Goal: Task Accomplishment & Management: Manage account settings

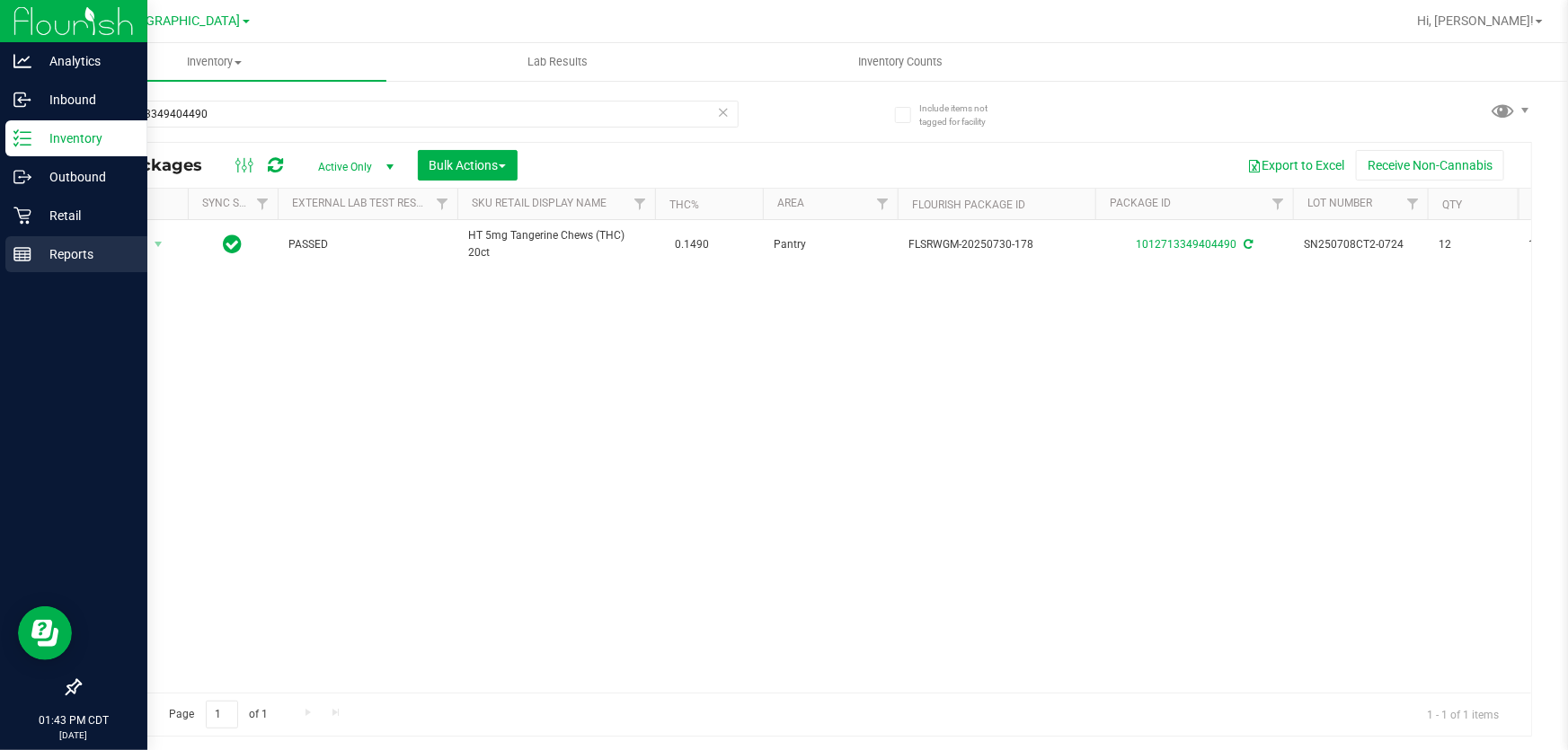
click at [17, 260] on icon at bounding box center [23, 255] width 18 height 18
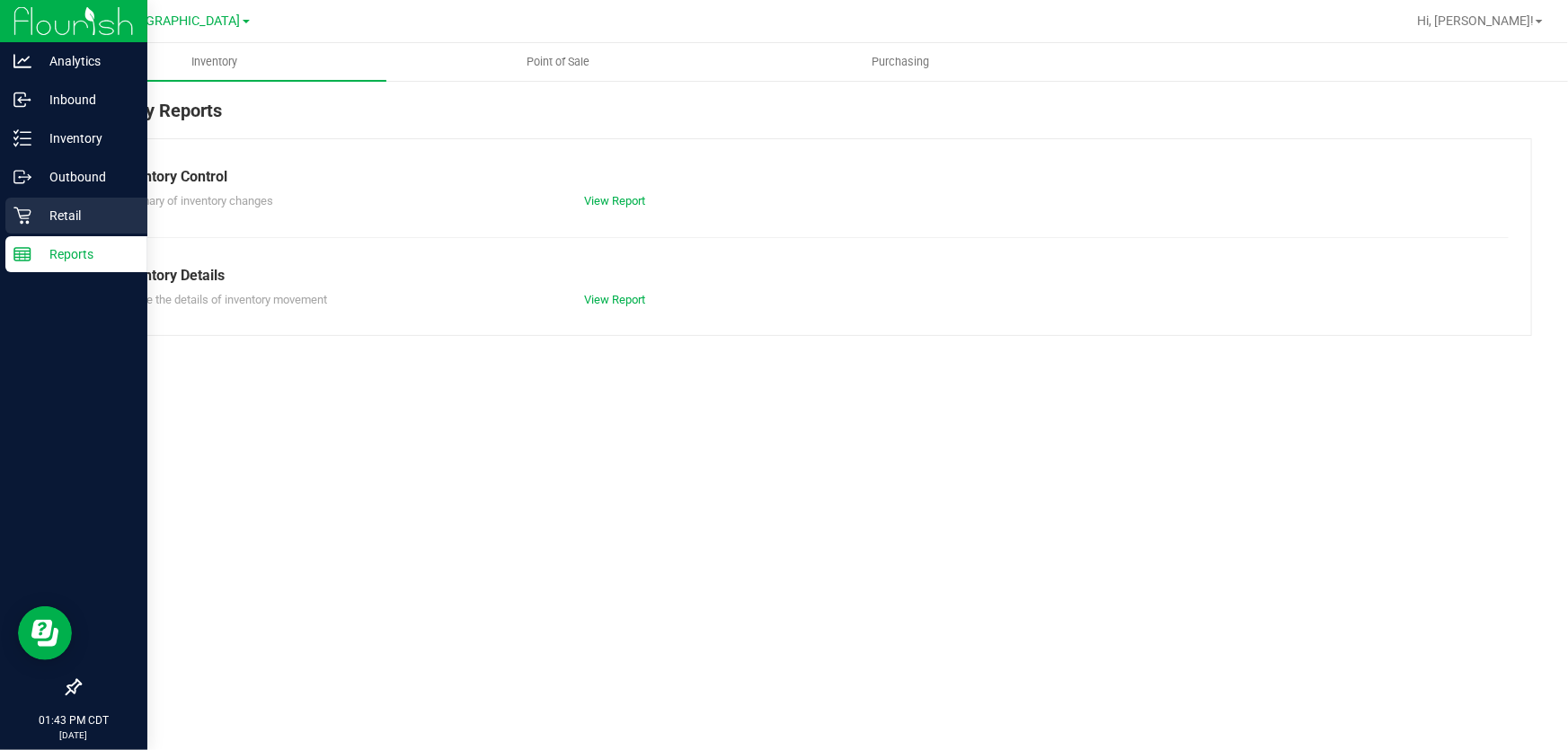
click at [36, 215] on p "Retail" at bounding box center [85, 216] width 107 height 22
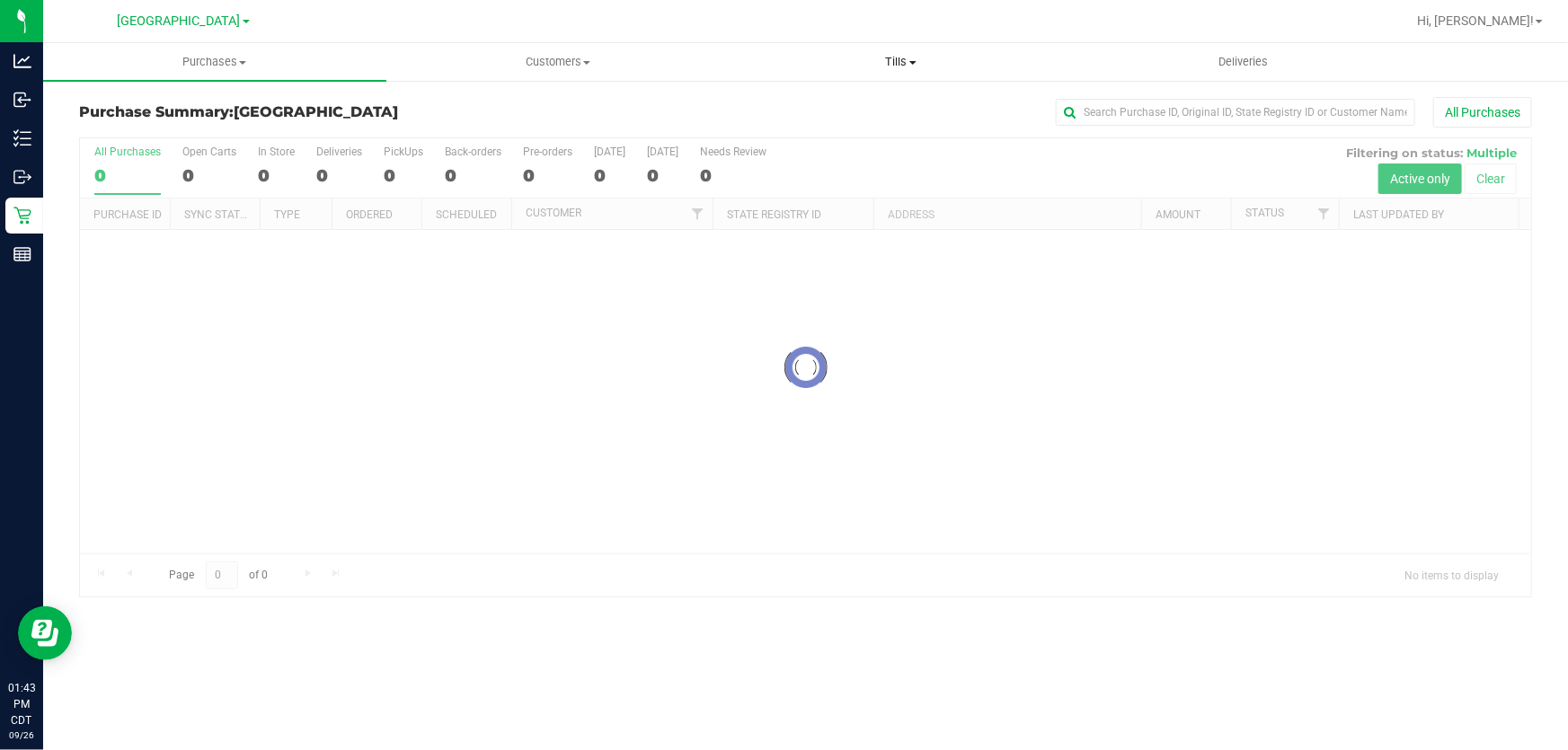
drag, startPoint x: 898, startPoint y: 61, endPoint x: 881, endPoint y: 106, distance: 48.1
click at [897, 61] on span "Tills" at bounding box center [901, 62] width 341 height 16
click at [834, 102] on span "Manage tills" at bounding box center [790, 107] width 121 height 15
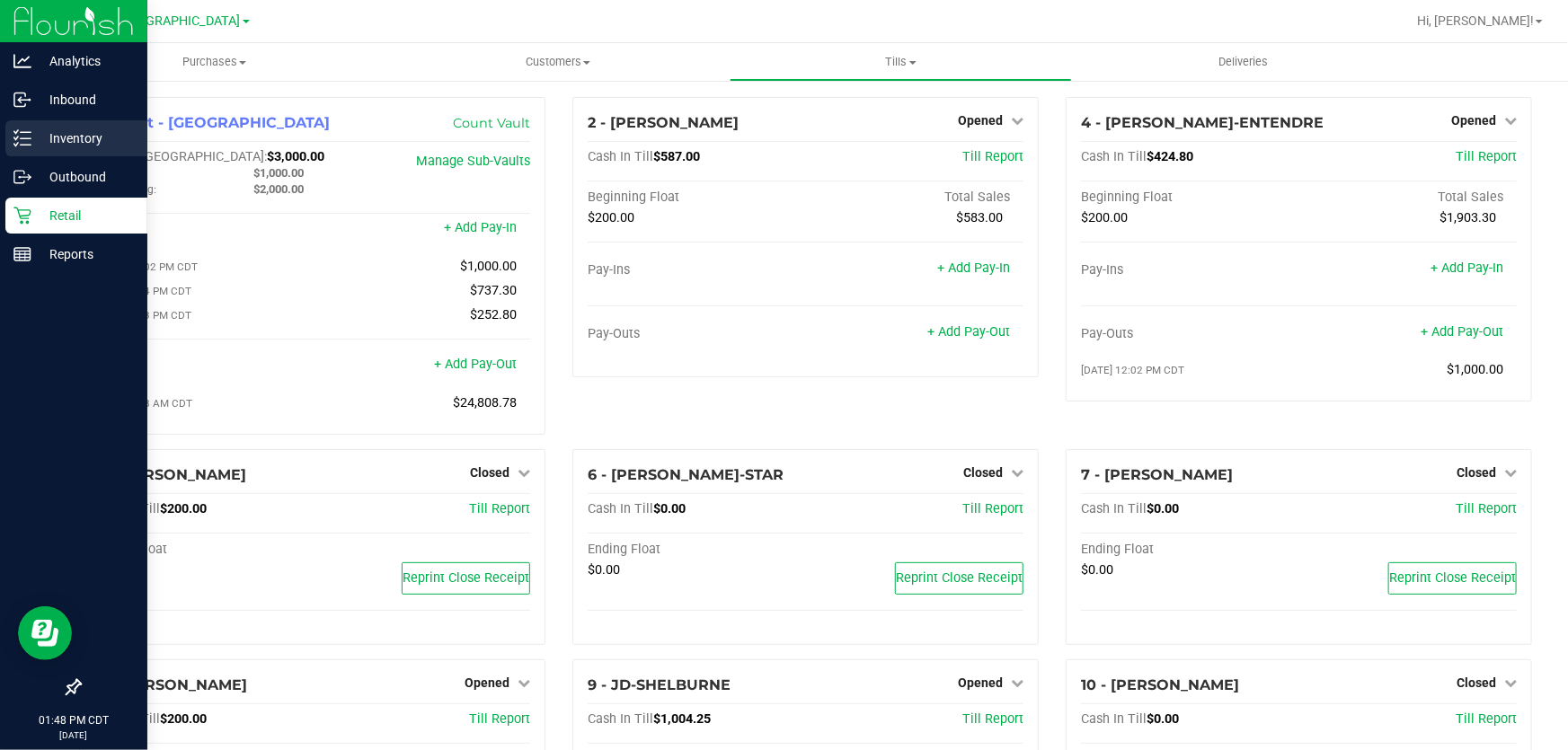
click at [36, 127] on p "Inventory" at bounding box center [85, 138] width 107 height 22
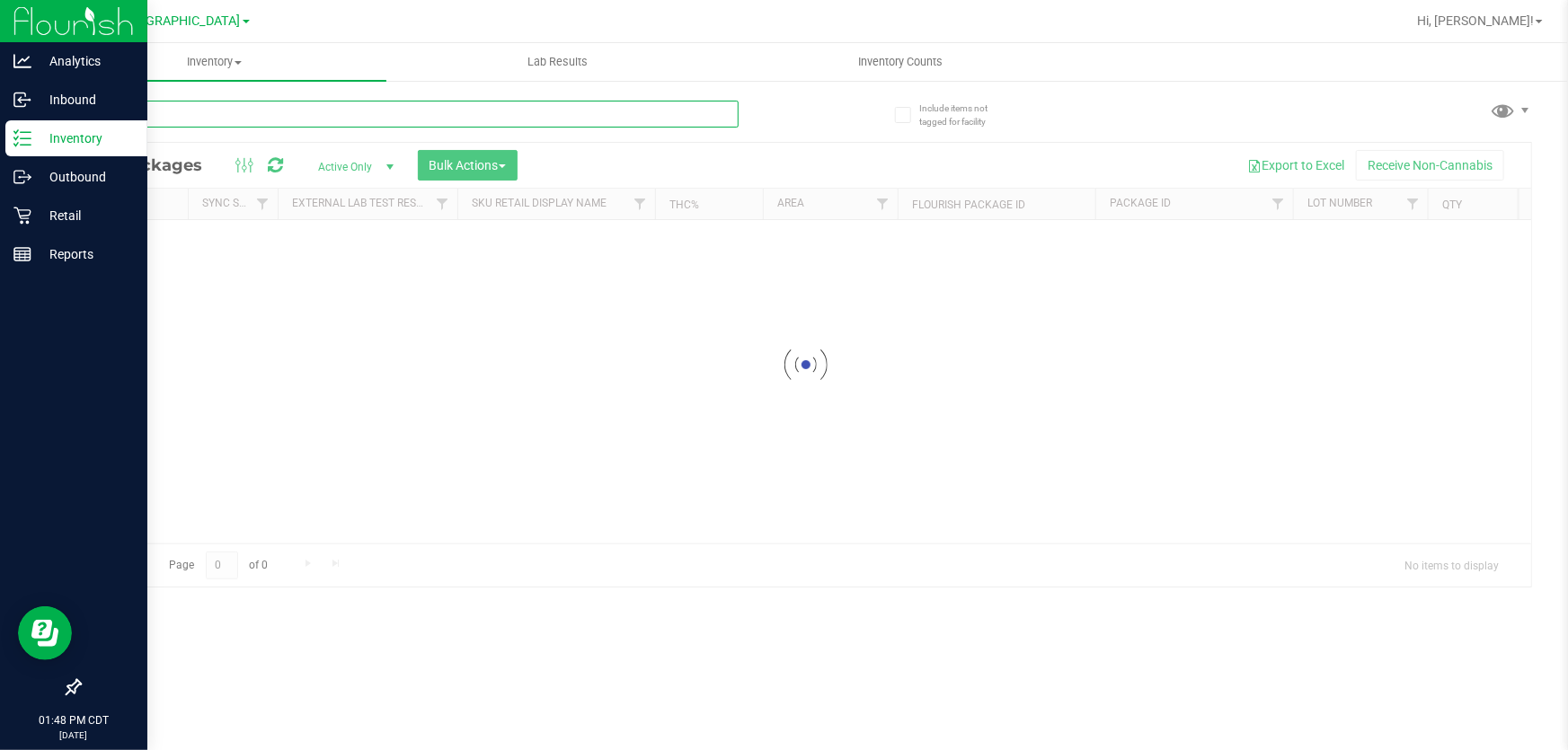
click at [566, 121] on input "text" at bounding box center [409, 114] width 659 height 27
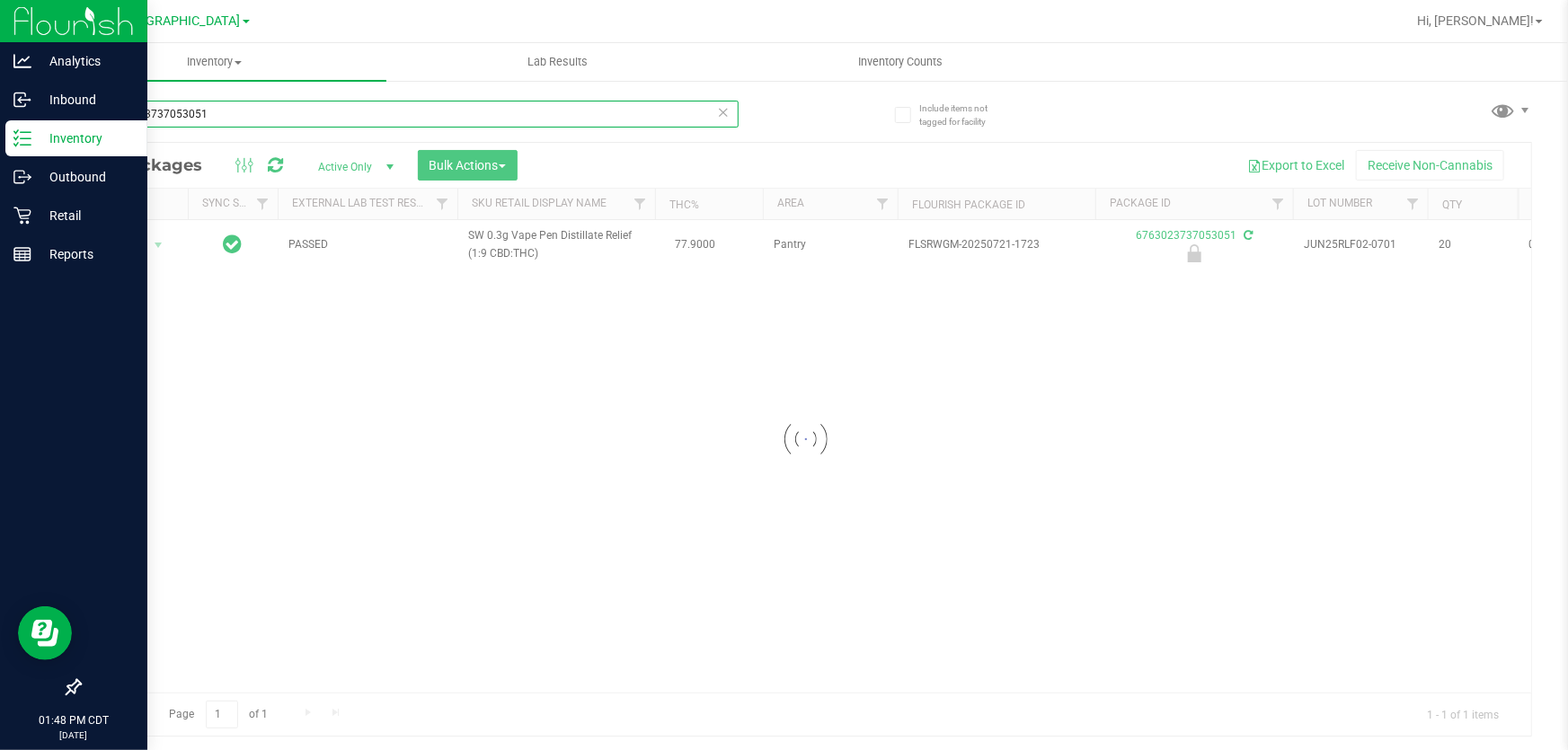
type input "6763023737053051"
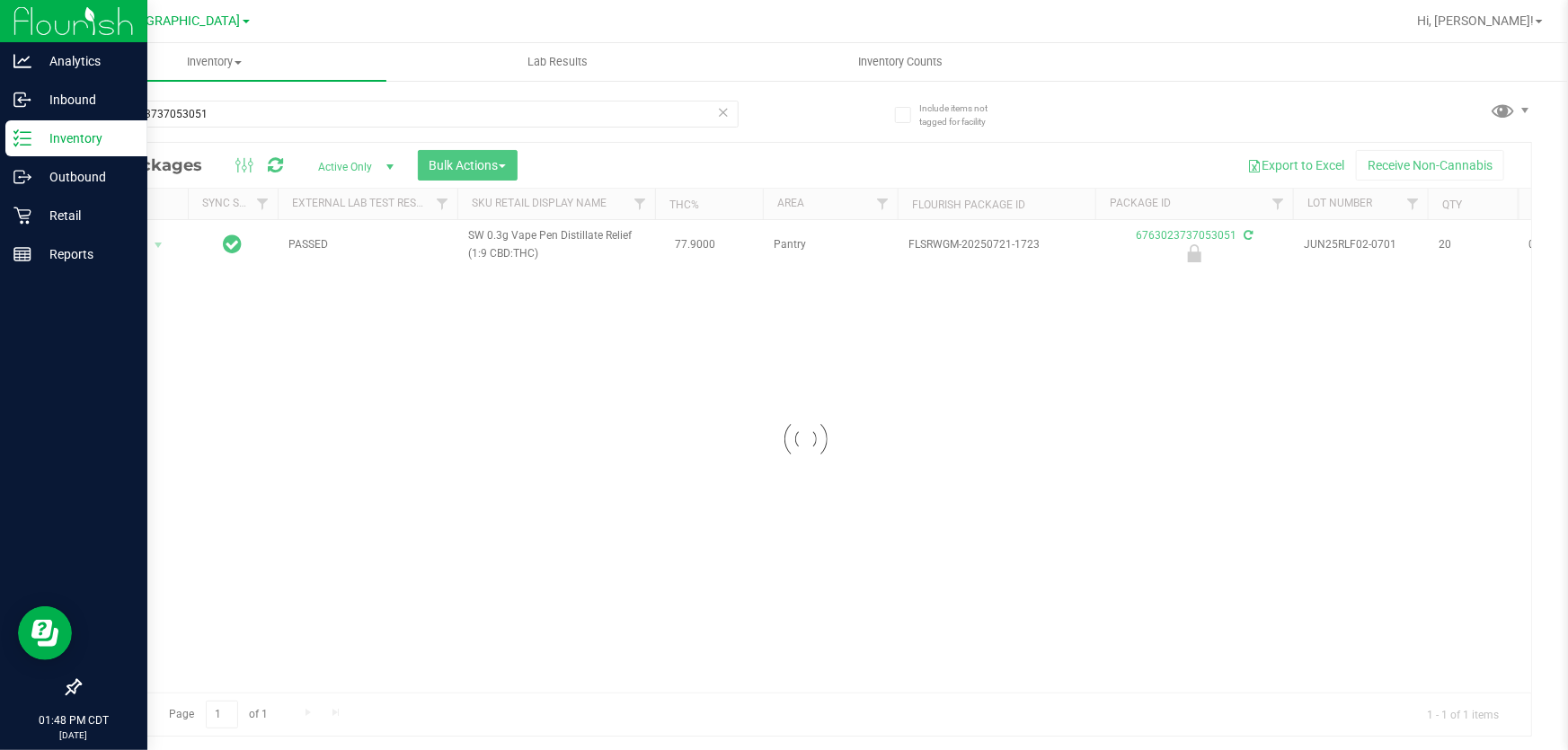
click at [128, 247] on div at bounding box center [805, 439] width 1451 height 593
click at [128, 247] on span "Action" at bounding box center [122, 245] width 49 height 25
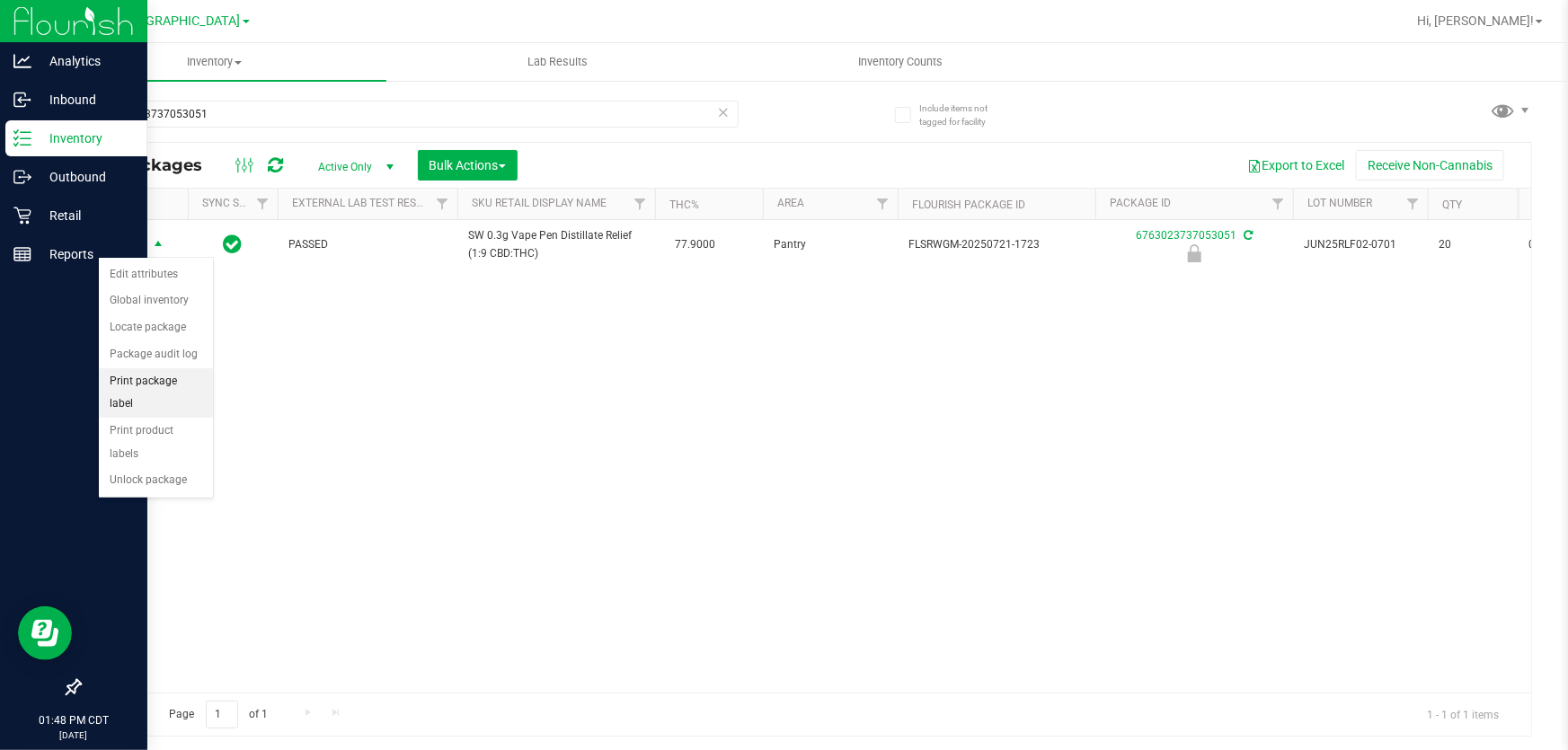
click at [171, 382] on li "Print package label" at bounding box center [155, 393] width 114 height 50
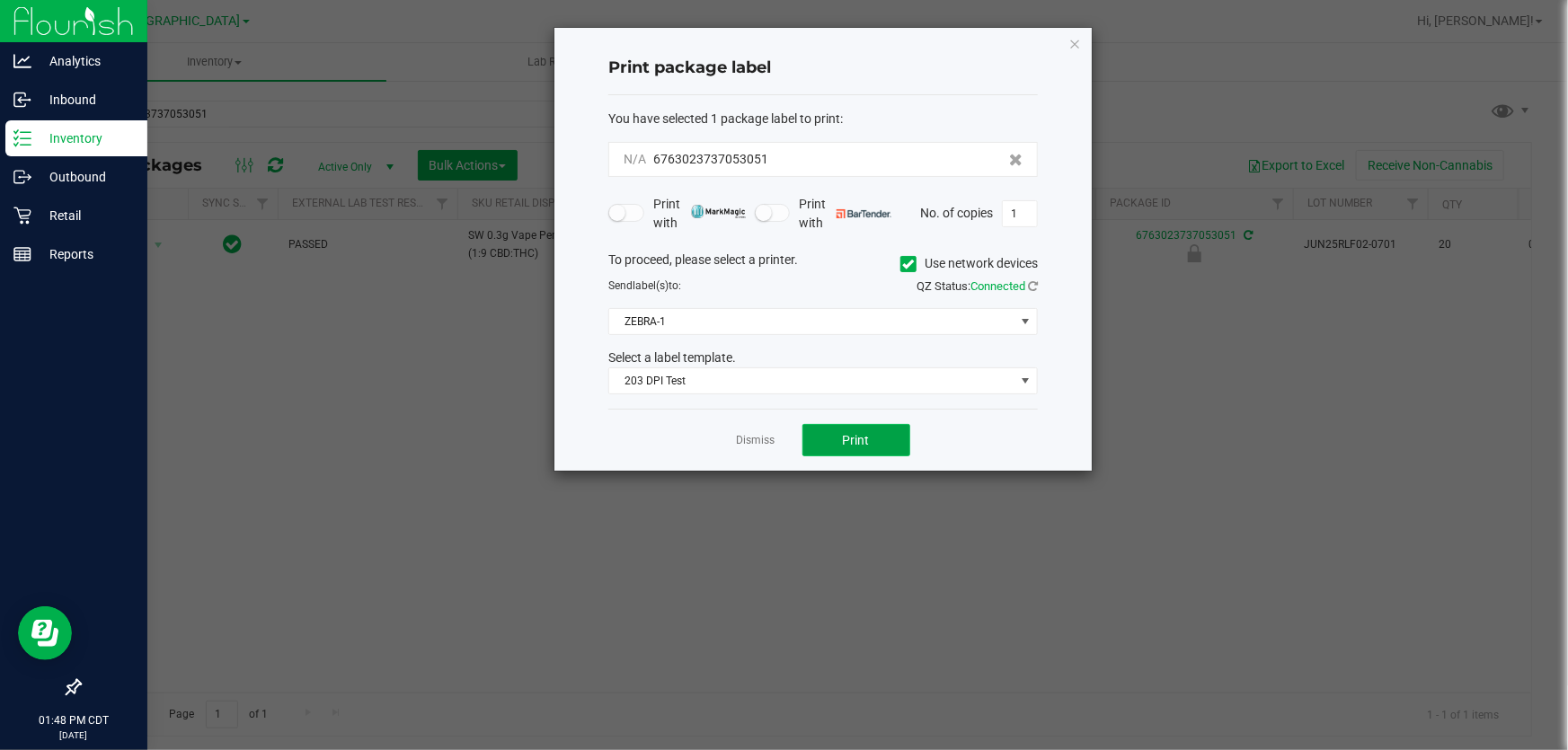
click at [854, 441] on span "Print" at bounding box center [856, 440] width 27 height 14
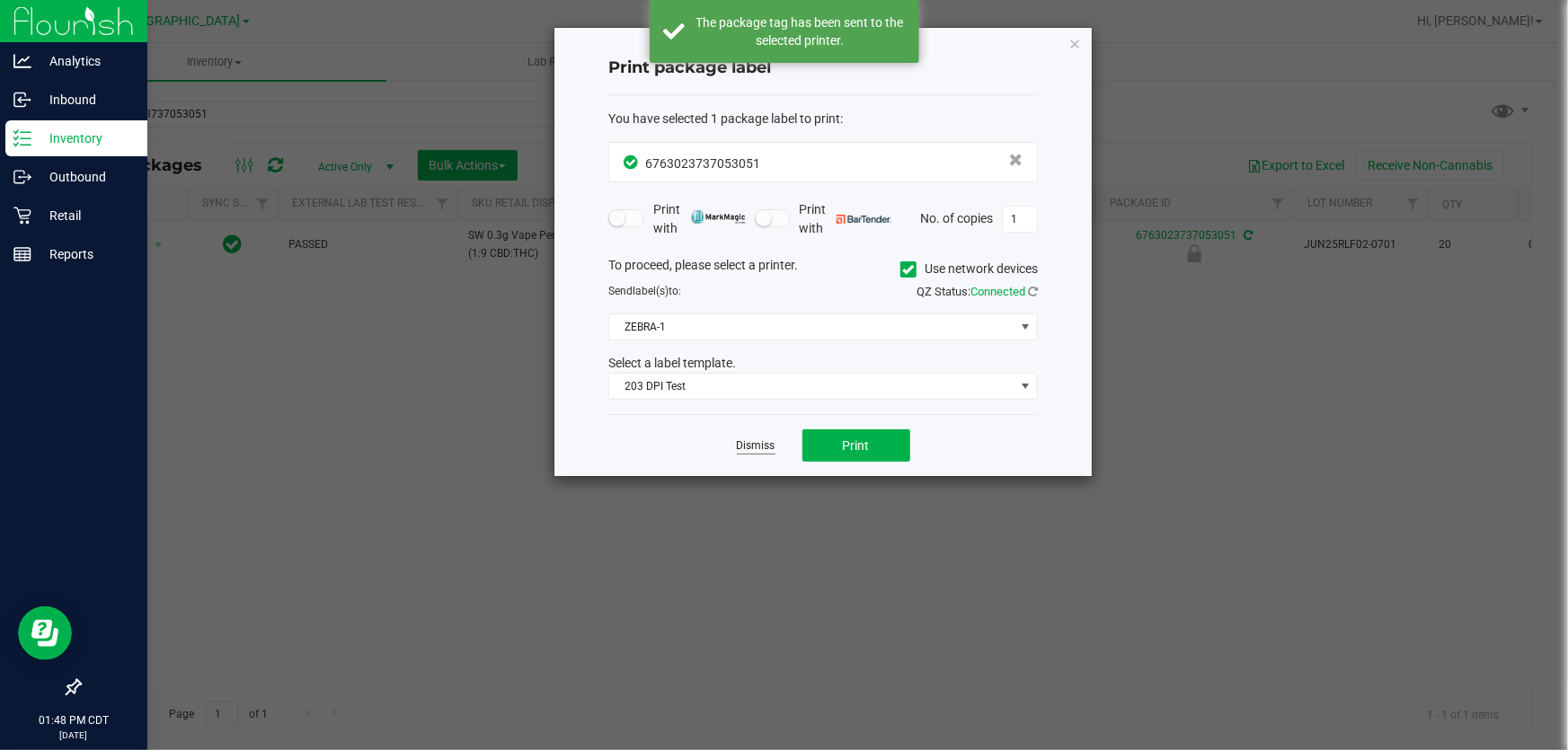
click at [750, 446] on link "Dismiss" at bounding box center [756, 446] width 39 height 15
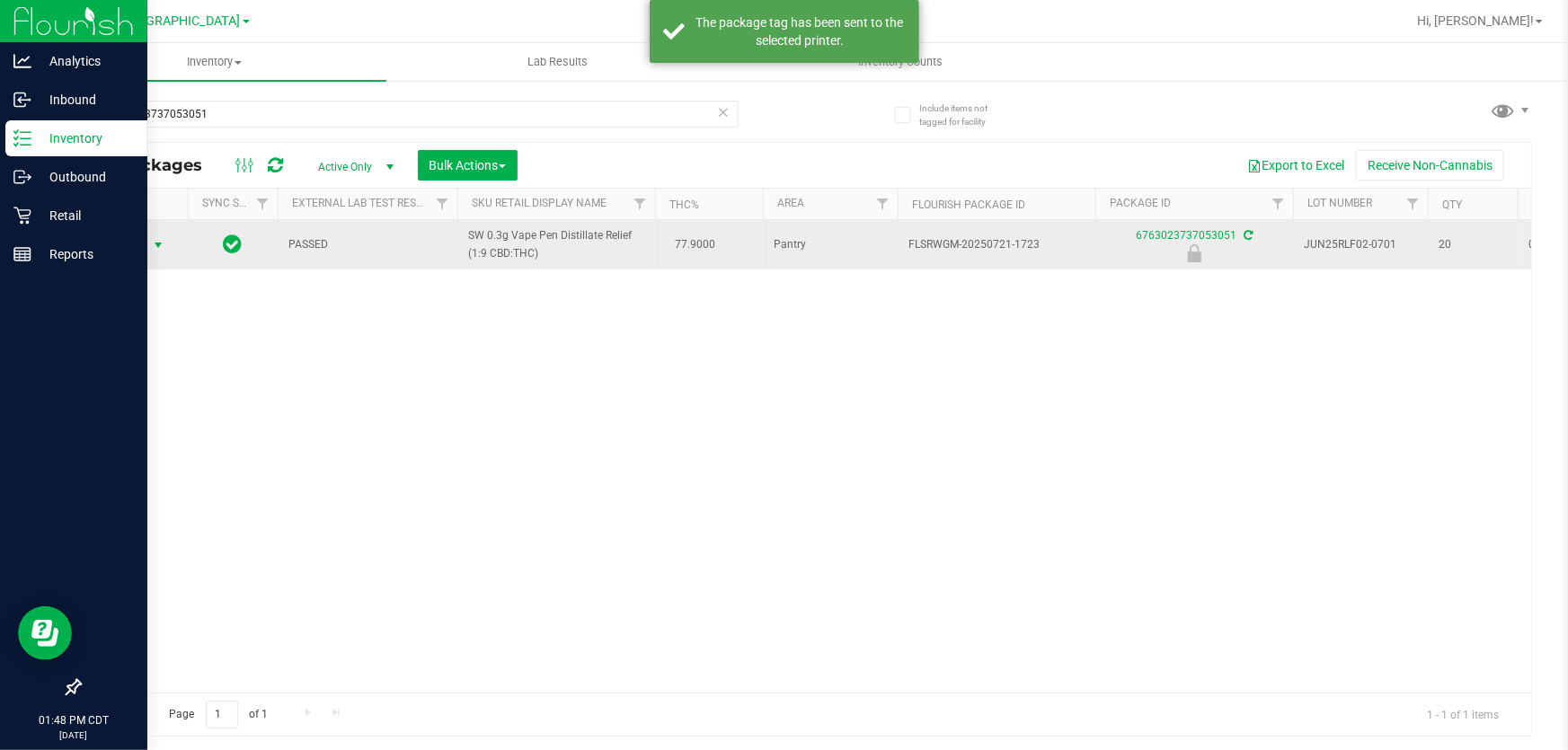
click at [138, 248] on span "Action" at bounding box center [122, 245] width 49 height 25
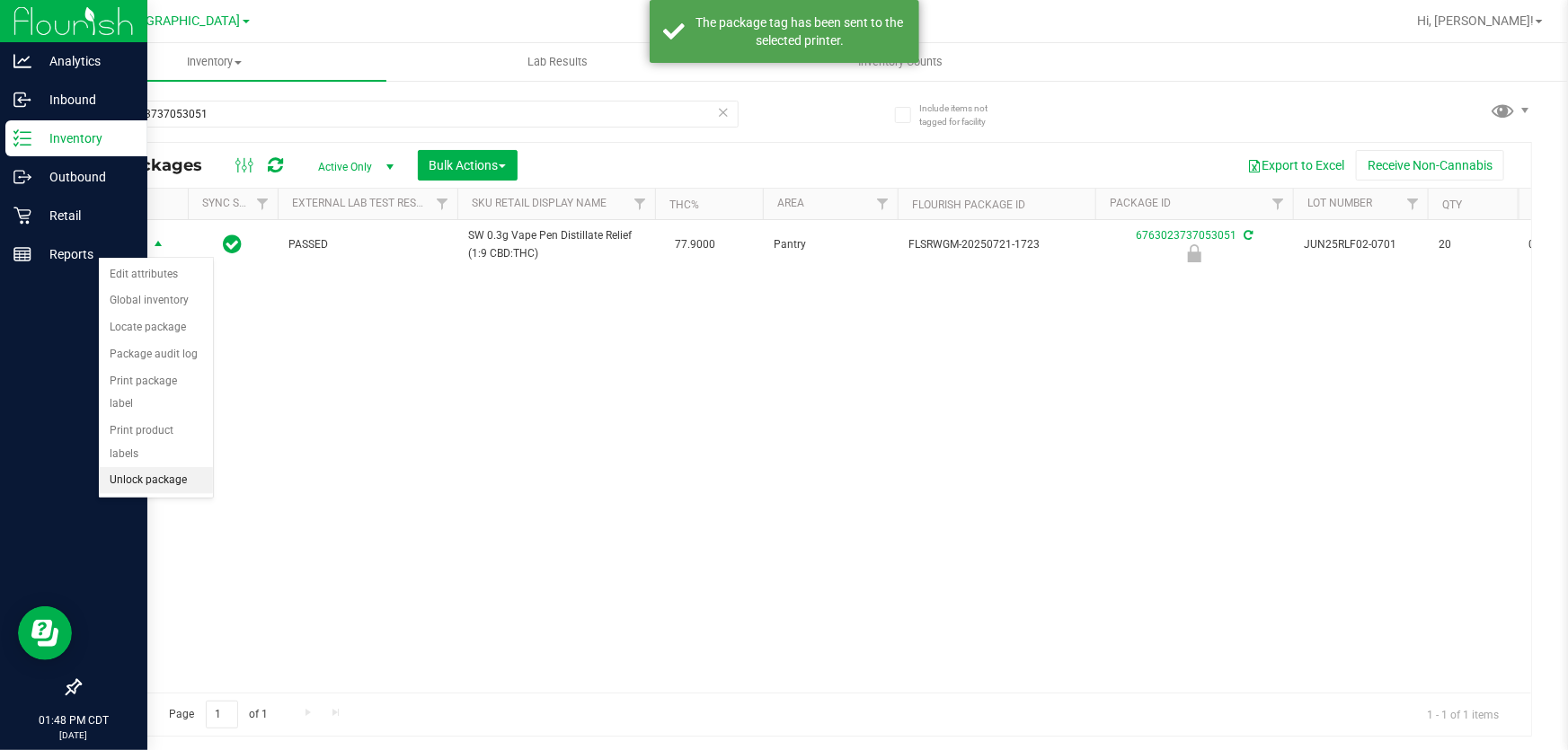
click at [136, 467] on li "Unlock package" at bounding box center [155, 480] width 114 height 27
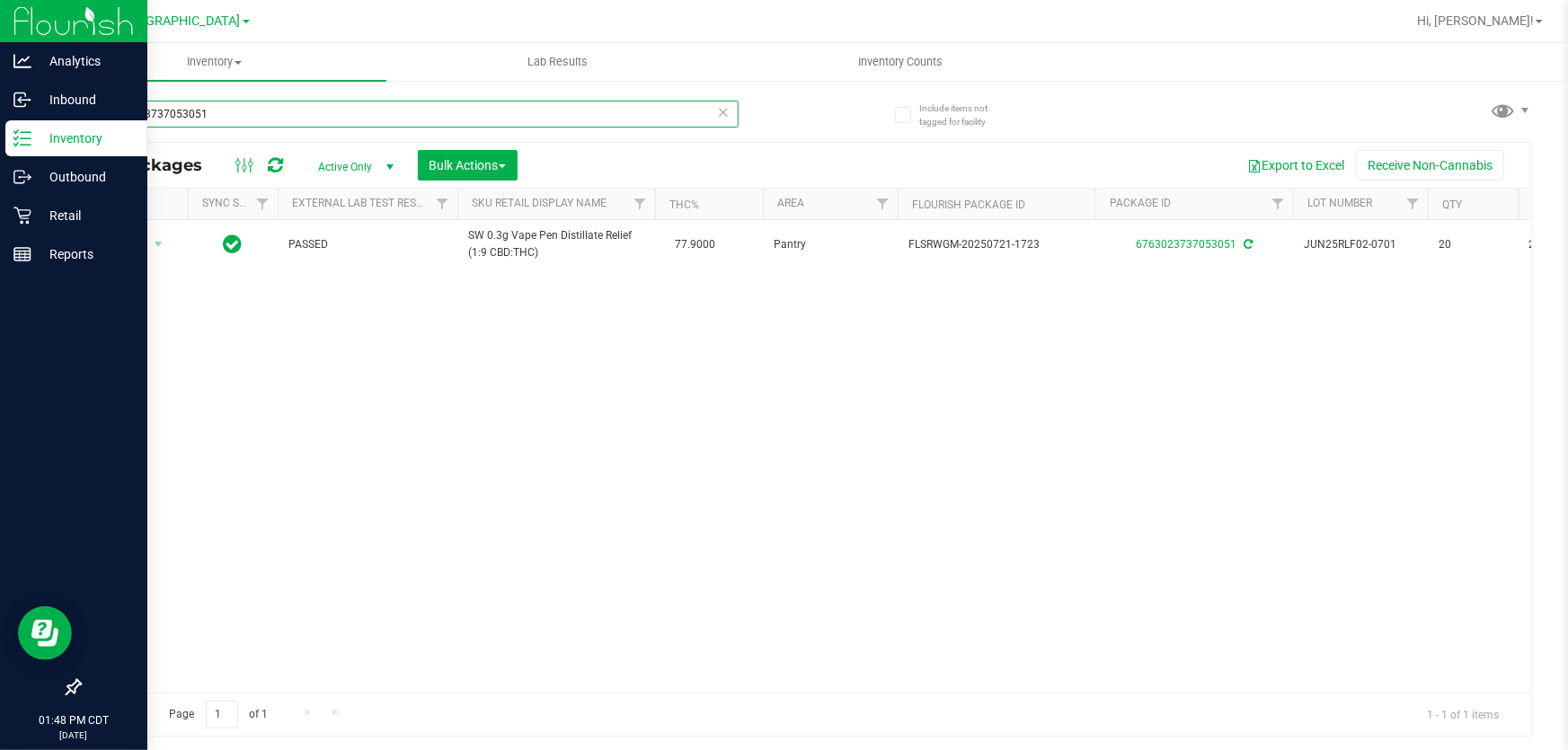
click at [391, 118] on input "6763023737053051" at bounding box center [409, 114] width 659 height 27
type input "rlf"
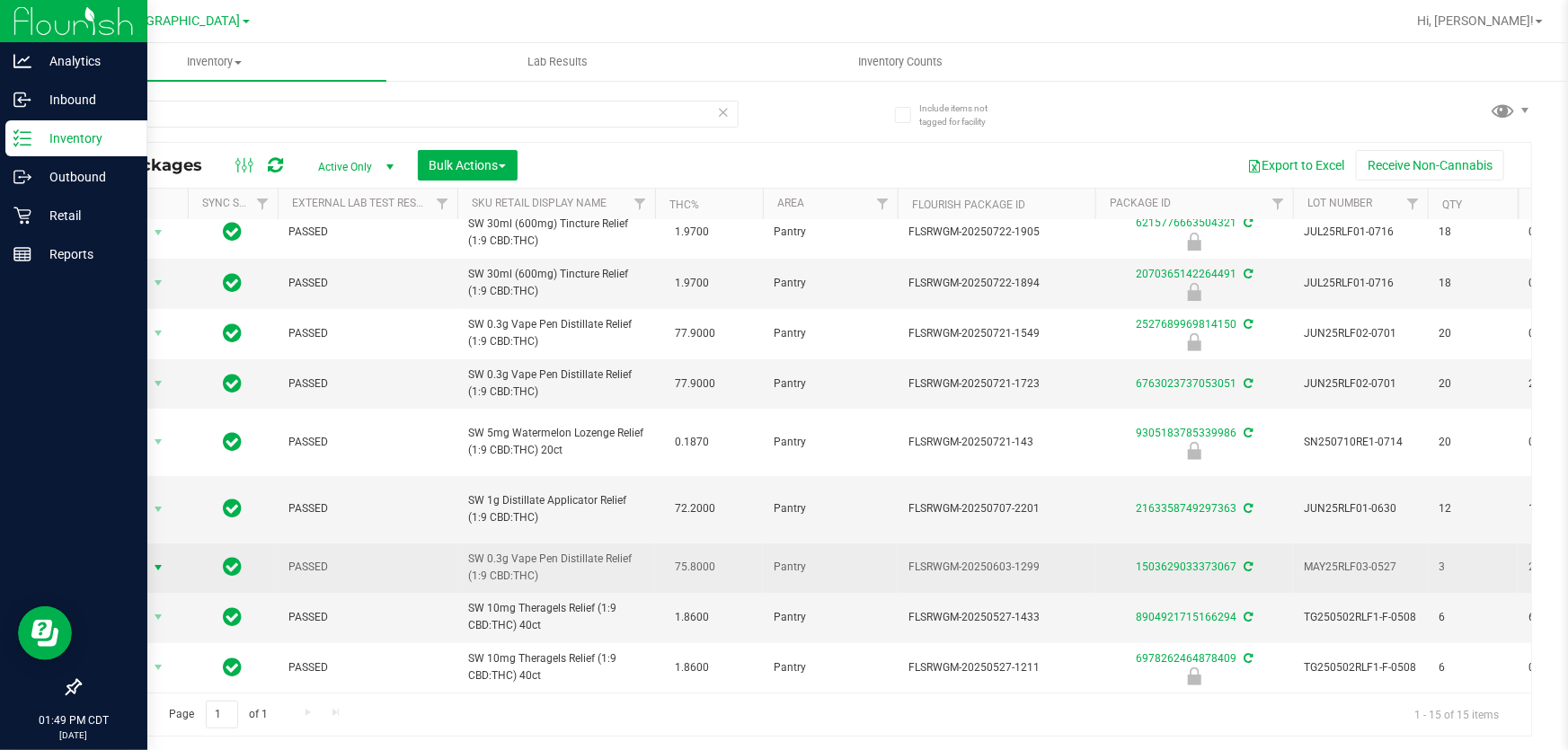
click at [145, 557] on span "Action" at bounding box center [122, 568] width 49 height 25
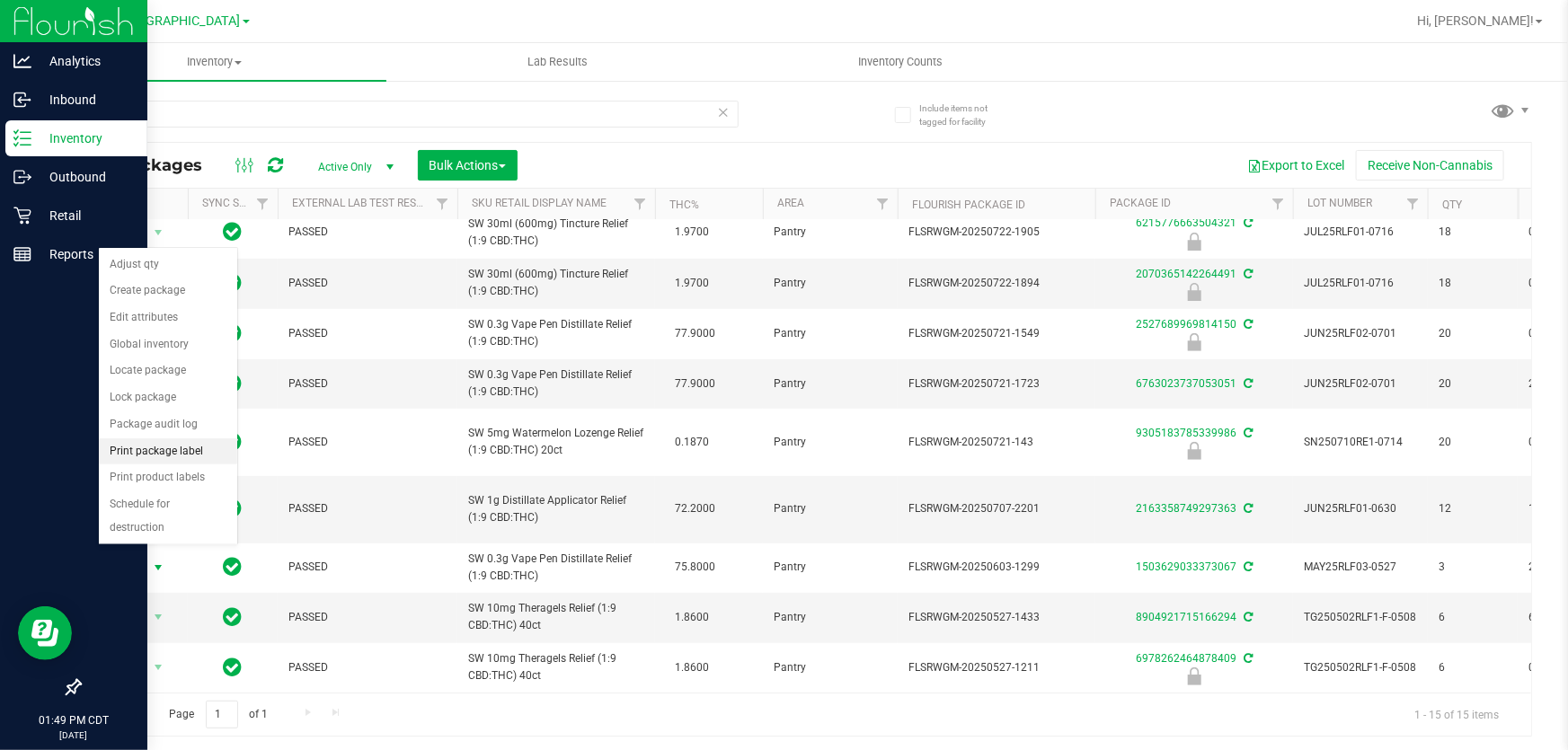
click at [167, 457] on li "Print package label" at bounding box center [167, 452] width 138 height 27
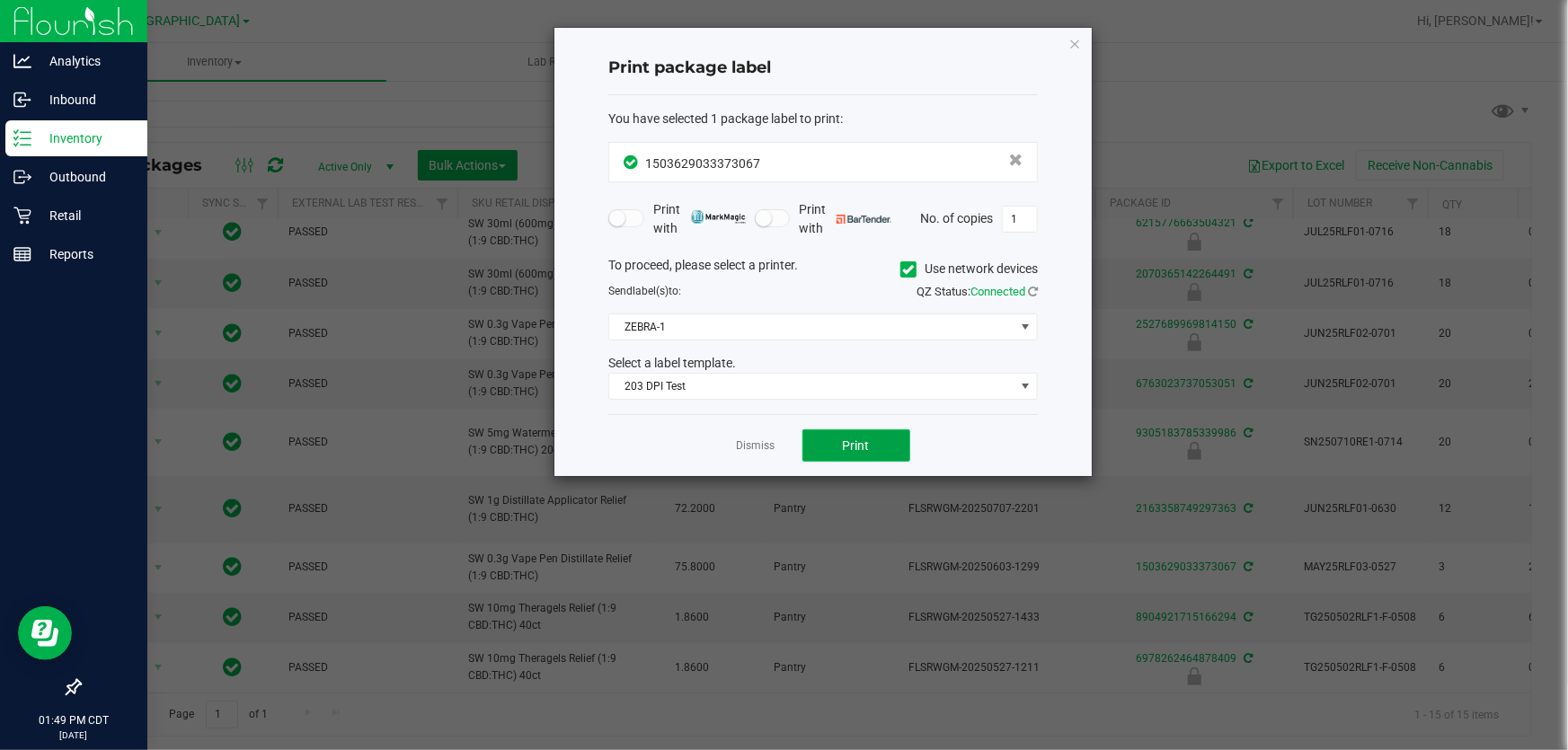
click at [878, 433] on button "Print" at bounding box center [856, 446] width 107 height 32
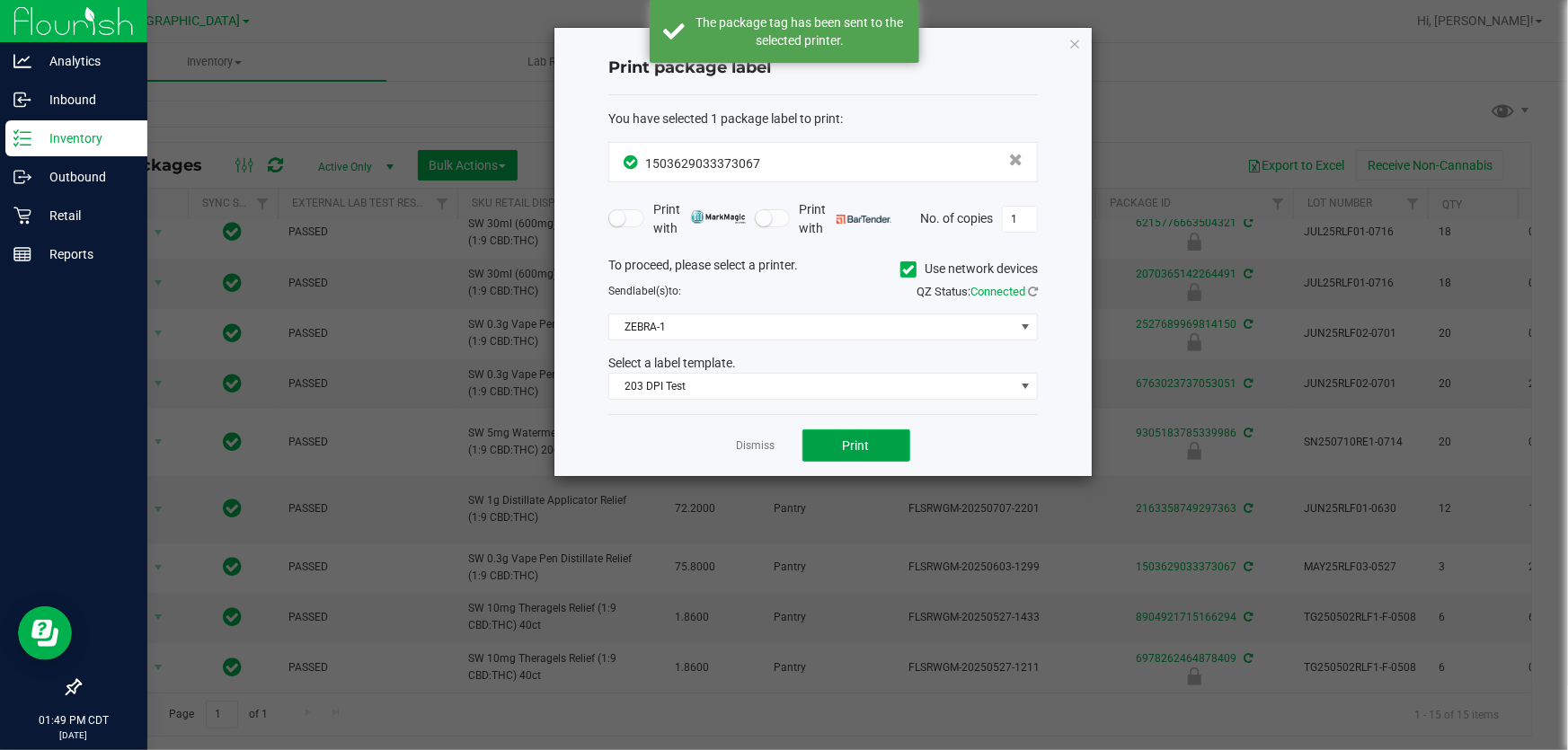
click at [878, 433] on button "Print" at bounding box center [856, 446] width 107 height 32
click at [750, 448] on link "Dismiss" at bounding box center [756, 446] width 39 height 15
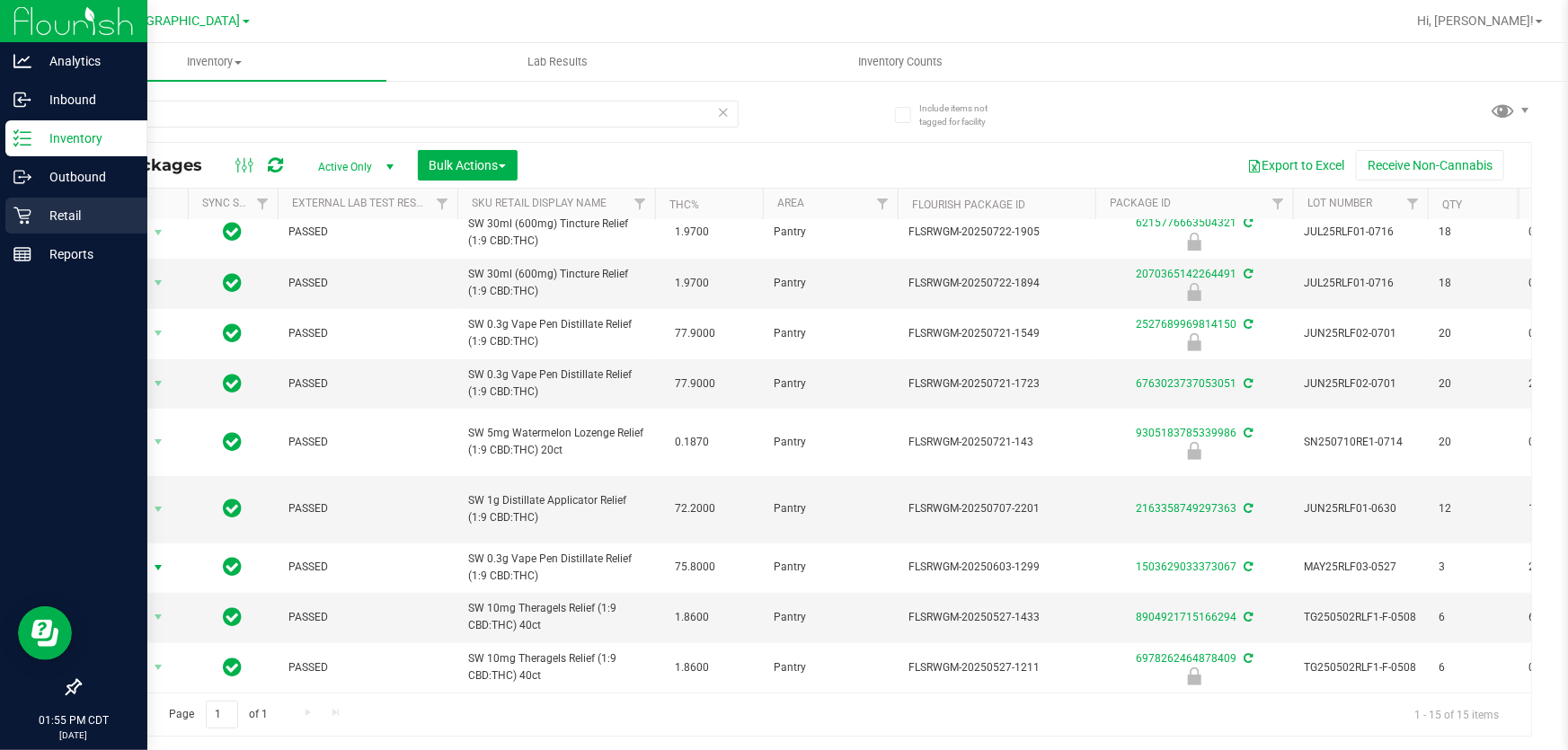
click at [67, 205] on p "Retail" at bounding box center [85, 216] width 107 height 22
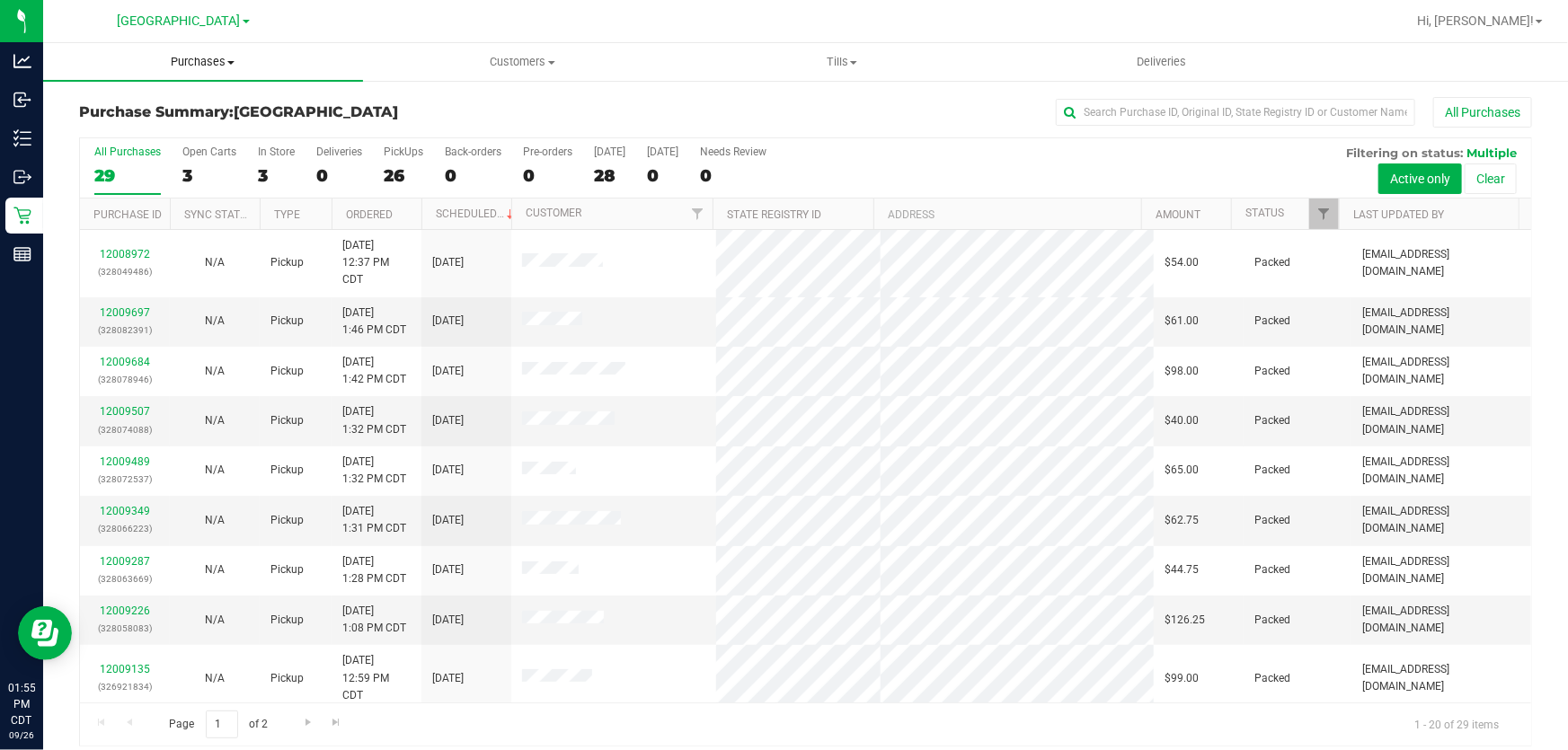
click at [179, 60] on span "Purchases" at bounding box center [203, 62] width 320 height 16
click at [125, 135] on span "Fulfillment" at bounding box center [98, 129] width 111 height 15
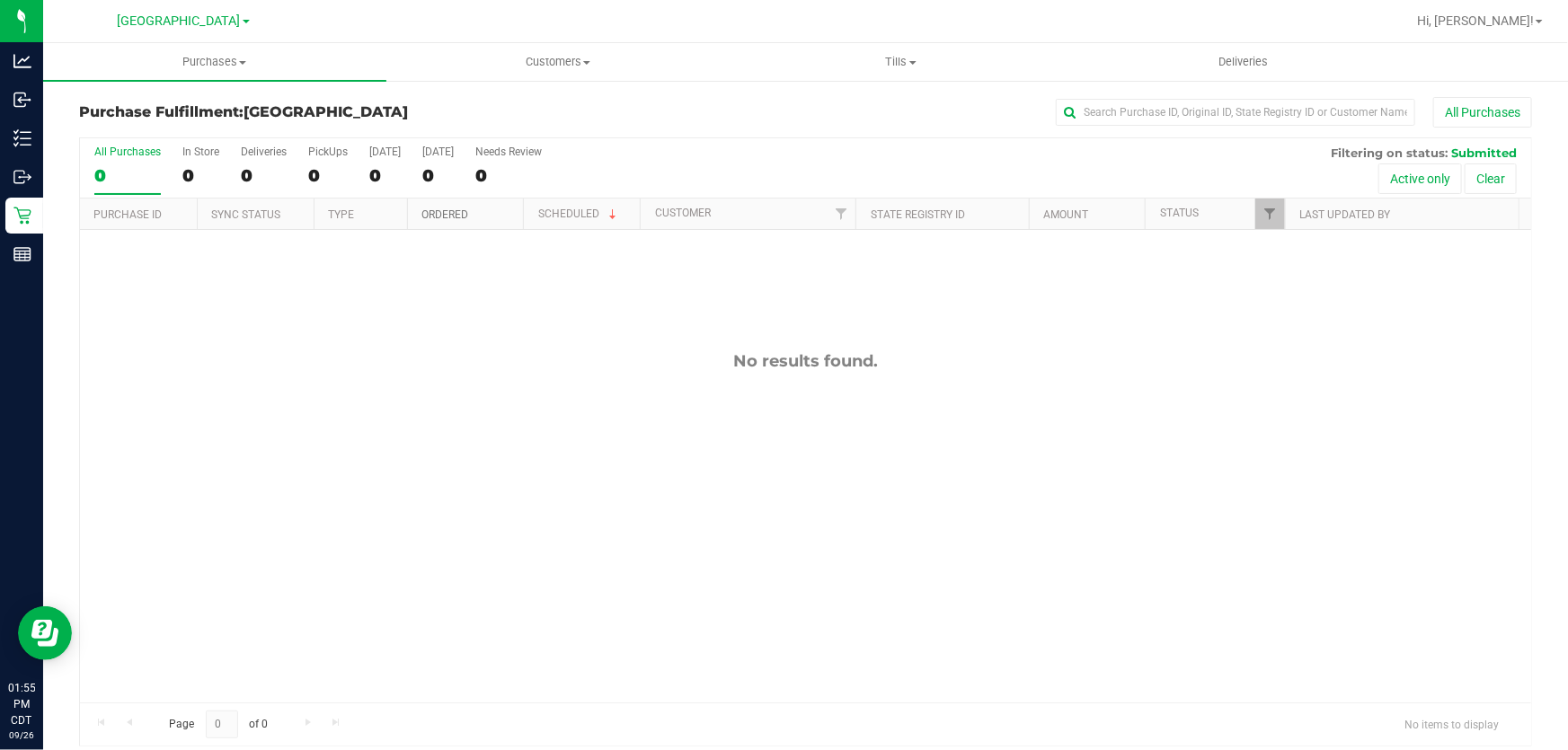
click at [433, 210] on link "Ordered" at bounding box center [445, 215] width 47 height 13
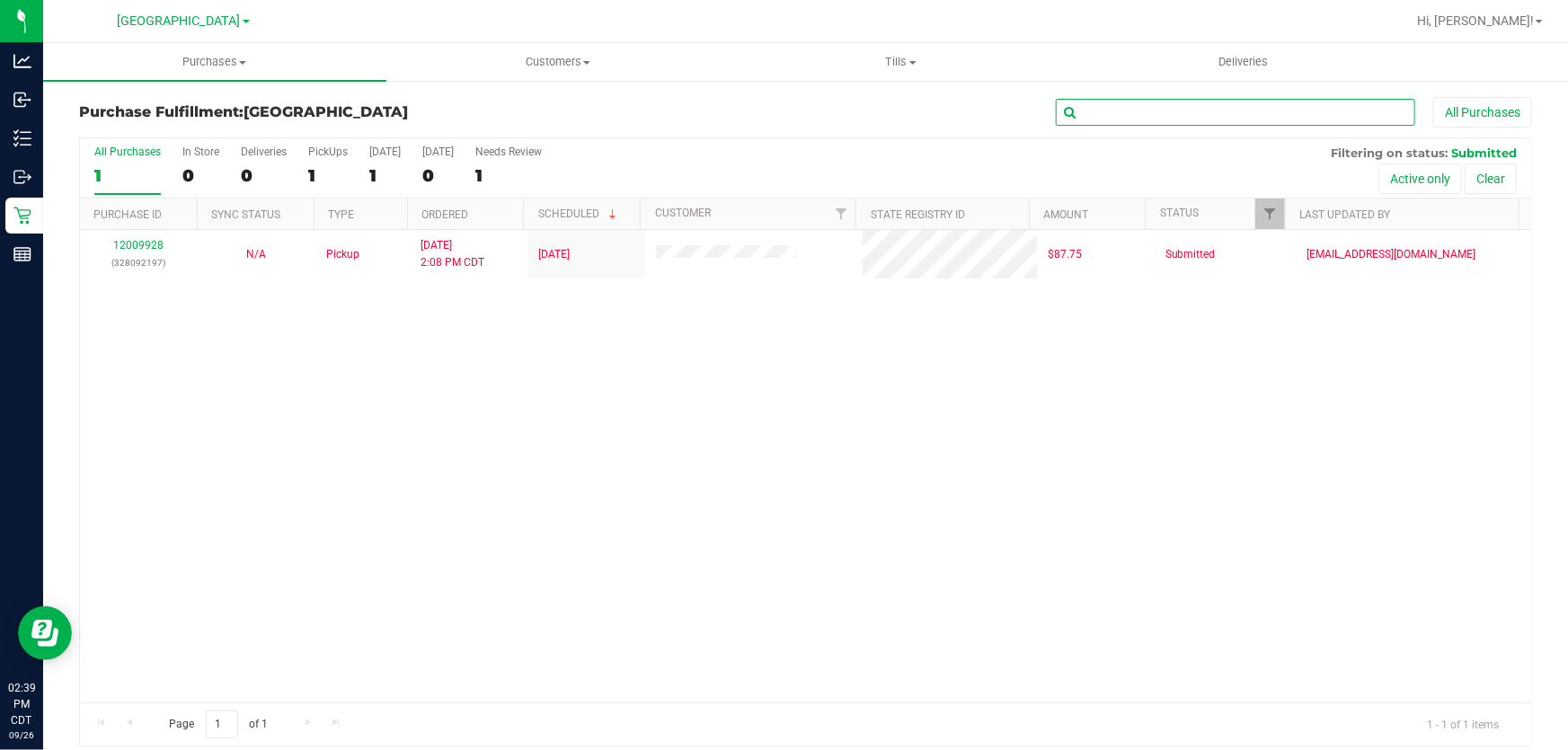
click at [1170, 110] on input "text" at bounding box center [1235, 112] width 359 height 27
click at [228, 55] on span "Purchases" at bounding box center [215, 62] width 343 height 16
click at [162, 146] on span "All purchases" at bounding box center [107, 151] width 127 height 15
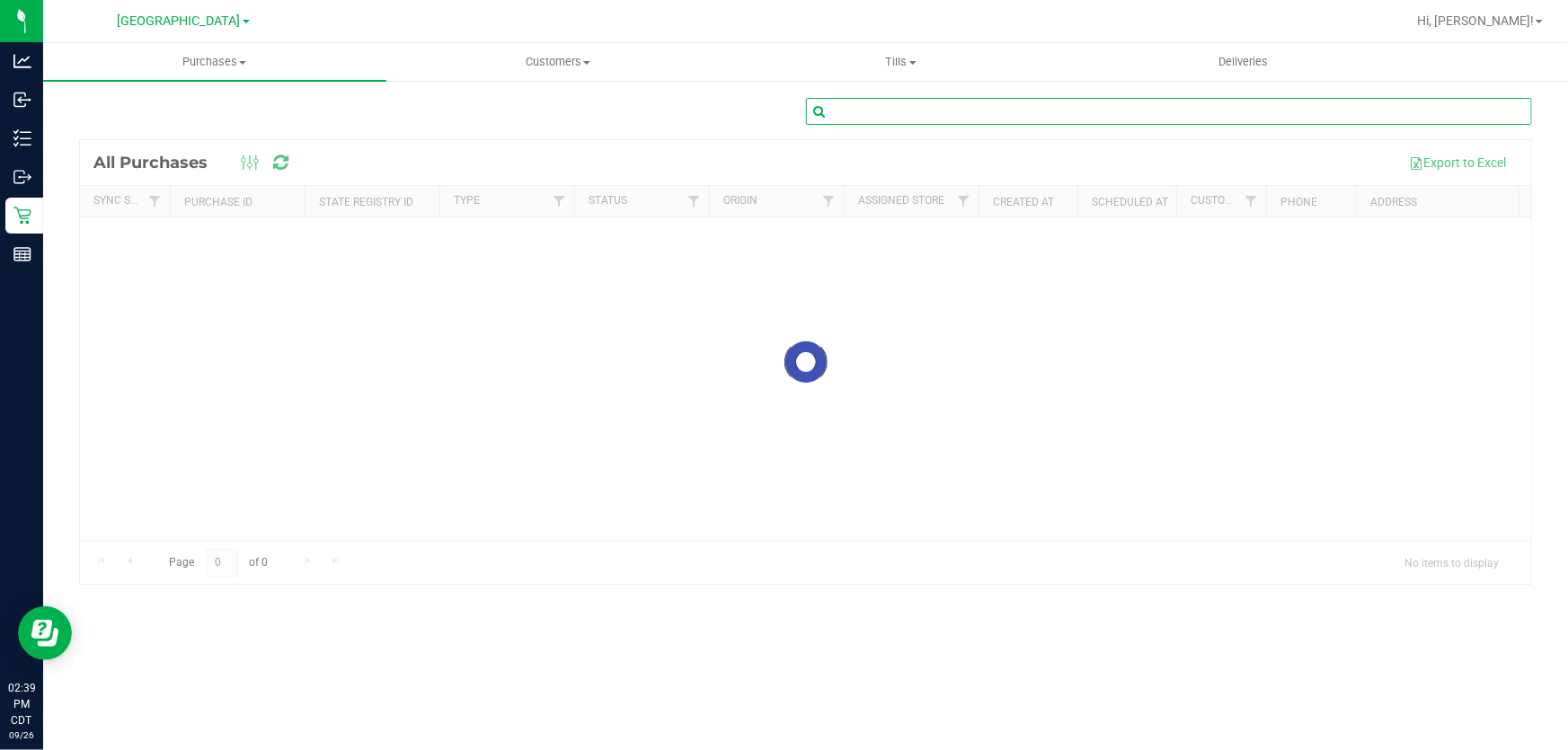
click at [1101, 109] on input "text" at bounding box center [1169, 111] width 727 height 27
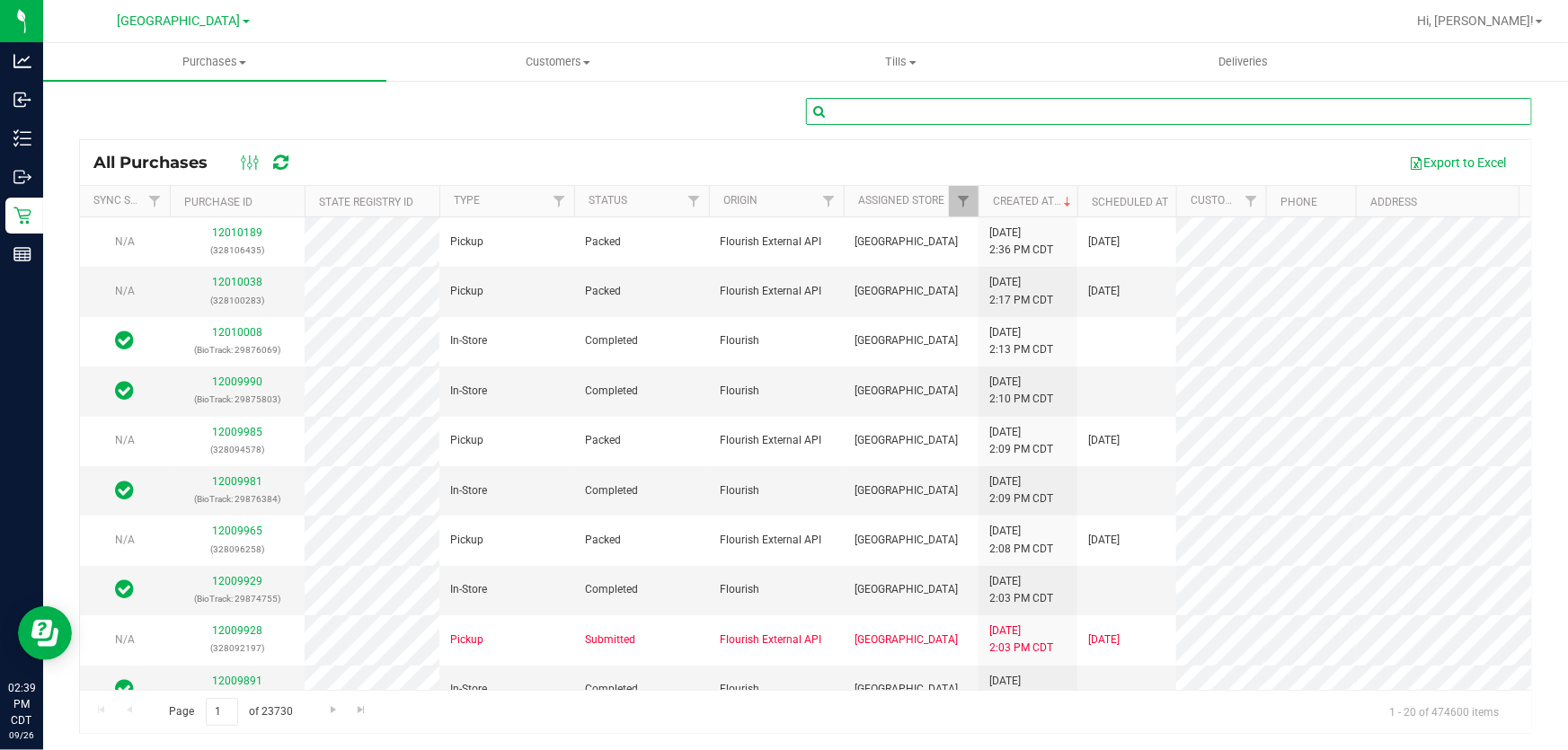
paste input "12007711"
type input "12007711"
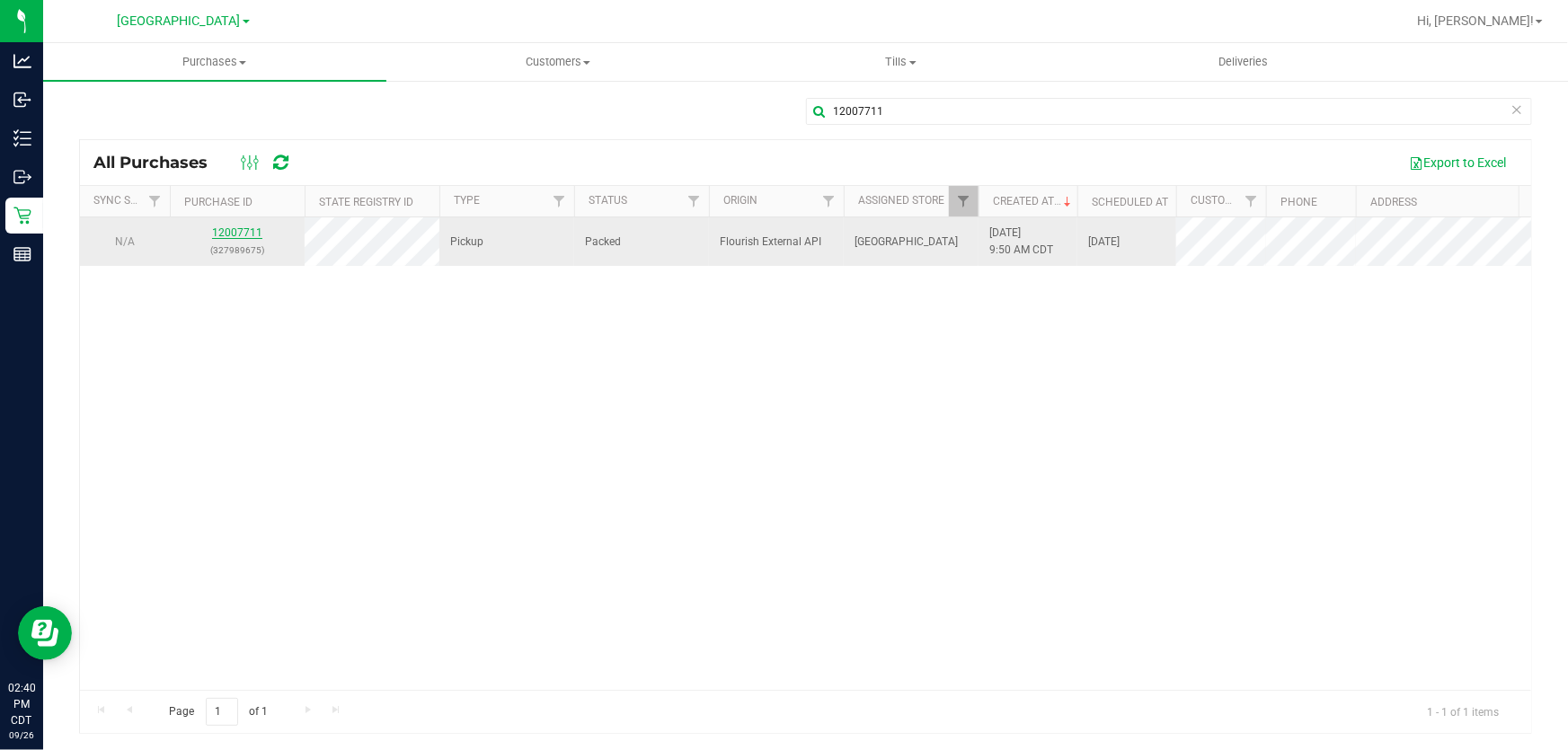
click at [242, 236] on link "12007711" at bounding box center [237, 233] width 51 height 13
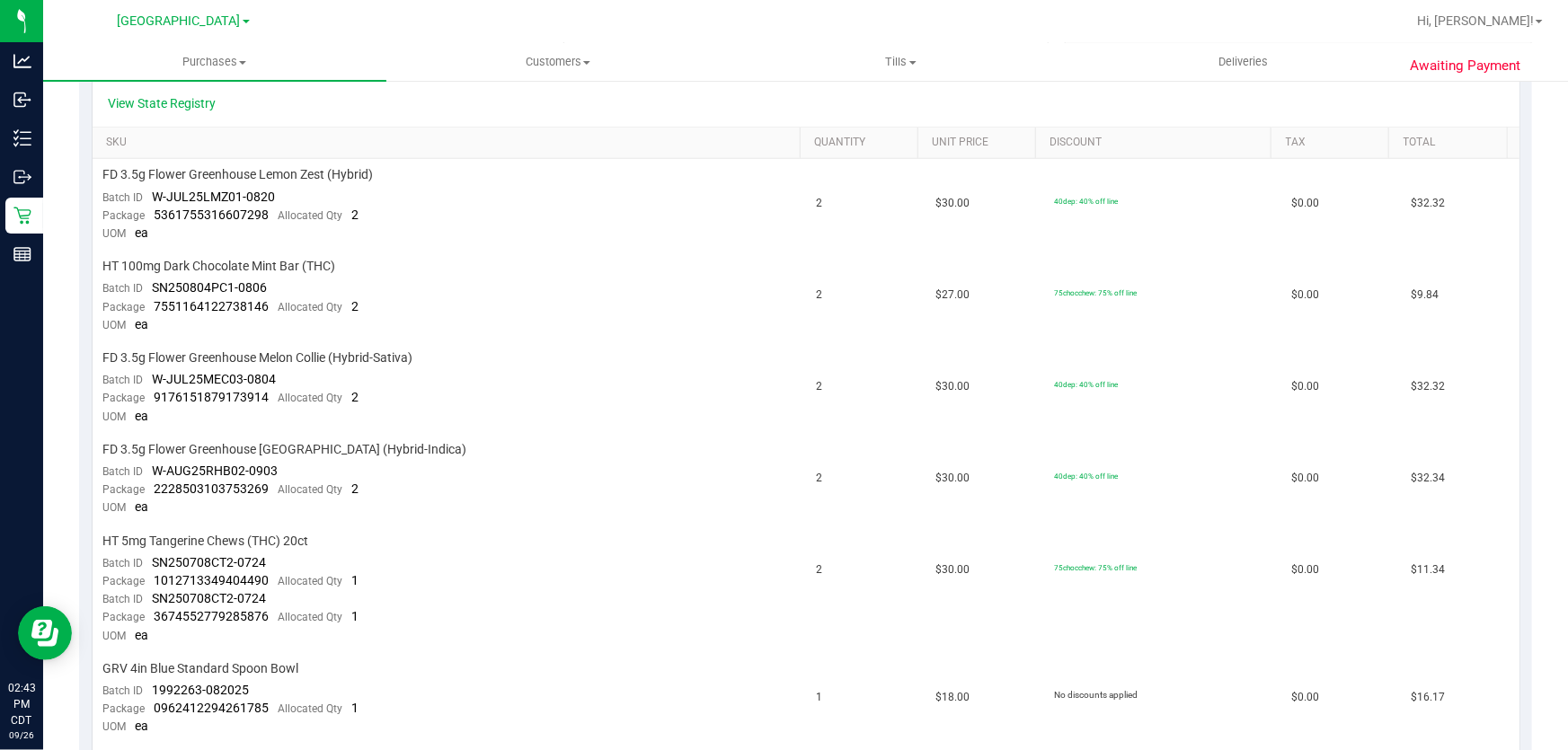
scroll to position [225, 0]
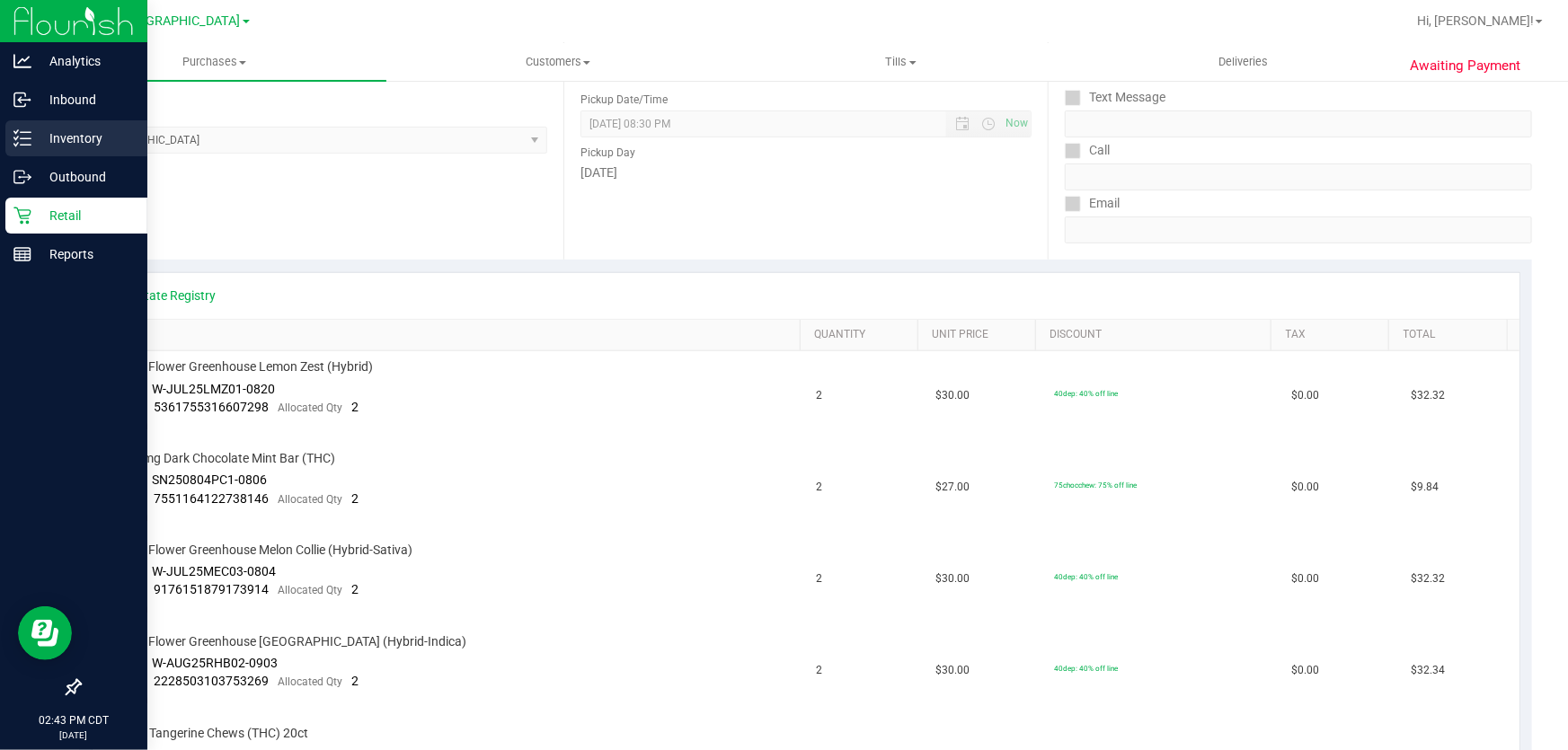
click at [16, 134] on icon at bounding box center [23, 138] width 18 height 18
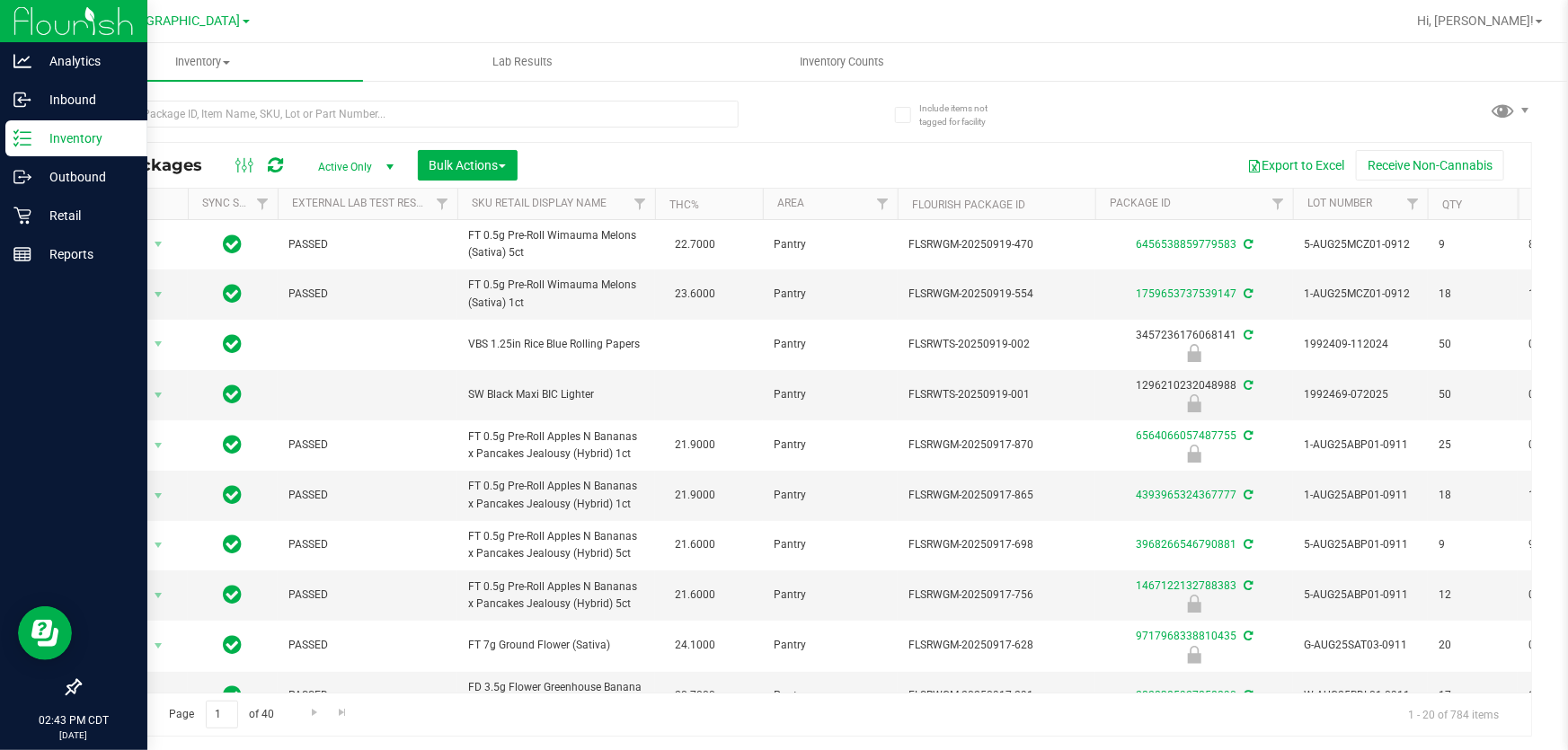
click at [51, 141] on p "Inventory" at bounding box center [85, 138] width 107 height 22
click at [86, 207] on p "Retail" at bounding box center [85, 216] width 107 height 22
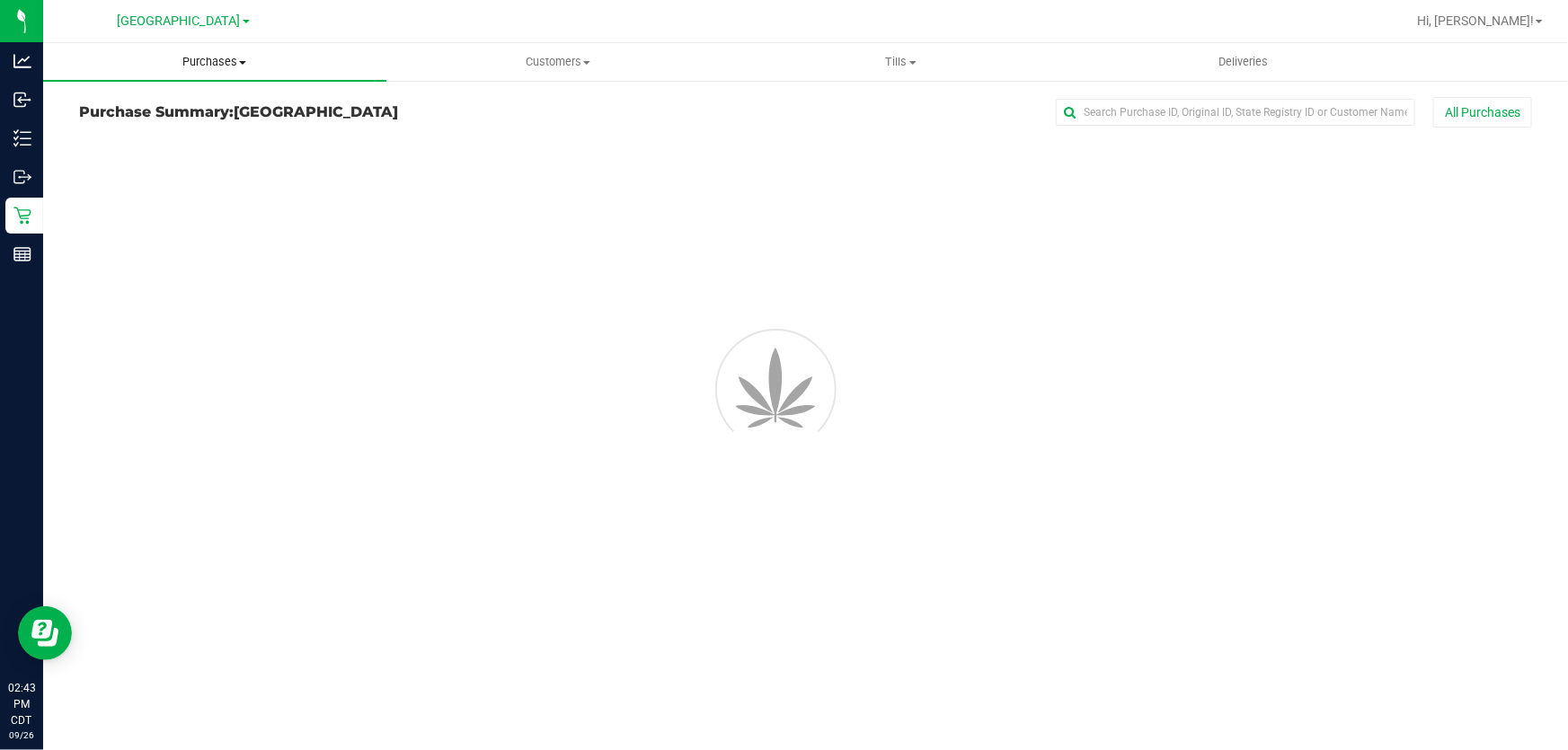
click at [201, 59] on span "Purchases" at bounding box center [215, 62] width 343 height 16
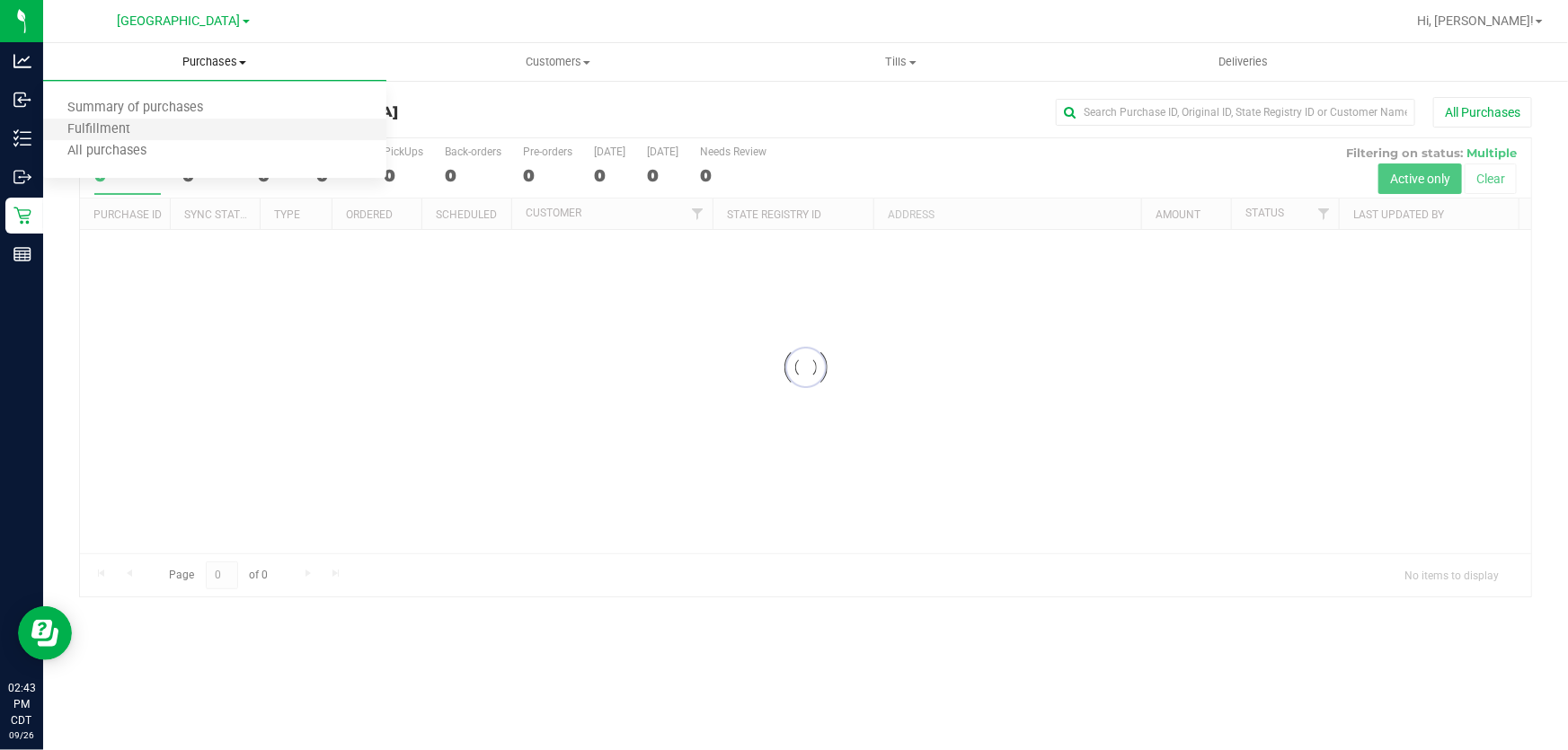
click at [188, 131] on li "Fulfillment" at bounding box center [215, 130] width 343 height 22
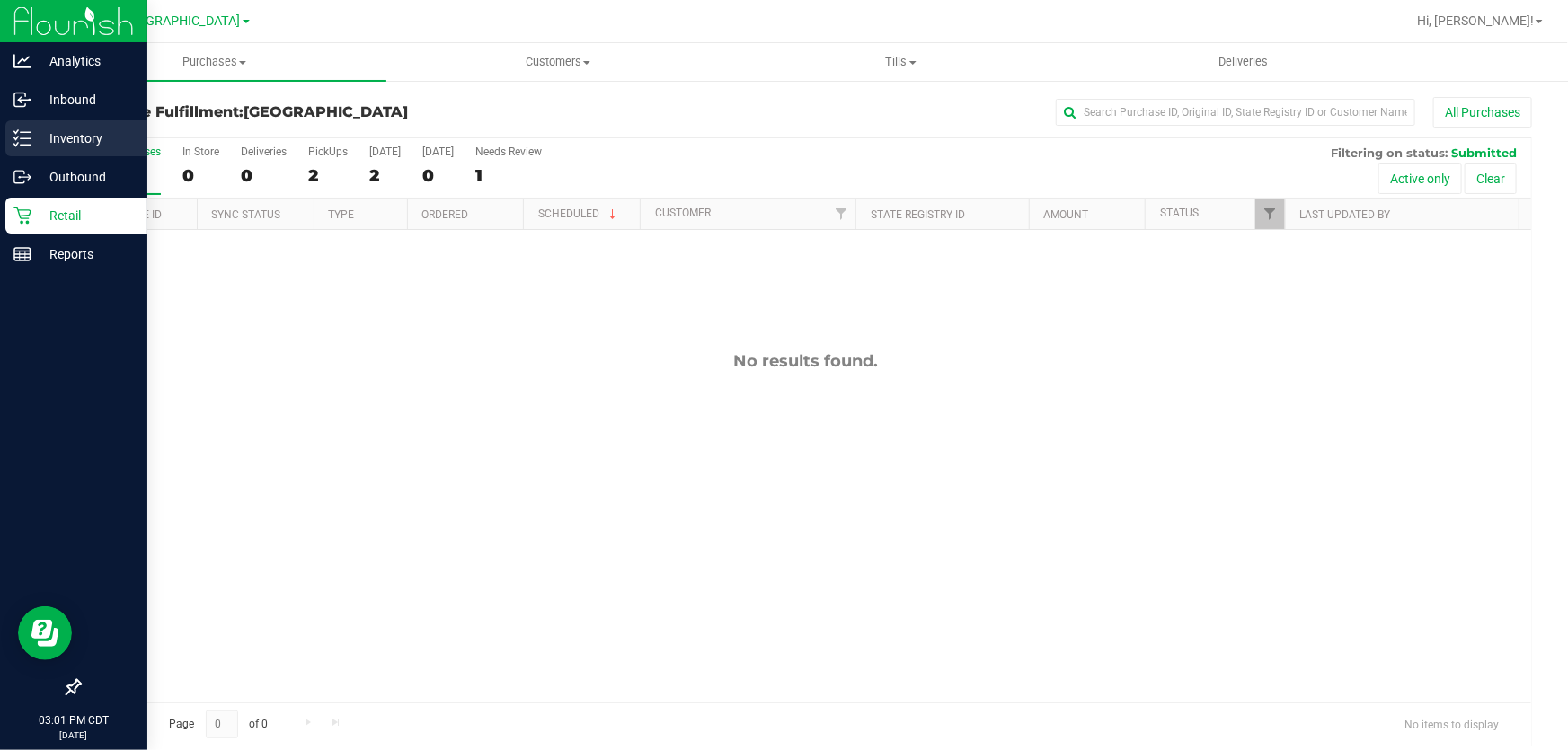
click at [61, 134] on p "Inventory" at bounding box center [85, 138] width 107 height 22
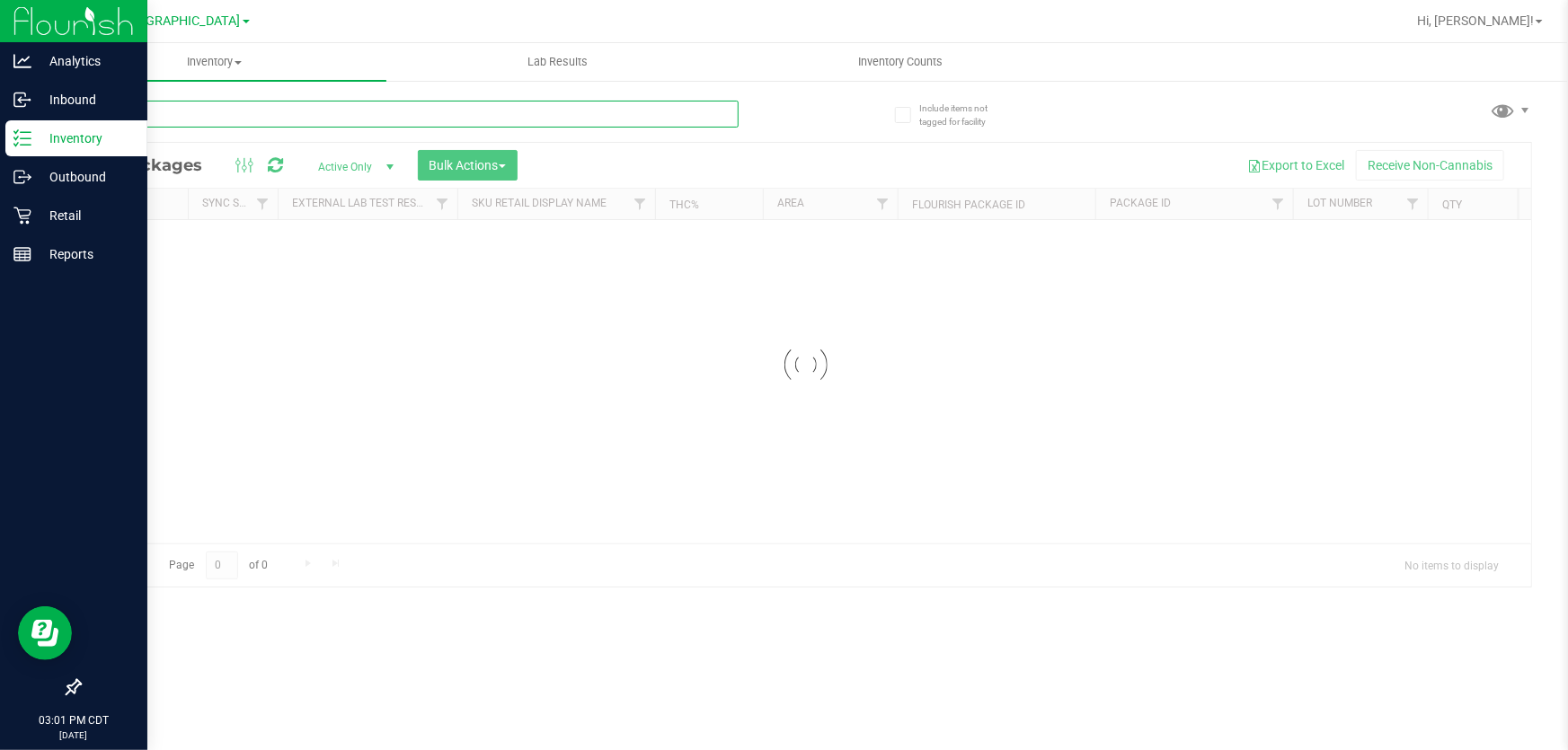
click at [238, 115] on input "text" at bounding box center [409, 114] width 659 height 27
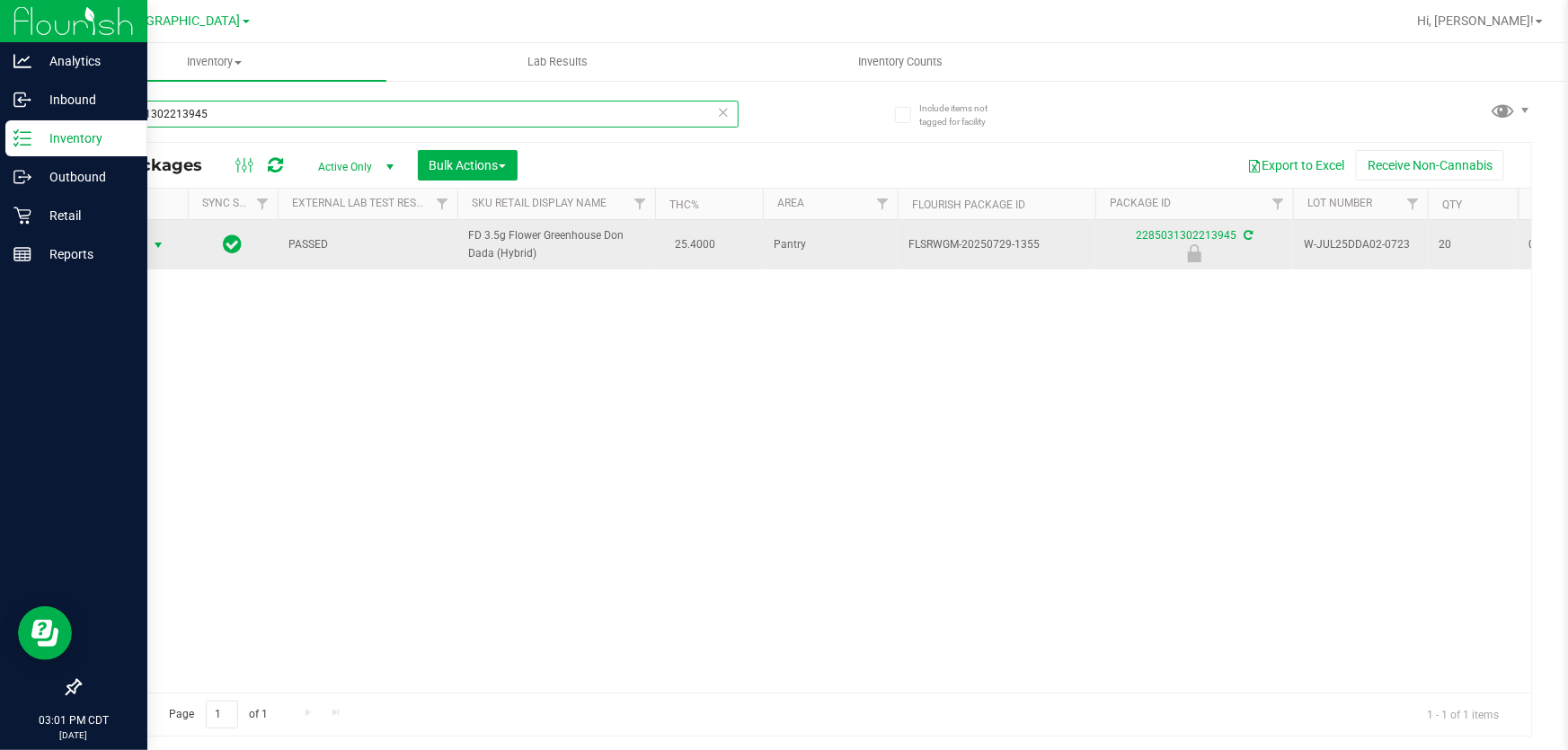
type input "2285031302213945"
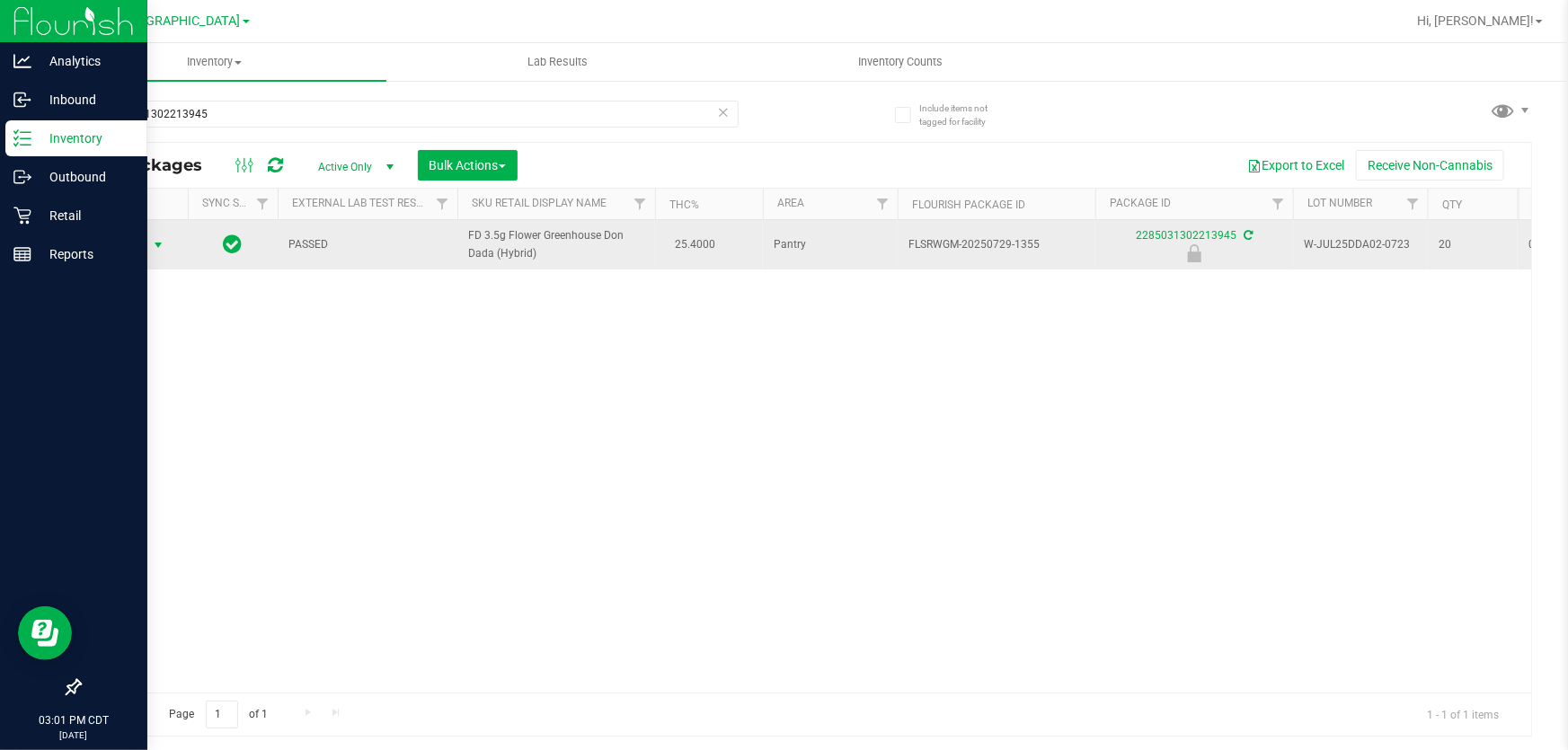
click at [139, 245] on span "Action" at bounding box center [122, 245] width 49 height 25
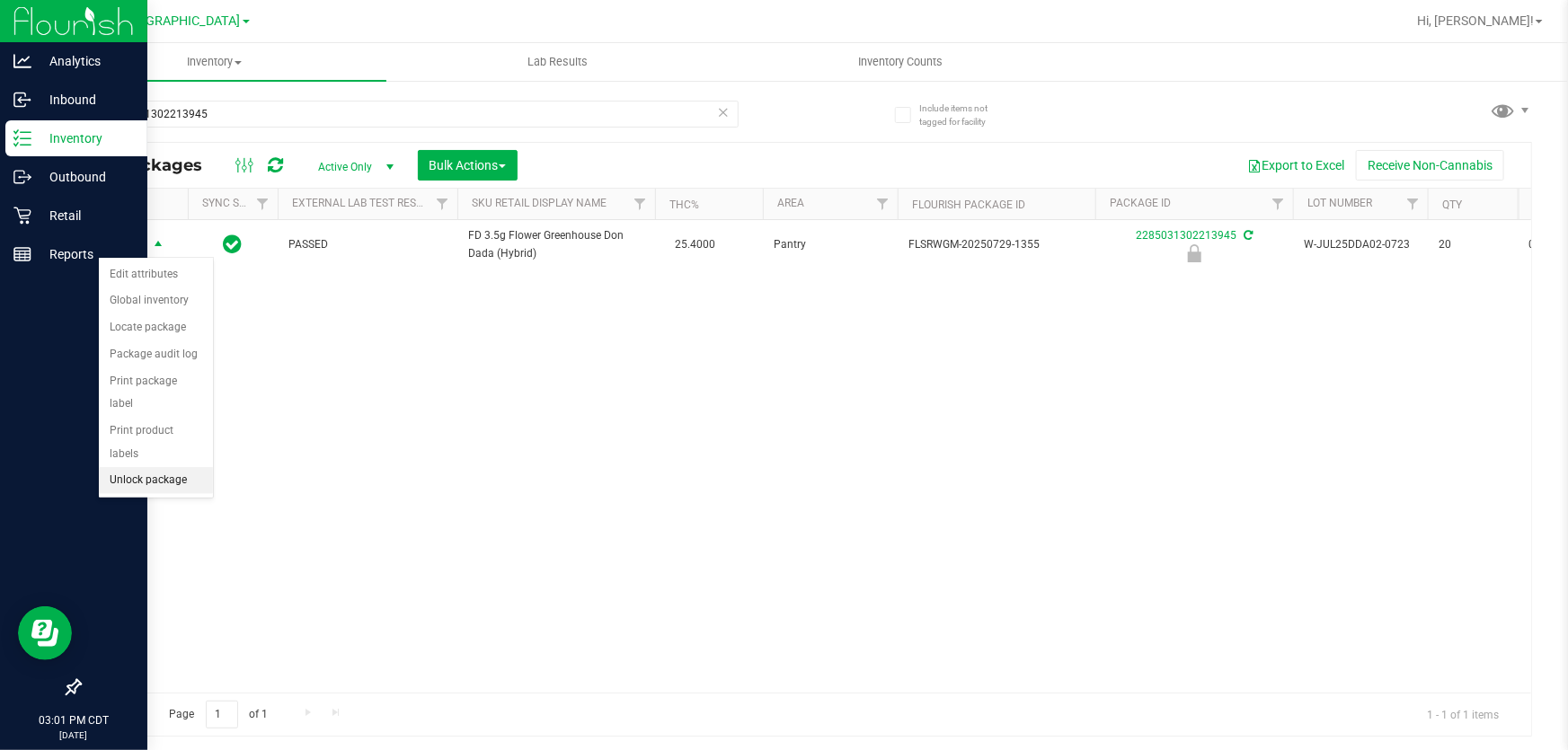
click at [171, 467] on li "Unlock package" at bounding box center [155, 480] width 114 height 27
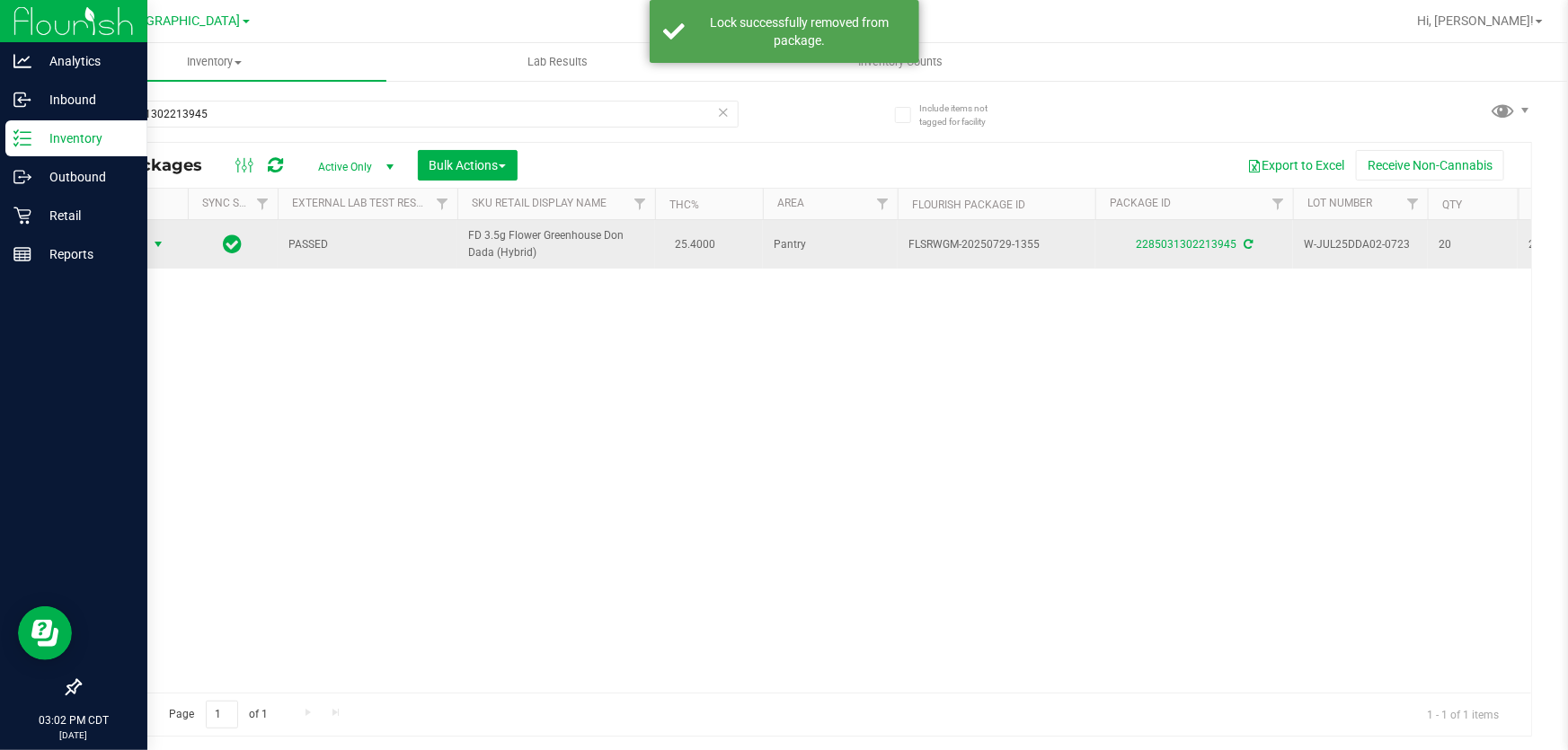
click at [148, 242] on span "select" at bounding box center [158, 245] width 23 height 25
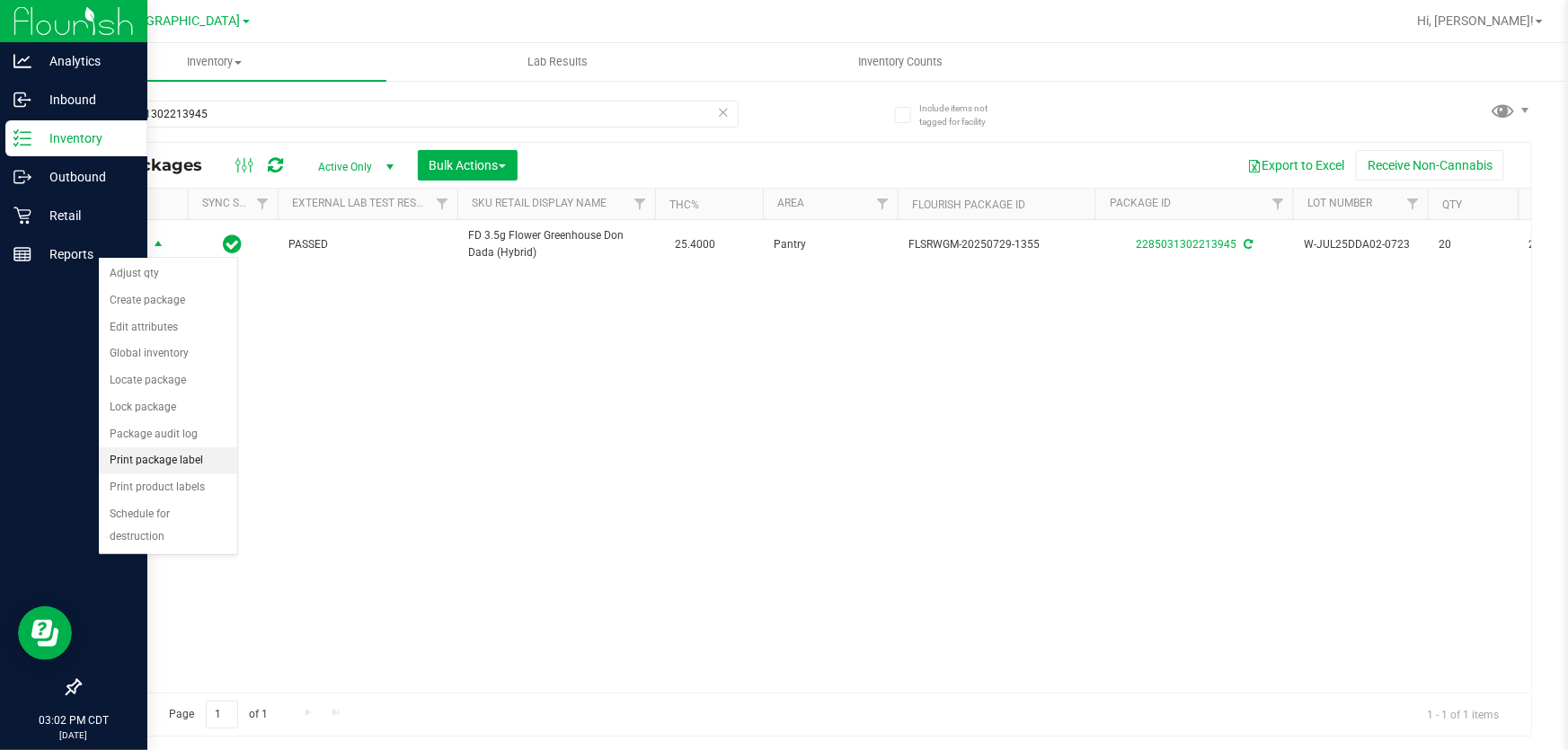
click at [149, 462] on li "Print package label" at bounding box center [167, 461] width 138 height 27
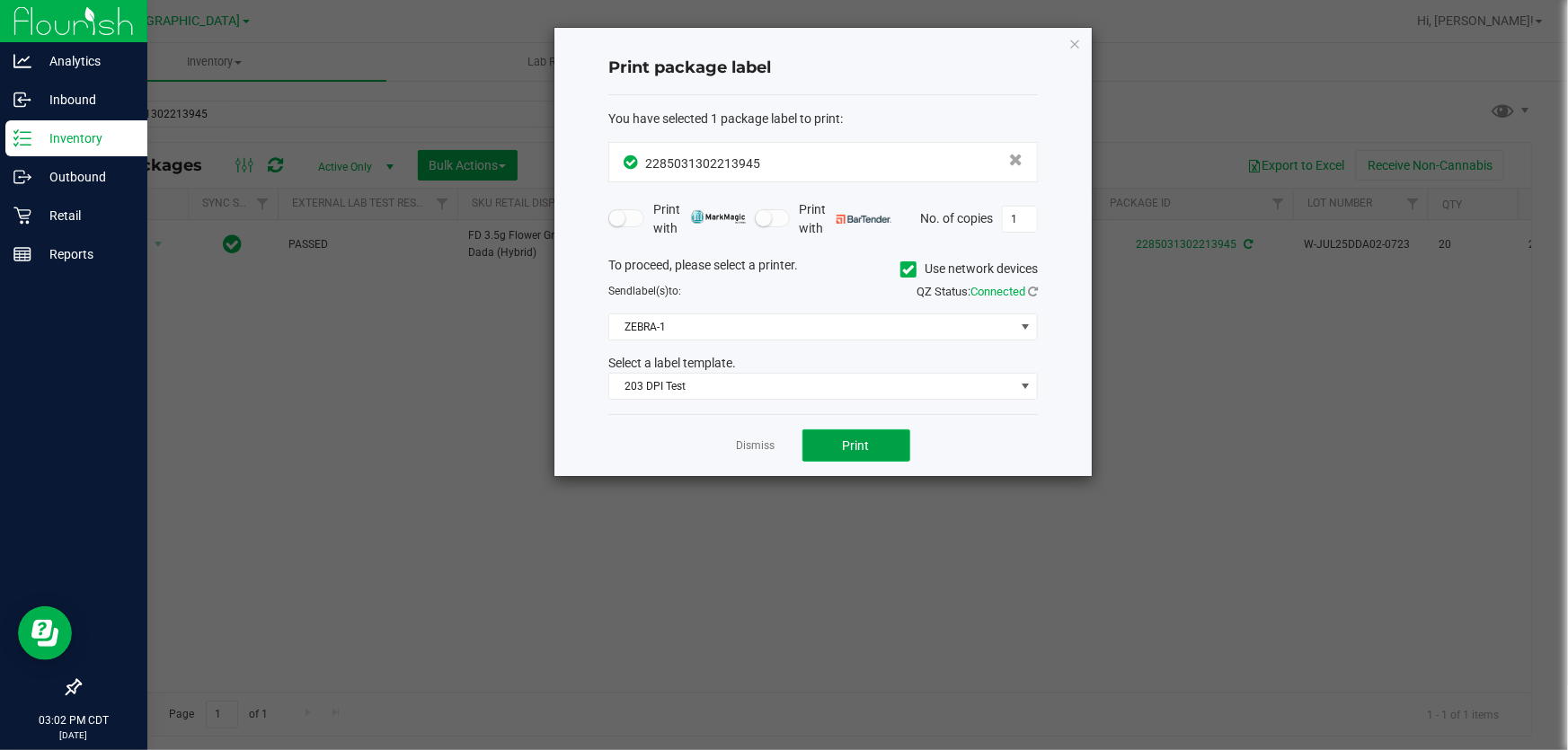
click at [849, 454] on button "Print" at bounding box center [856, 446] width 107 height 32
click at [751, 449] on link "Dismiss" at bounding box center [756, 446] width 39 height 15
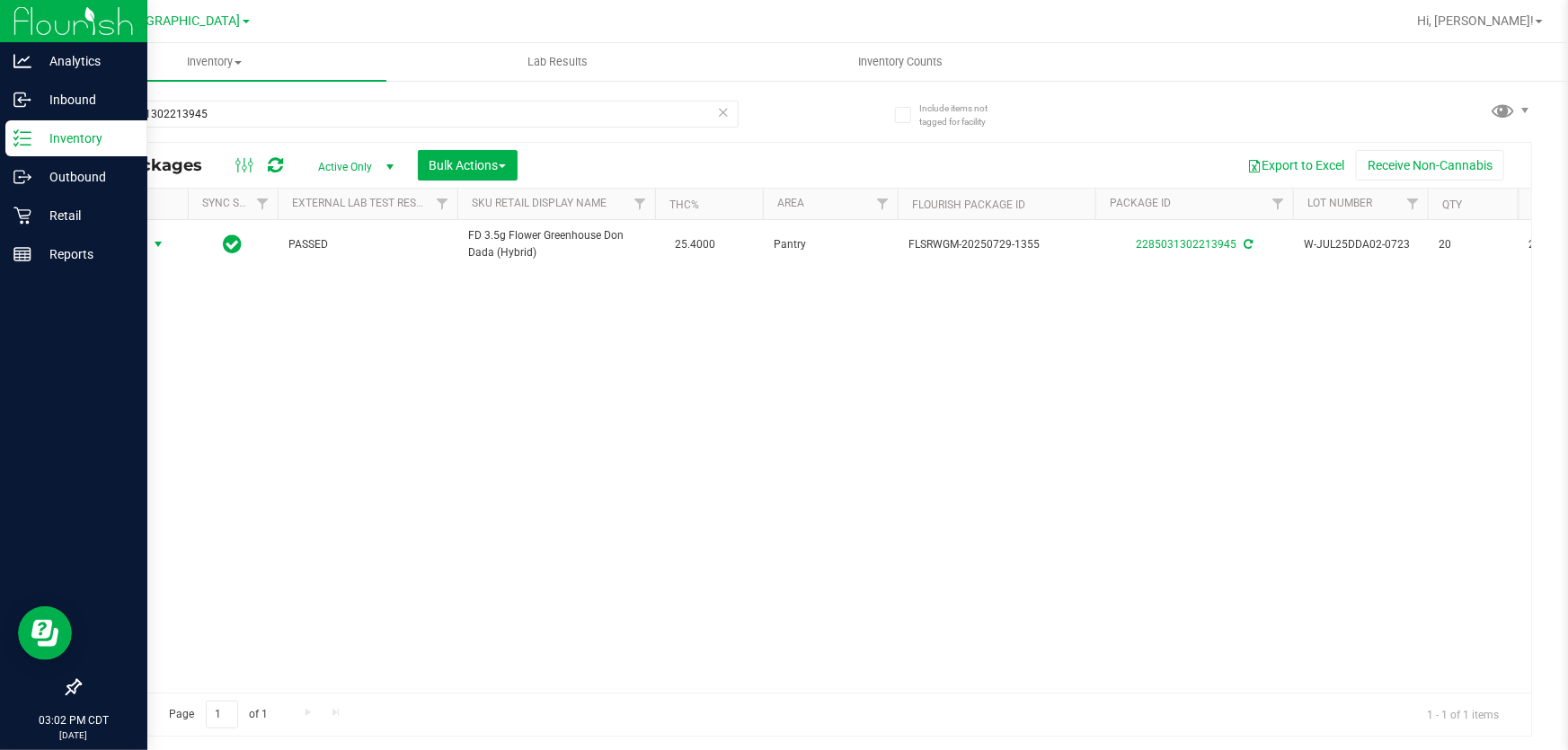
click at [728, 112] on icon at bounding box center [723, 111] width 13 height 22
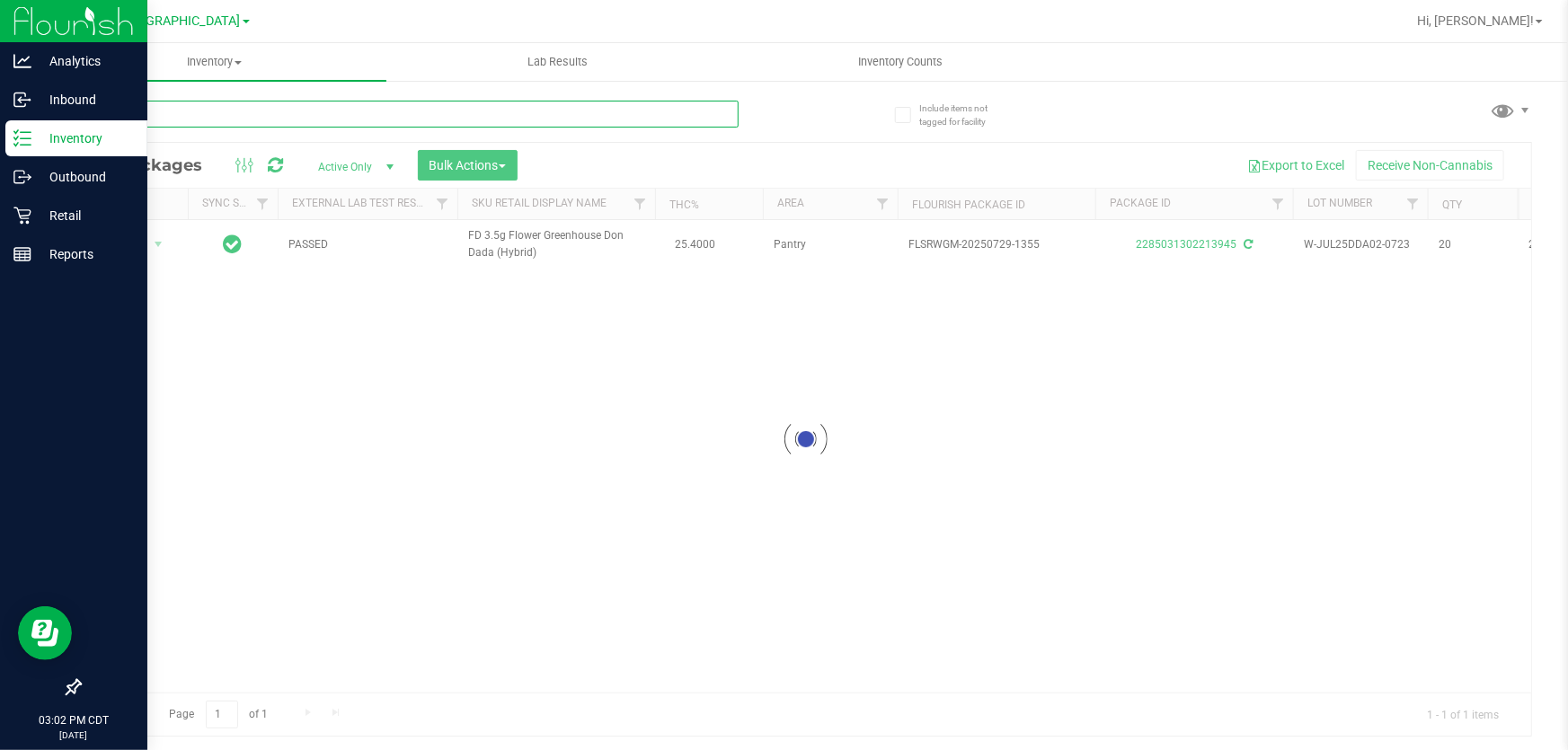
click at [680, 109] on input "text" at bounding box center [409, 114] width 659 height 27
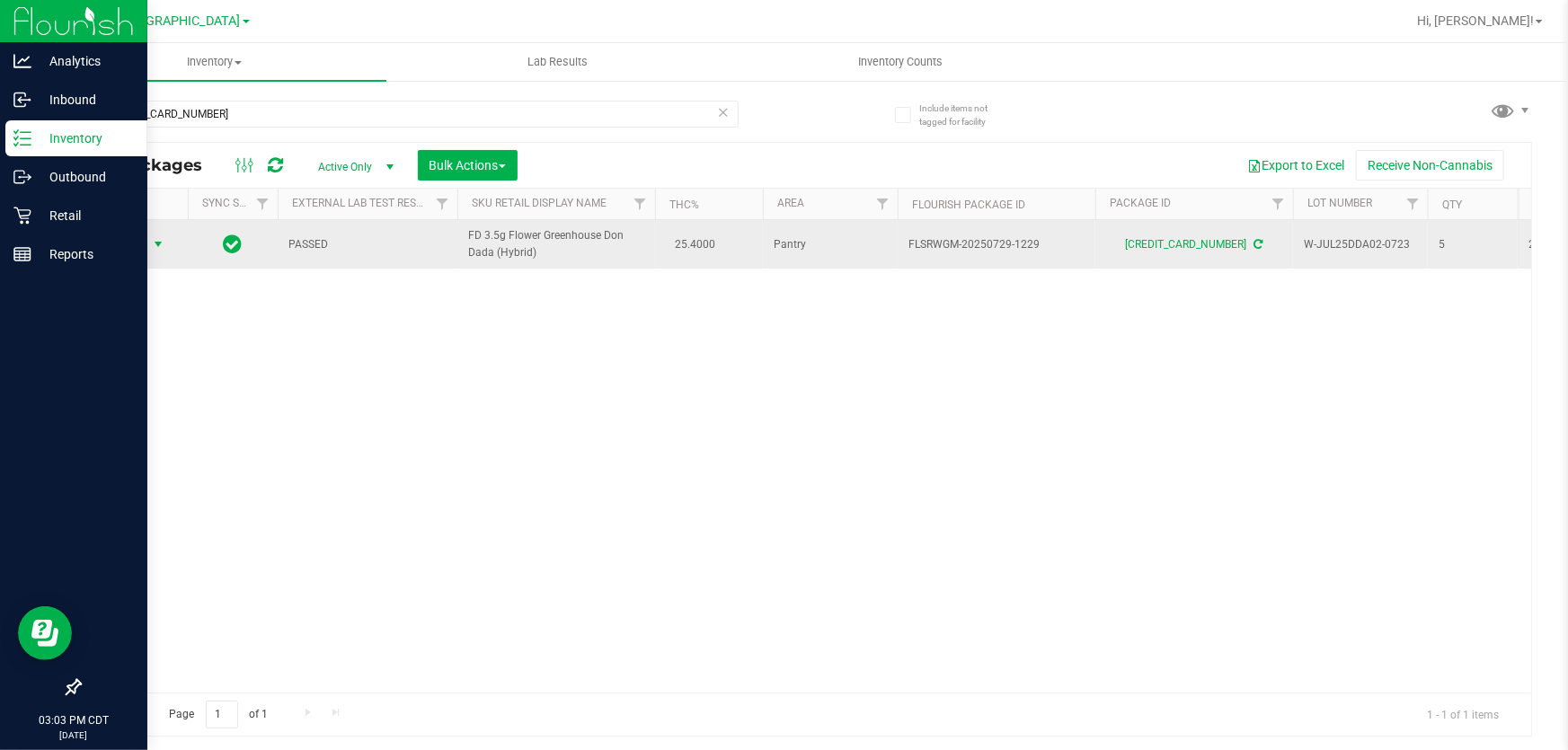
click at [125, 246] on span "Action" at bounding box center [122, 245] width 49 height 25
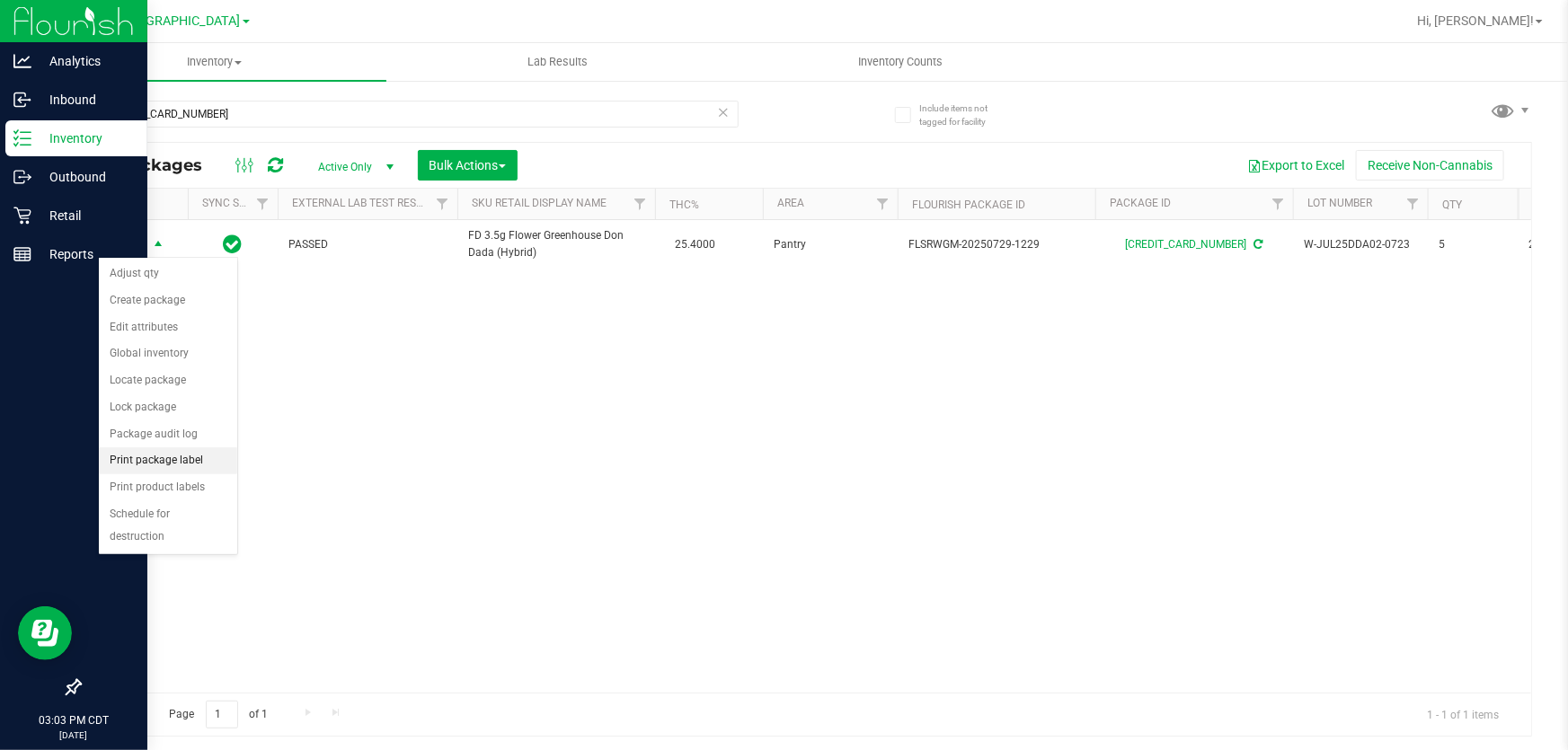
click at [171, 458] on li "Print package label" at bounding box center [167, 461] width 138 height 27
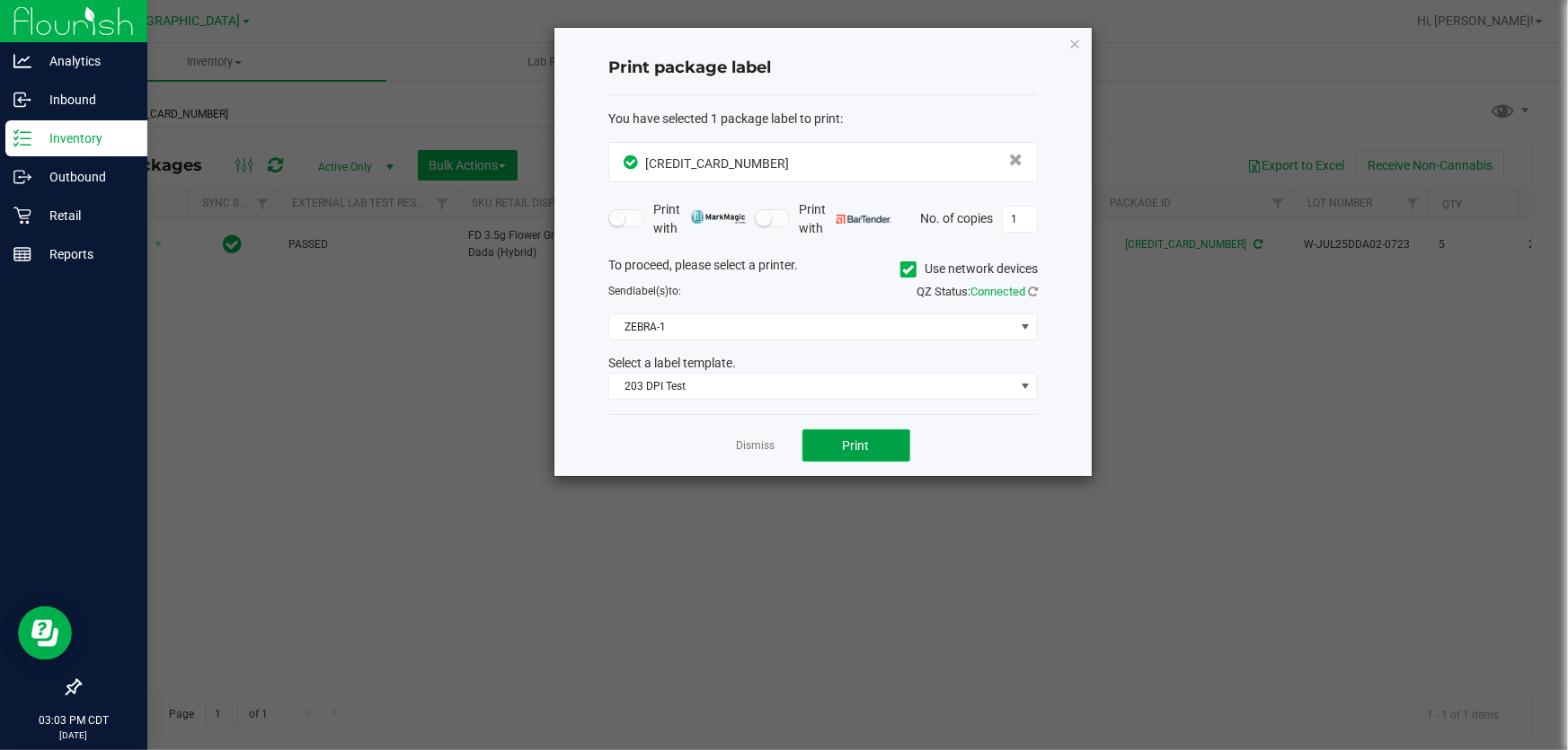
click at [857, 455] on button "Print" at bounding box center [856, 446] width 107 height 32
click at [766, 448] on link "Dismiss" at bounding box center [756, 446] width 39 height 15
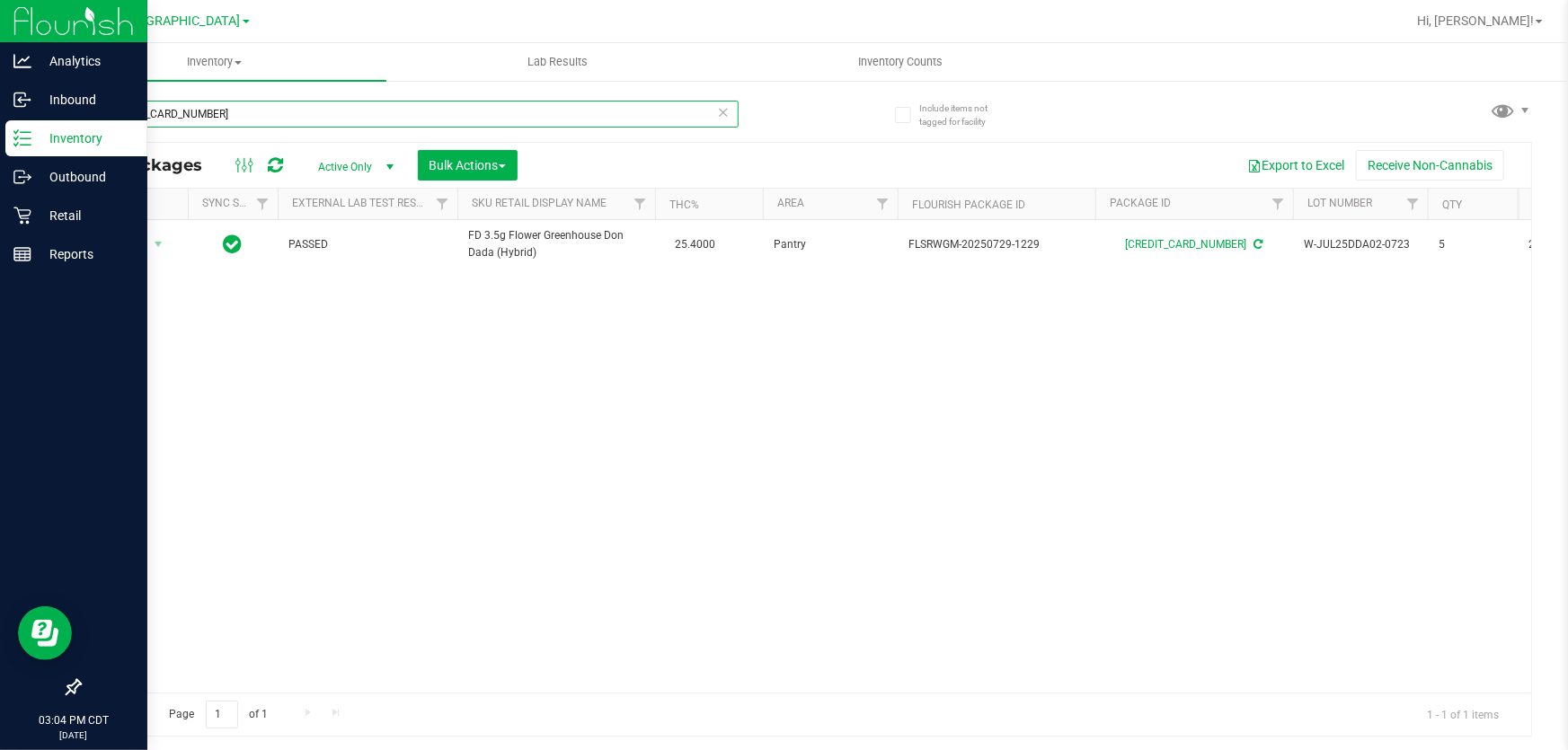
drag, startPoint x: 215, startPoint y: 107, endPoint x: 92, endPoint y: 100, distance: 123.2
click at [92, 100] on input "5833924697830647" at bounding box center [409, 114] width 659 height 27
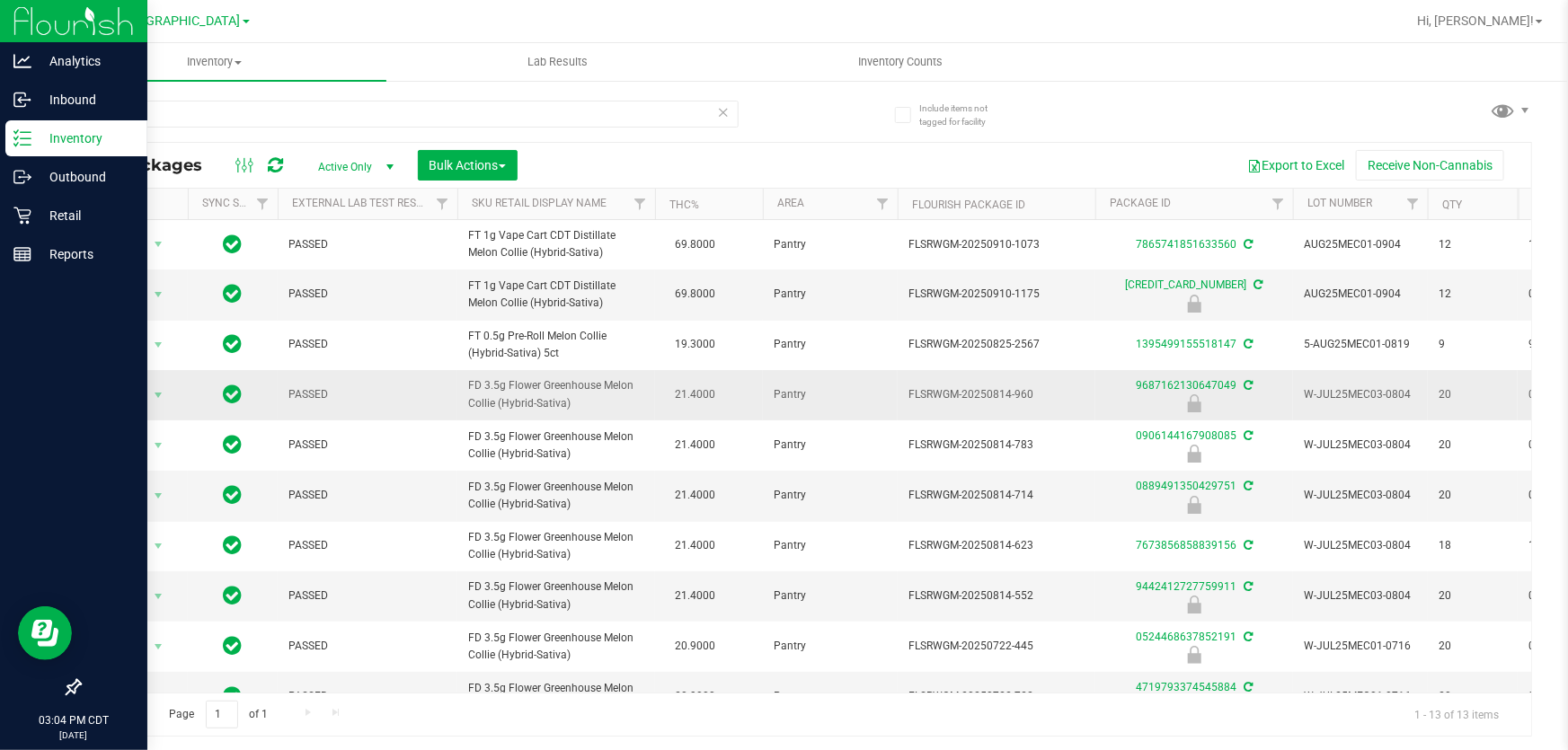
drag, startPoint x: 575, startPoint y: 434, endPoint x: 465, endPoint y: 417, distance: 111.3
click at [465, 417] on td "FD 3.5g Flower Greenhouse Melon Collie (Hybrid-Sativa)" at bounding box center [556, 395] width 198 height 51
copy span "FD 3.5g Flower Greenhouse Melon Collie (Hybrid-Sativa)"
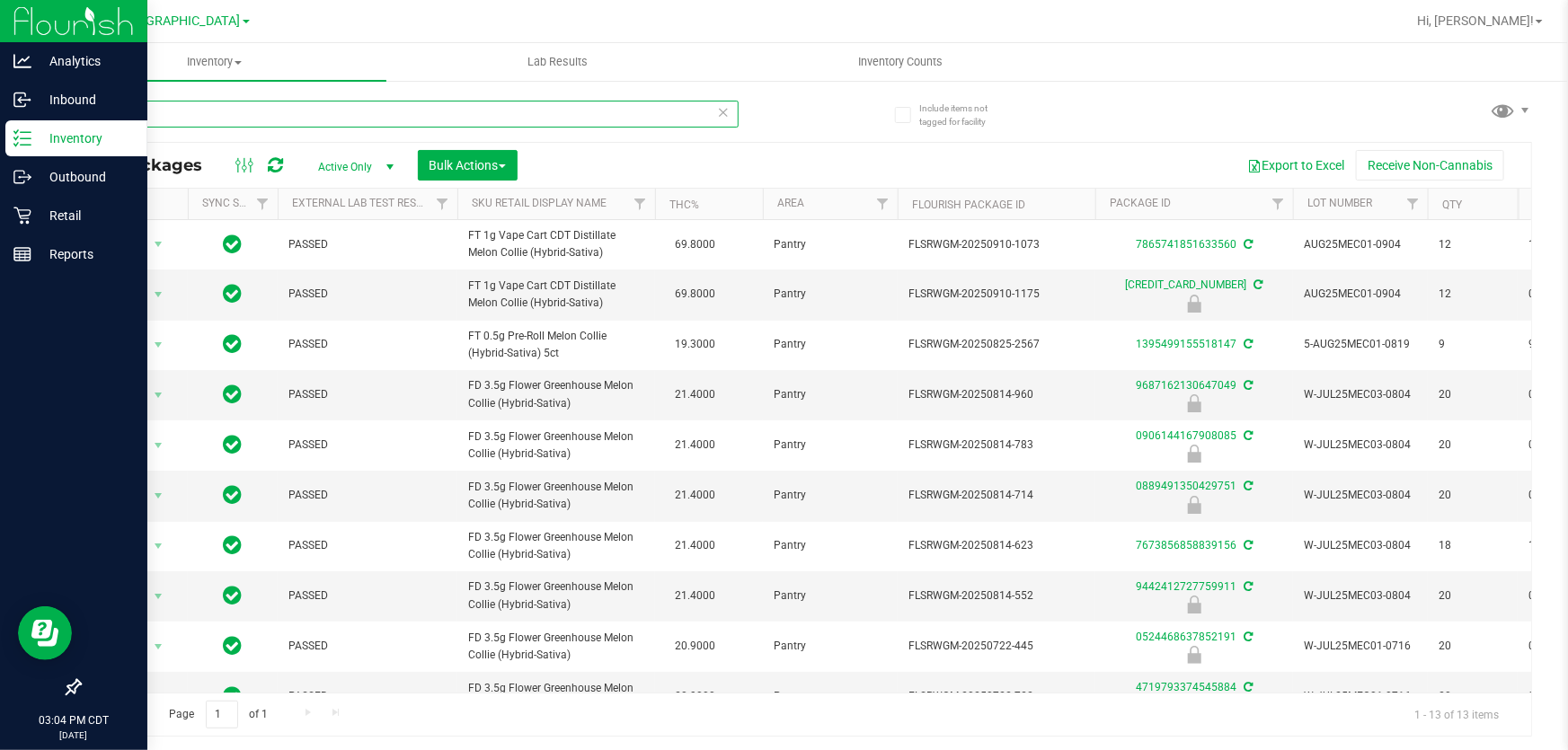
drag, startPoint x: 135, startPoint y: 111, endPoint x: 92, endPoint y: 104, distance: 43.6
click at [92, 104] on input "mec" at bounding box center [409, 114] width 659 height 27
paste input "FD 3.5g Flower Greenhouse Melon Collie (Hybrid-Sativa)"
type input "FD 3.5g Flower Greenhouse Melon Collie (Hybrid-Sativa)"
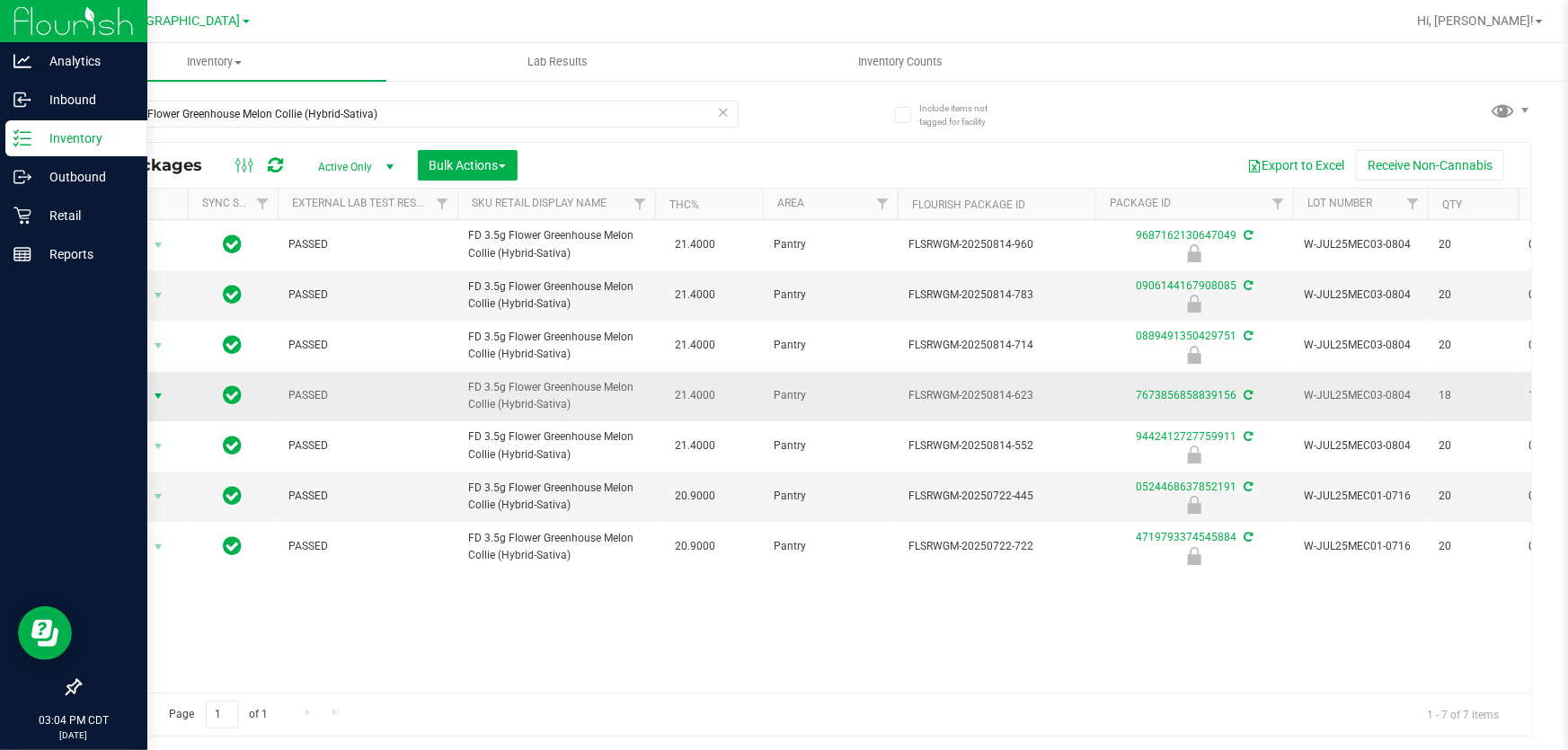
click at [135, 394] on span "Action" at bounding box center [122, 396] width 49 height 25
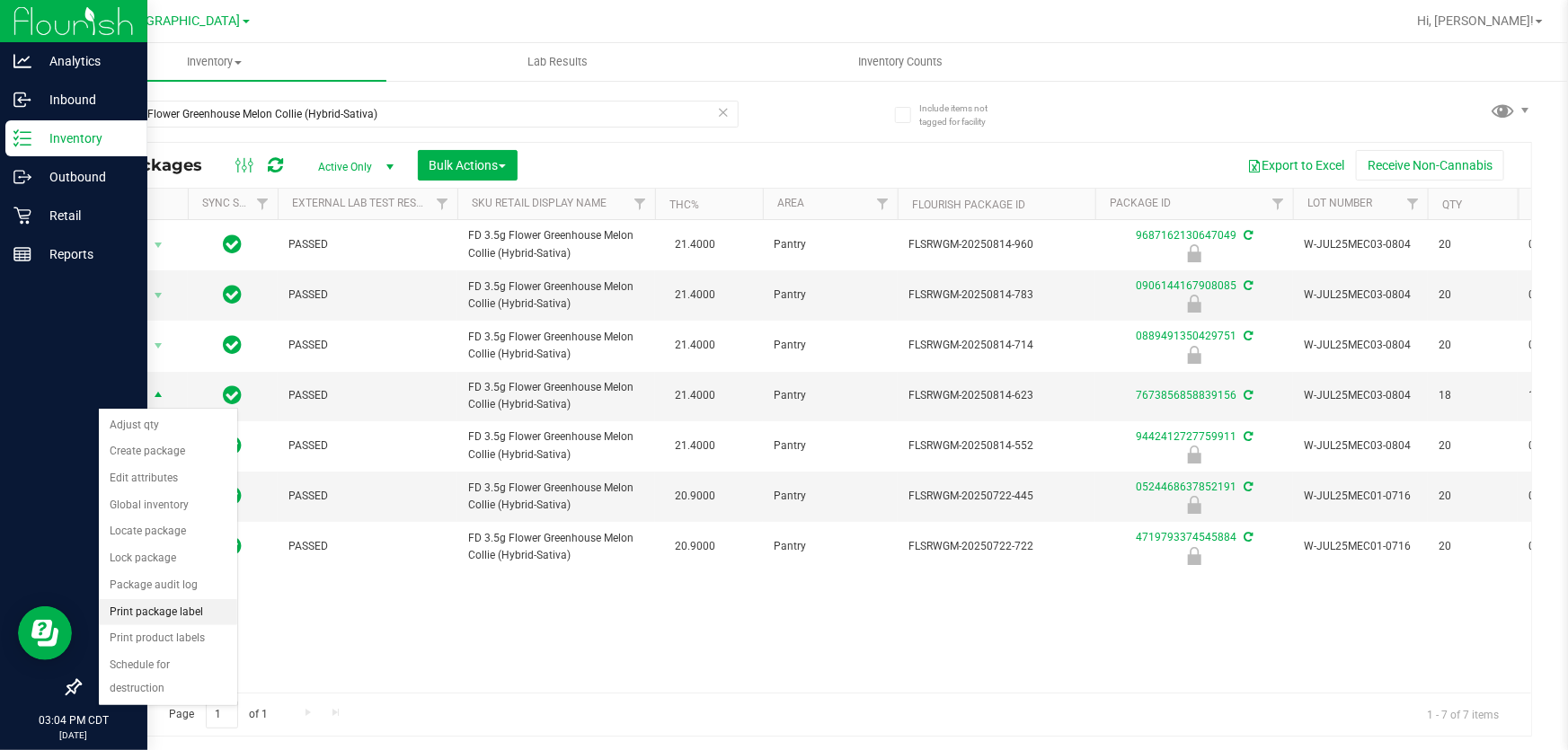
click at [186, 606] on li "Print package label" at bounding box center [167, 613] width 138 height 27
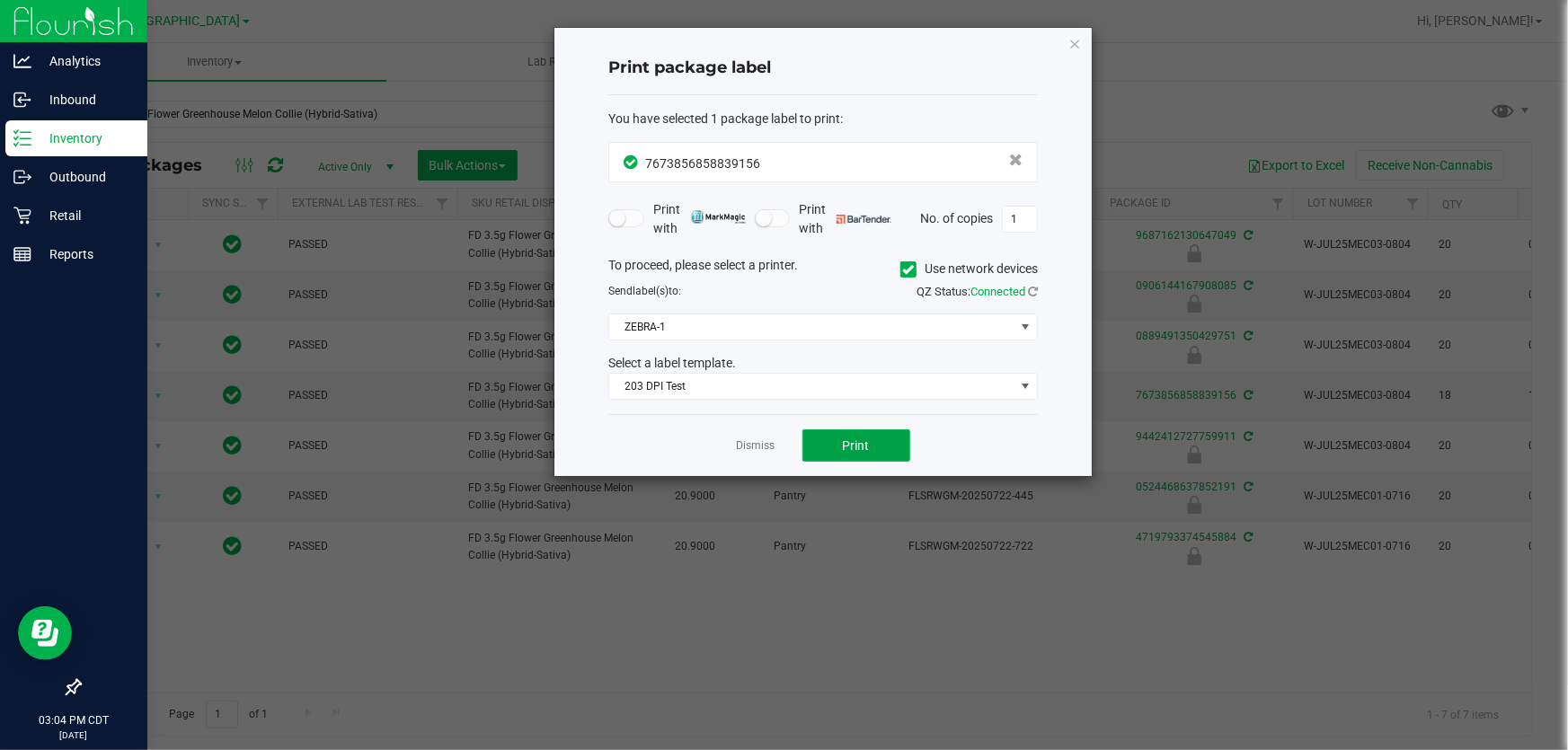
click at [835, 440] on button "Print" at bounding box center [856, 446] width 107 height 32
click at [764, 451] on link "Dismiss" at bounding box center [756, 446] width 39 height 15
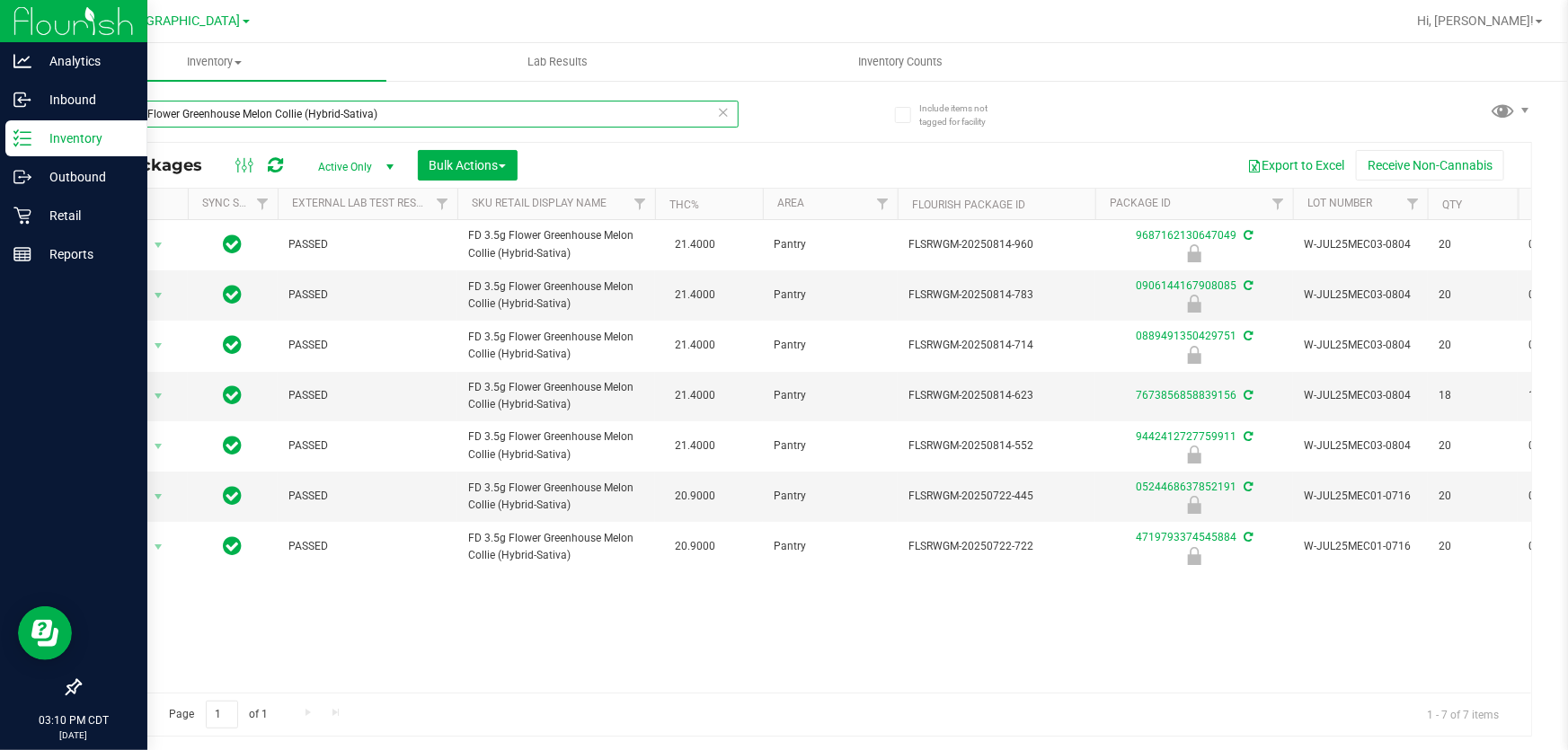
drag, startPoint x: 442, startPoint y: 120, endPoint x: 104, endPoint y: 116, distance: 338.0
click at [104, 116] on input "FD 3.5g Flower Greenhouse Melon Collie (Hybrid-Sativa)" at bounding box center [409, 114] width 659 height 27
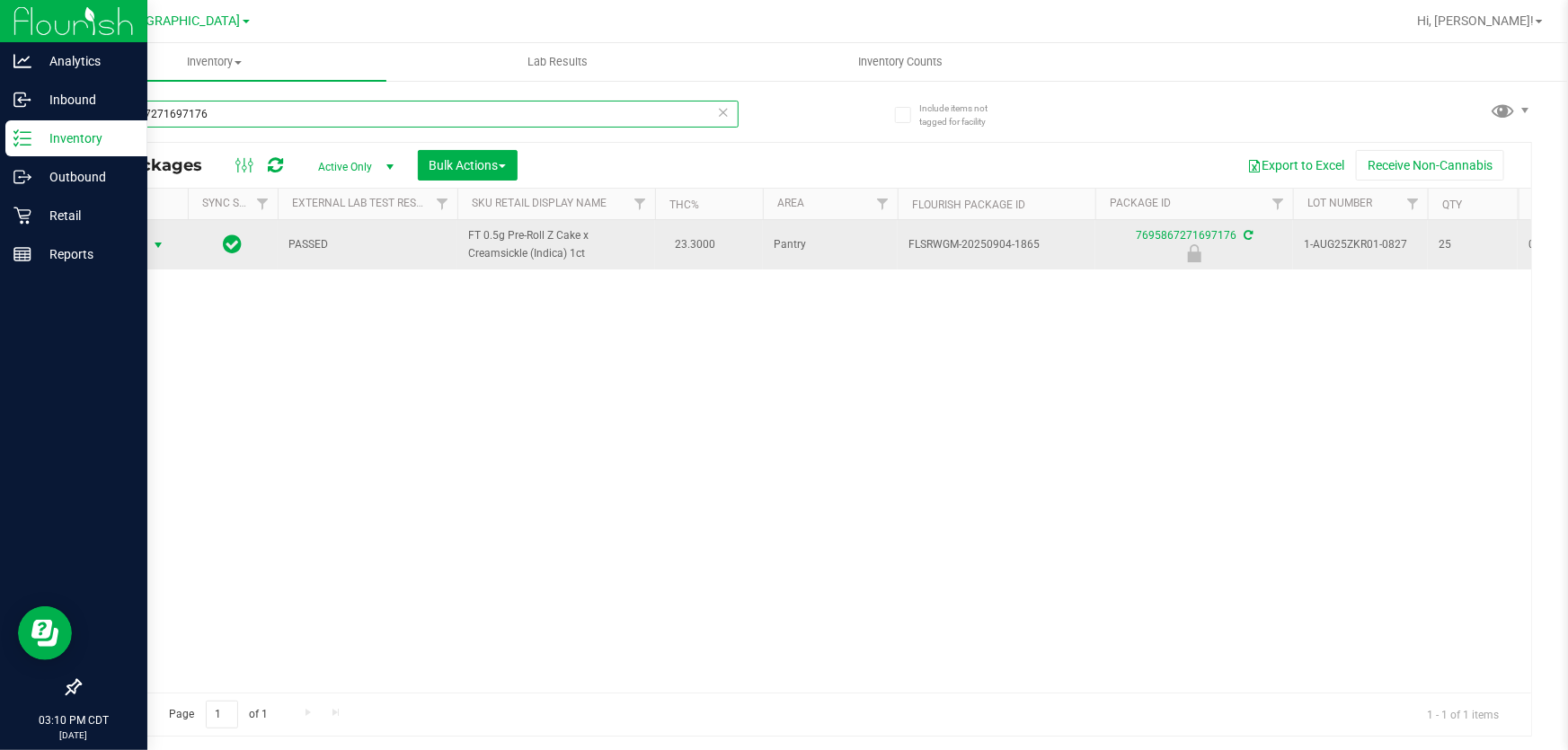
type input "7695867271697176"
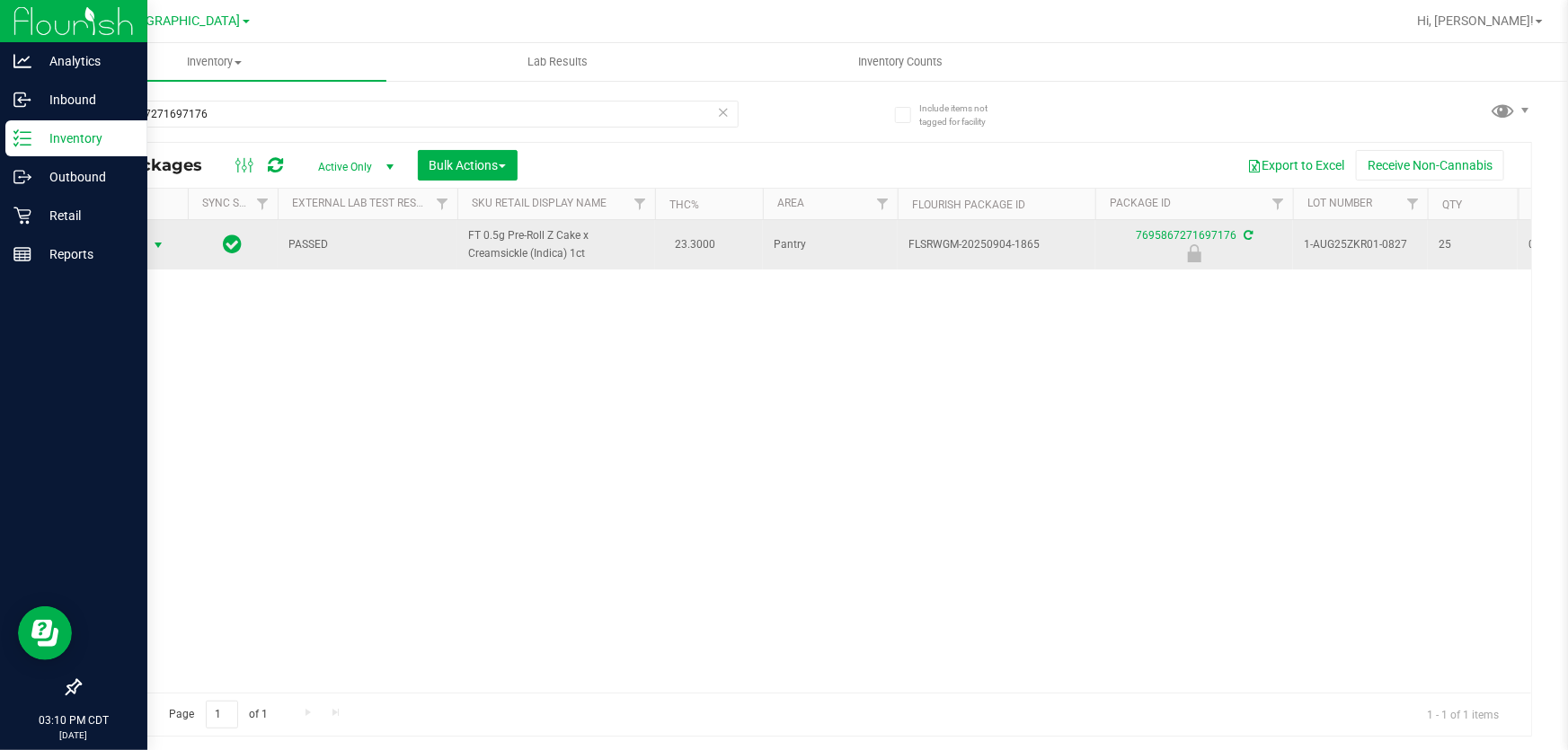
click at [114, 242] on span "Action" at bounding box center [122, 245] width 49 height 25
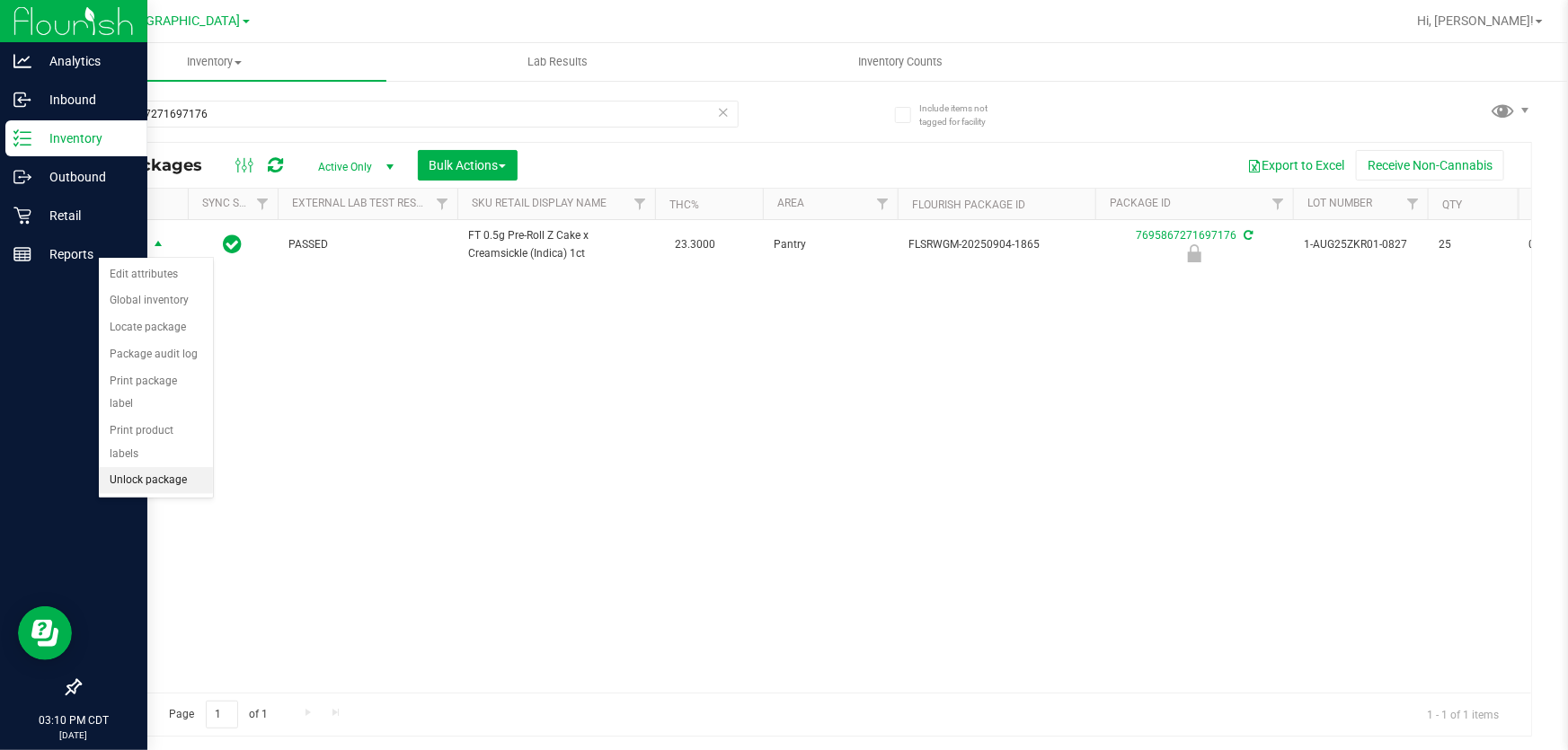
click at [172, 467] on li "Unlock package" at bounding box center [155, 480] width 114 height 27
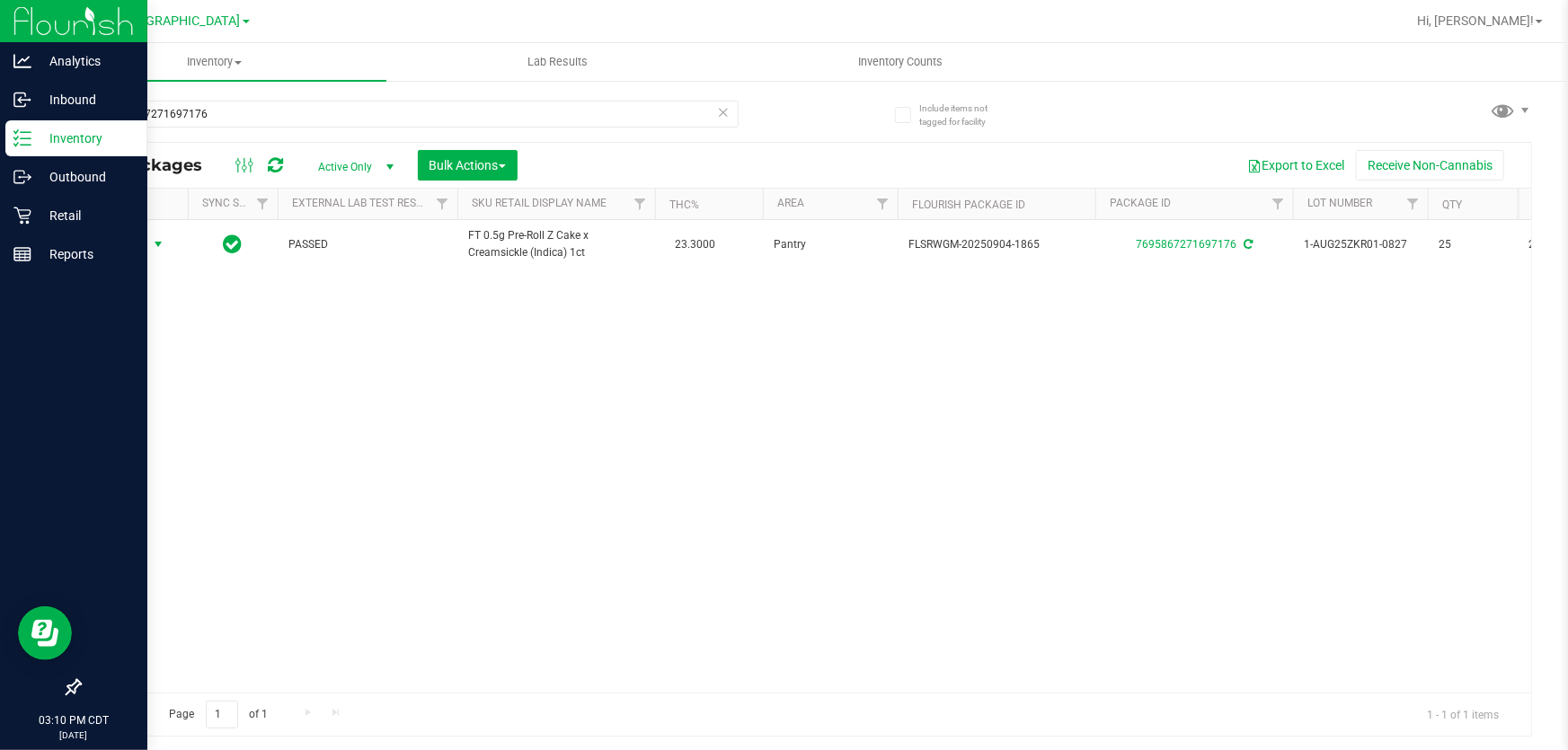
click at [116, 243] on span "Action" at bounding box center [122, 245] width 49 height 25
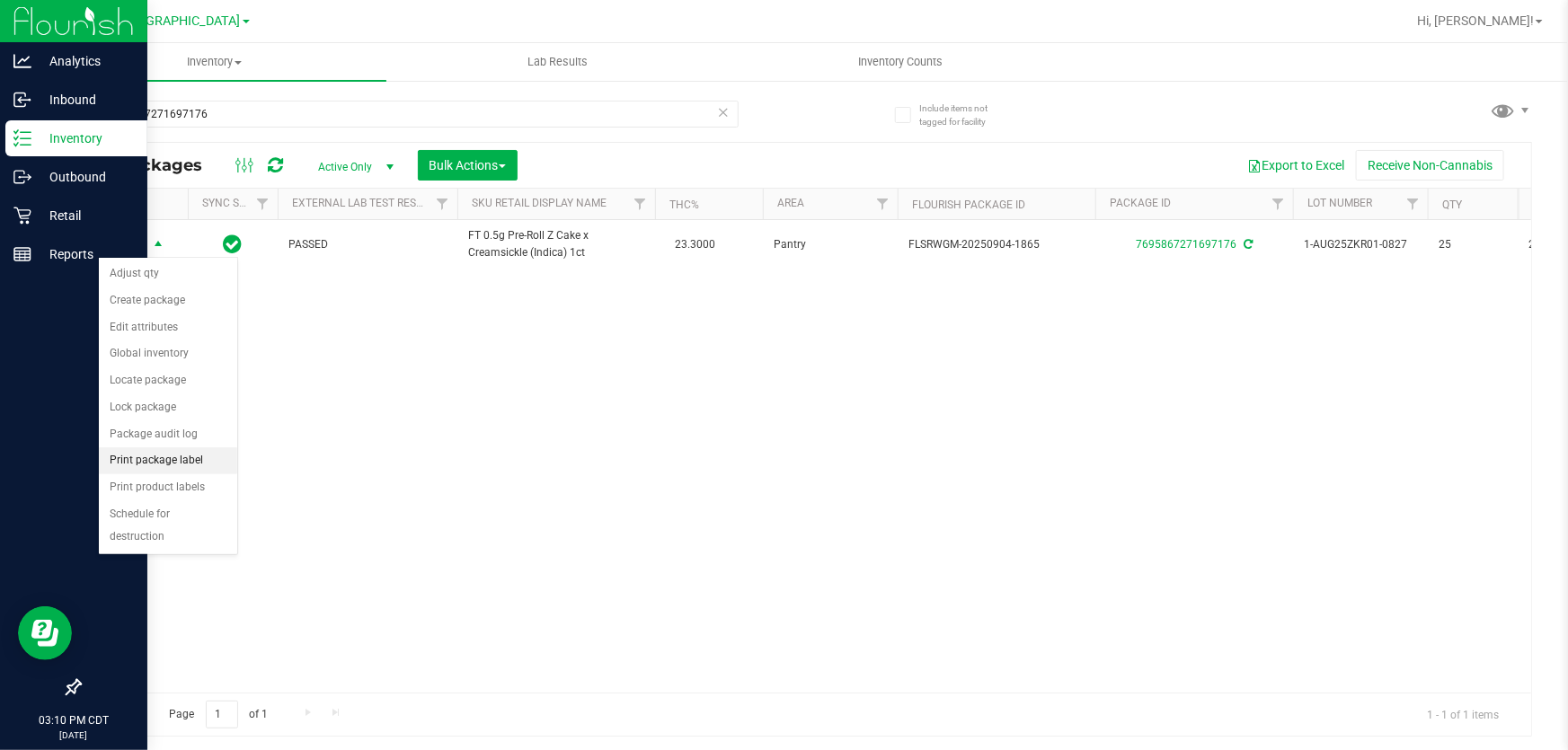
click at [171, 459] on li "Print package label" at bounding box center [167, 461] width 138 height 27
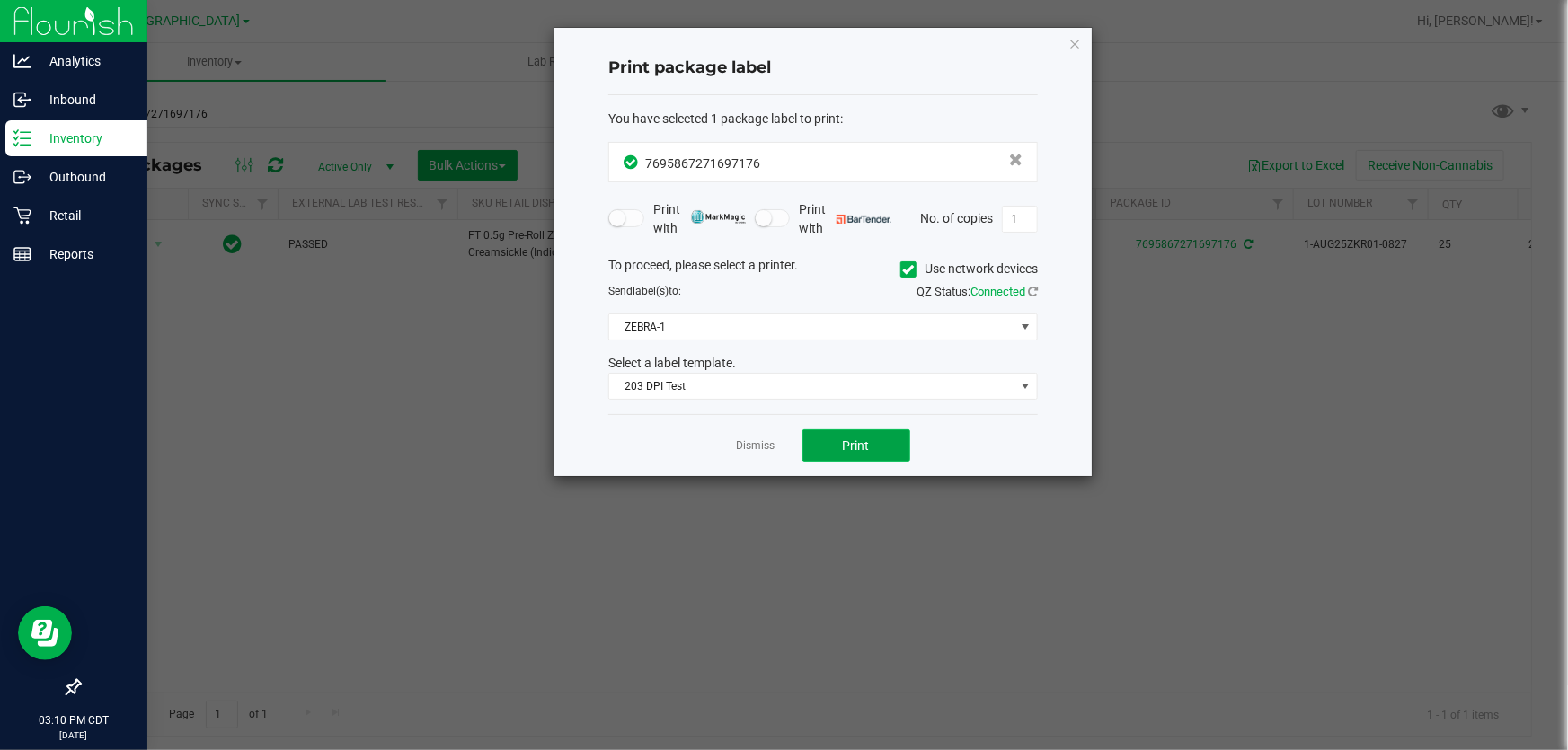
click at [867, 439] on span "Print" at bounding box center [856, 446] width 27 height 14
click at [756, 449] on link "Dismiss" at bounding box center [756, 446] width 39 height 15
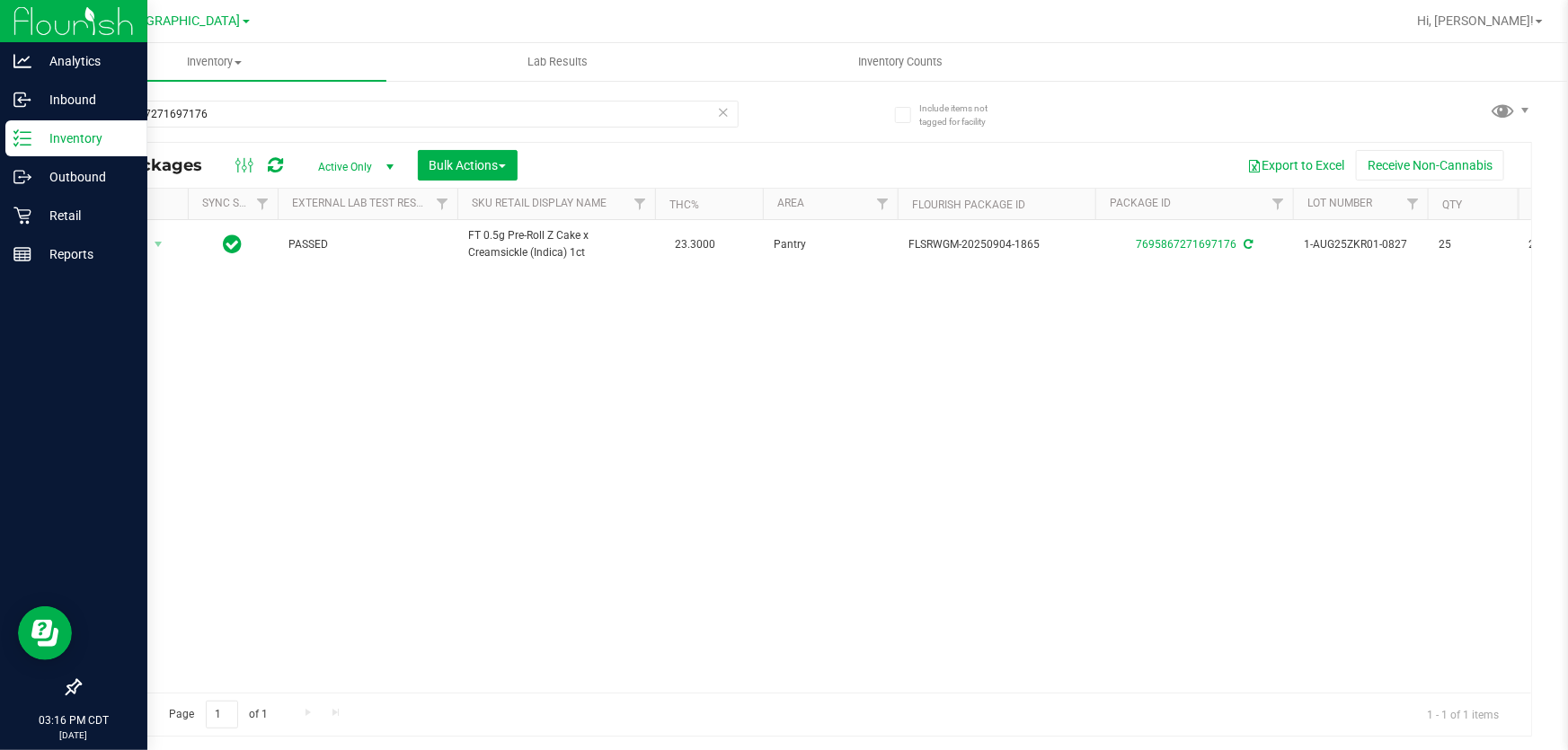
click at [723, 120] on icon at bounding box center [723, 111] width 13 height 22
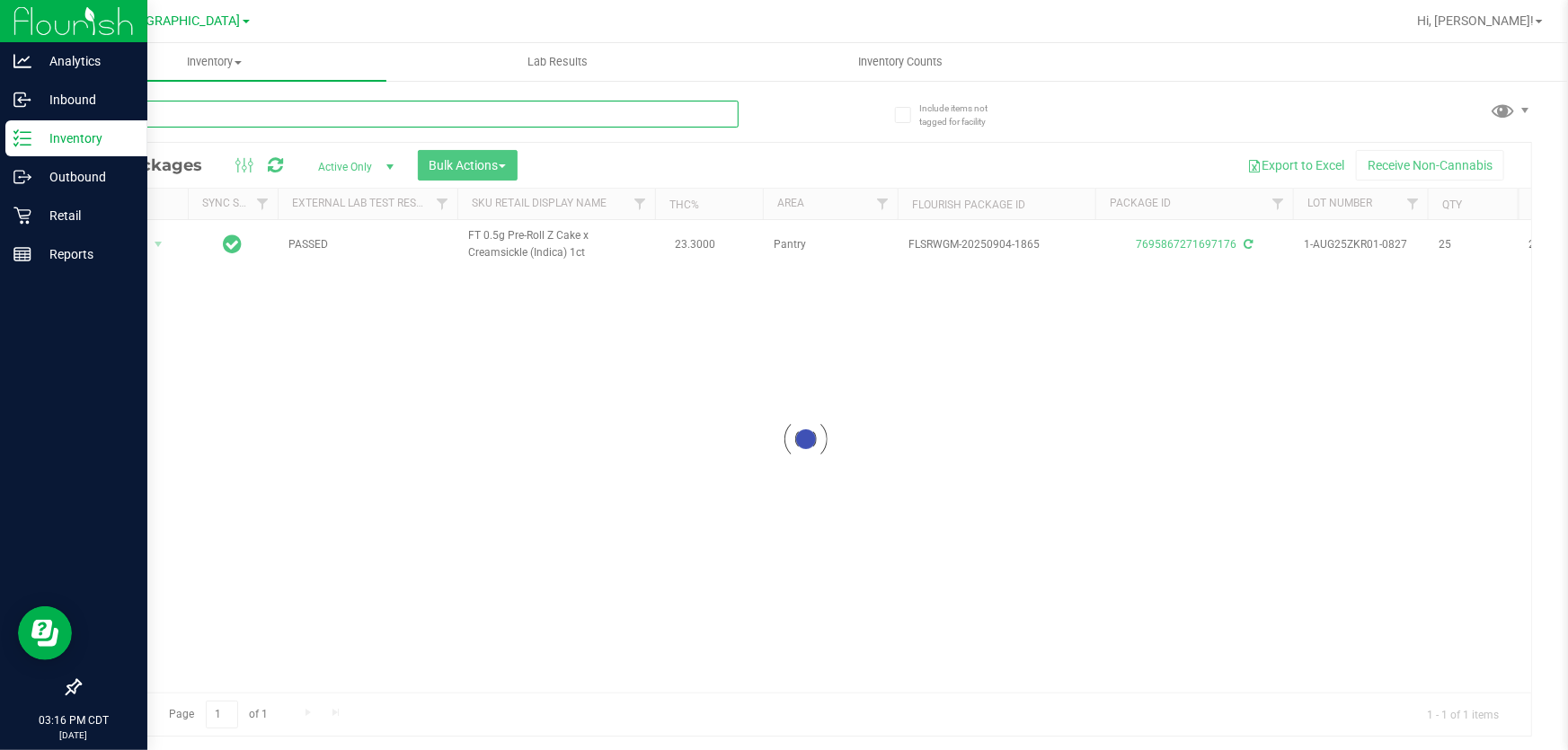
click at [655, 110] on input "text" at bounding box center [409, 114] width 659 height 27
type input "4812820204911758"
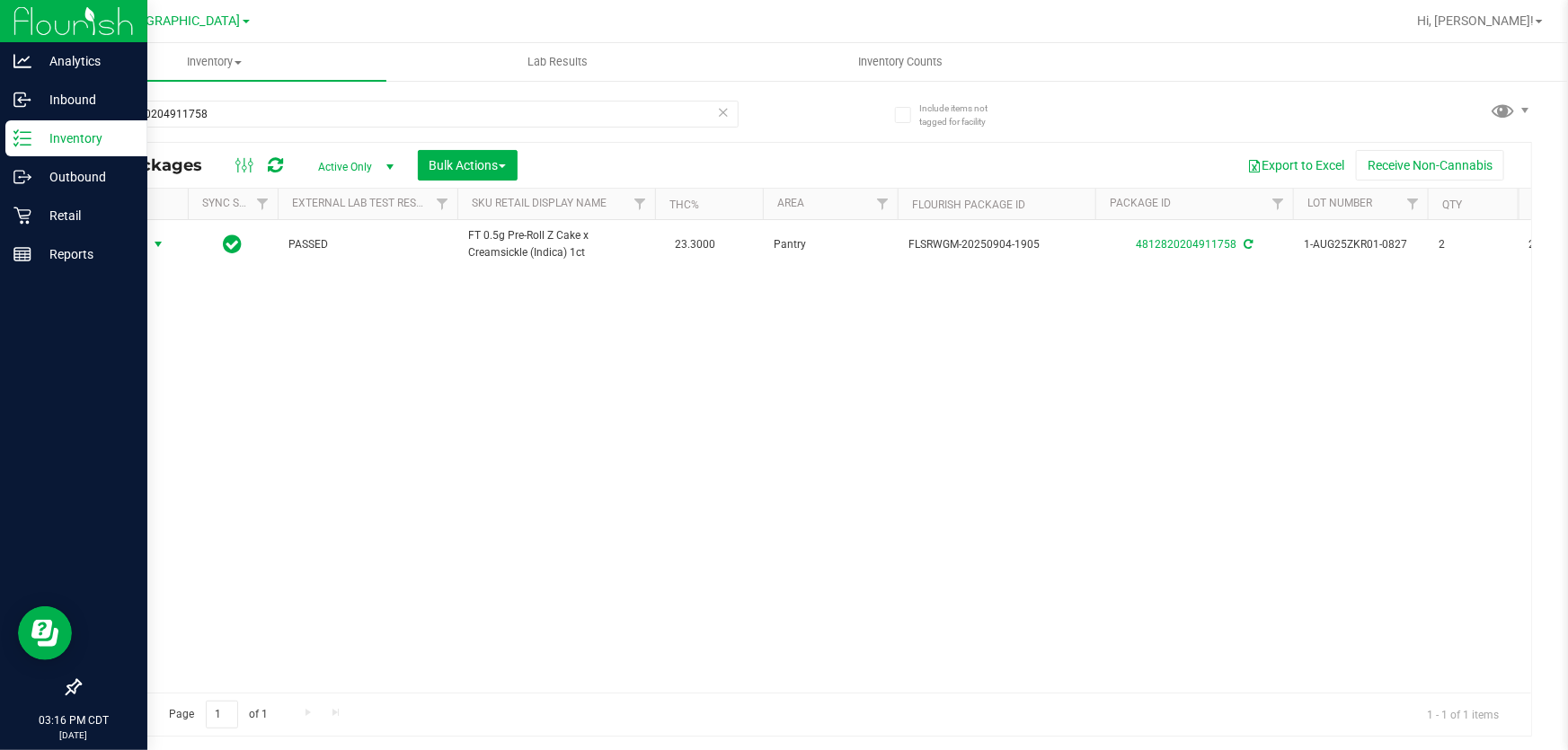
click at [140, 248] on span "Action" at bounding box center [122, 245] width 49 height 25
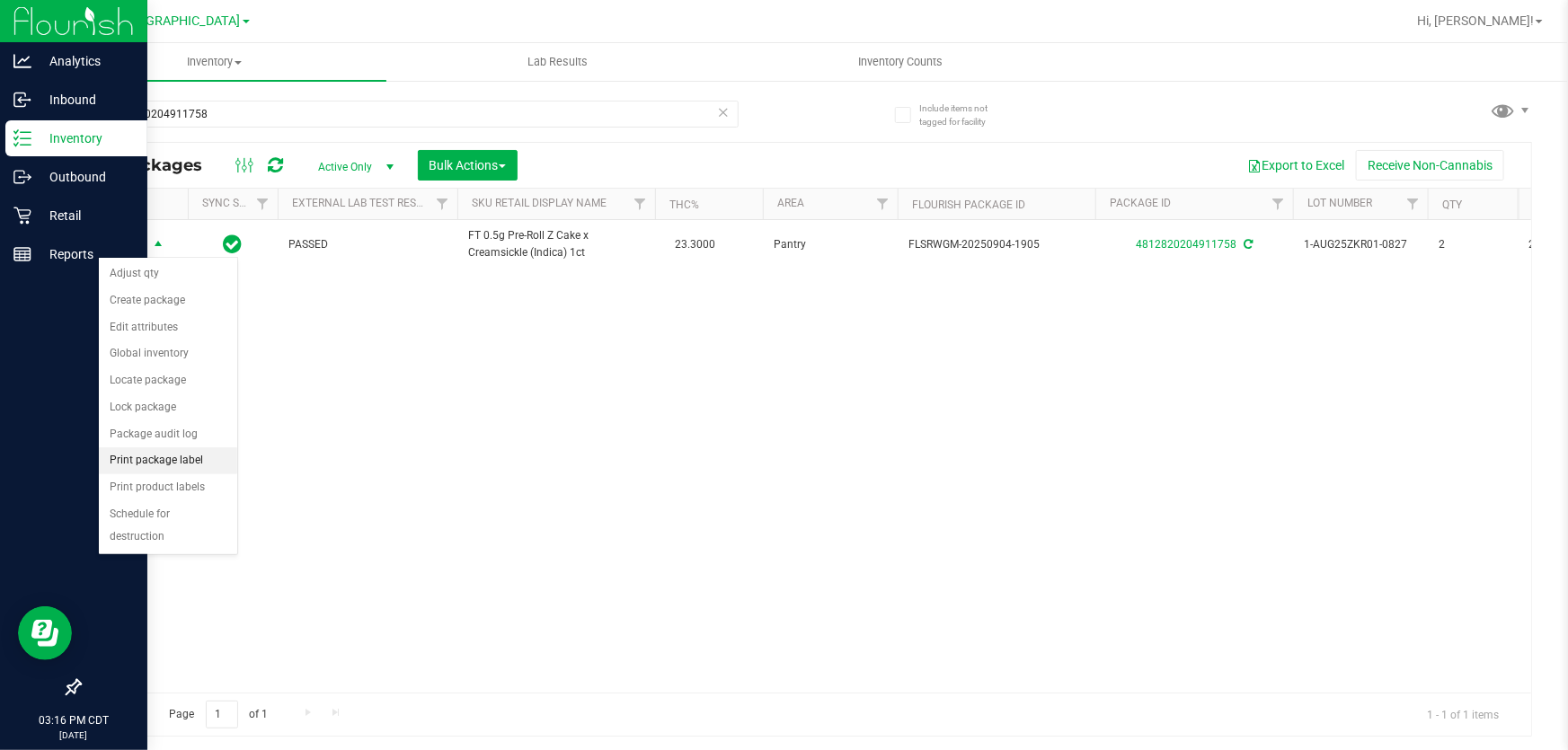
click at [155, 460] on li "Print package label" at bounding box center [167, 461] width 138 height 27
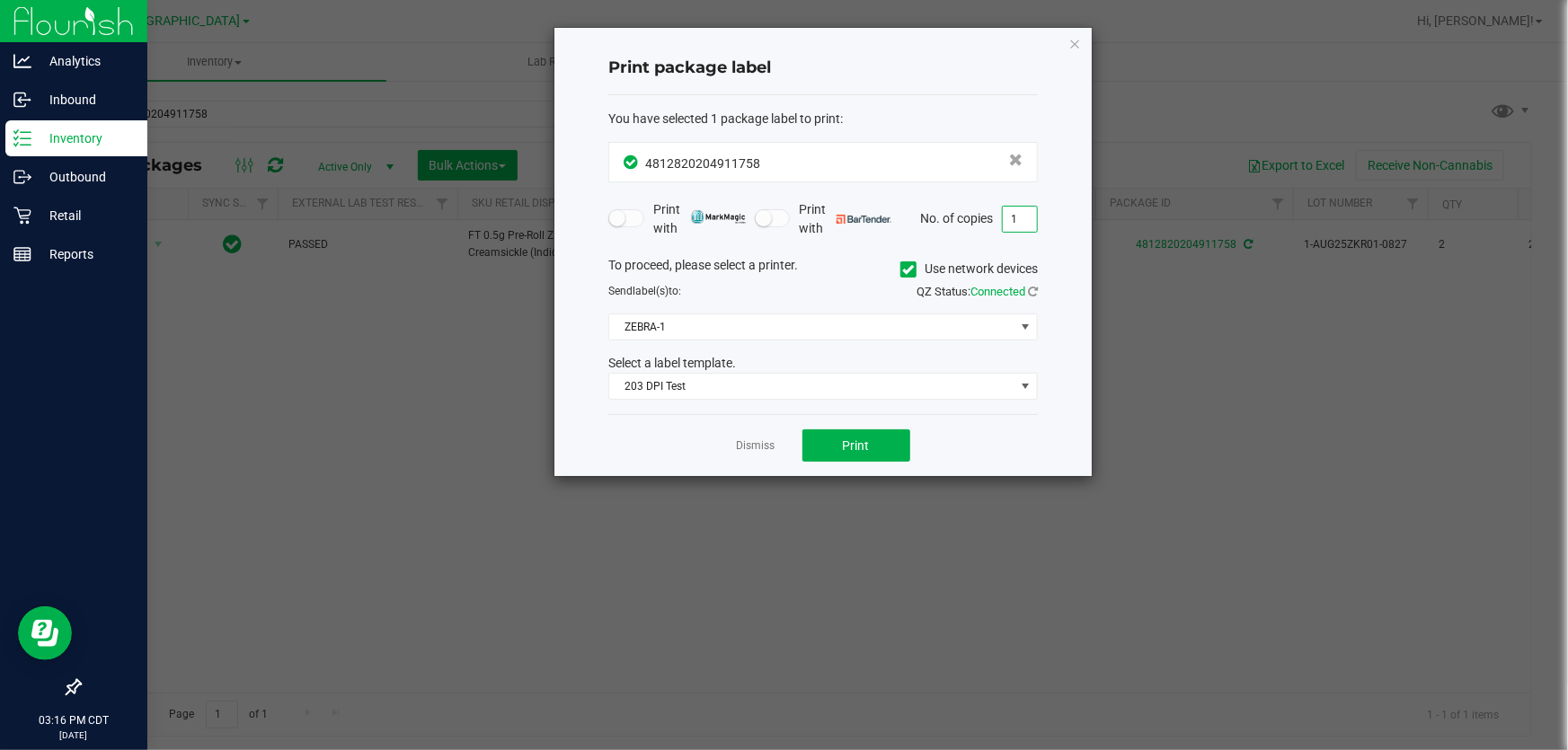
click at [1026, 217] on input "1" at bounding box center [1020, 219] width 34 height 25
type input "2"
click at [842, 445] on span "Print" at bounding box center [856, 446] width 27 height 14
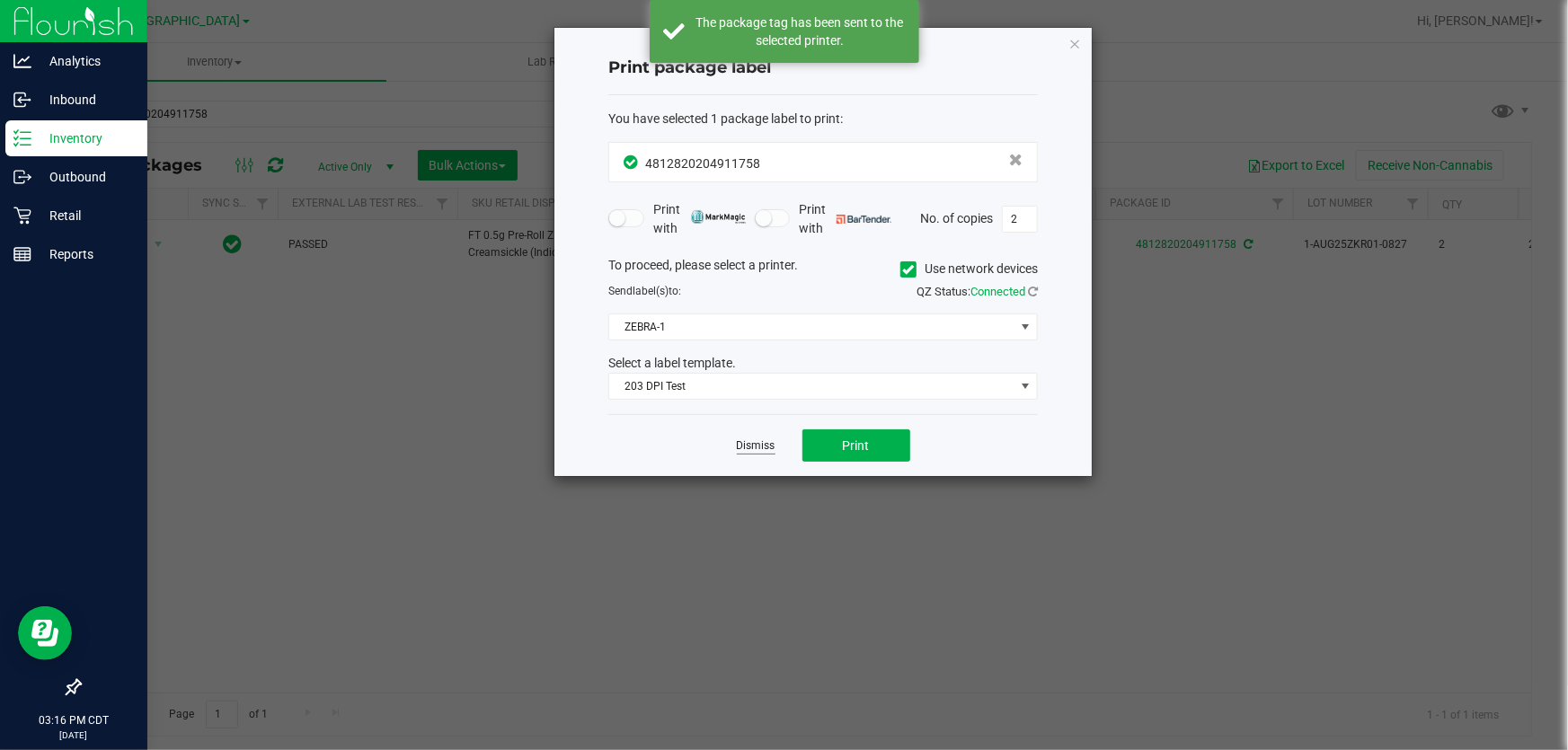
click at [740, 447] on link "Dismiss" at bounding box center [756, 446] width 39 height 15
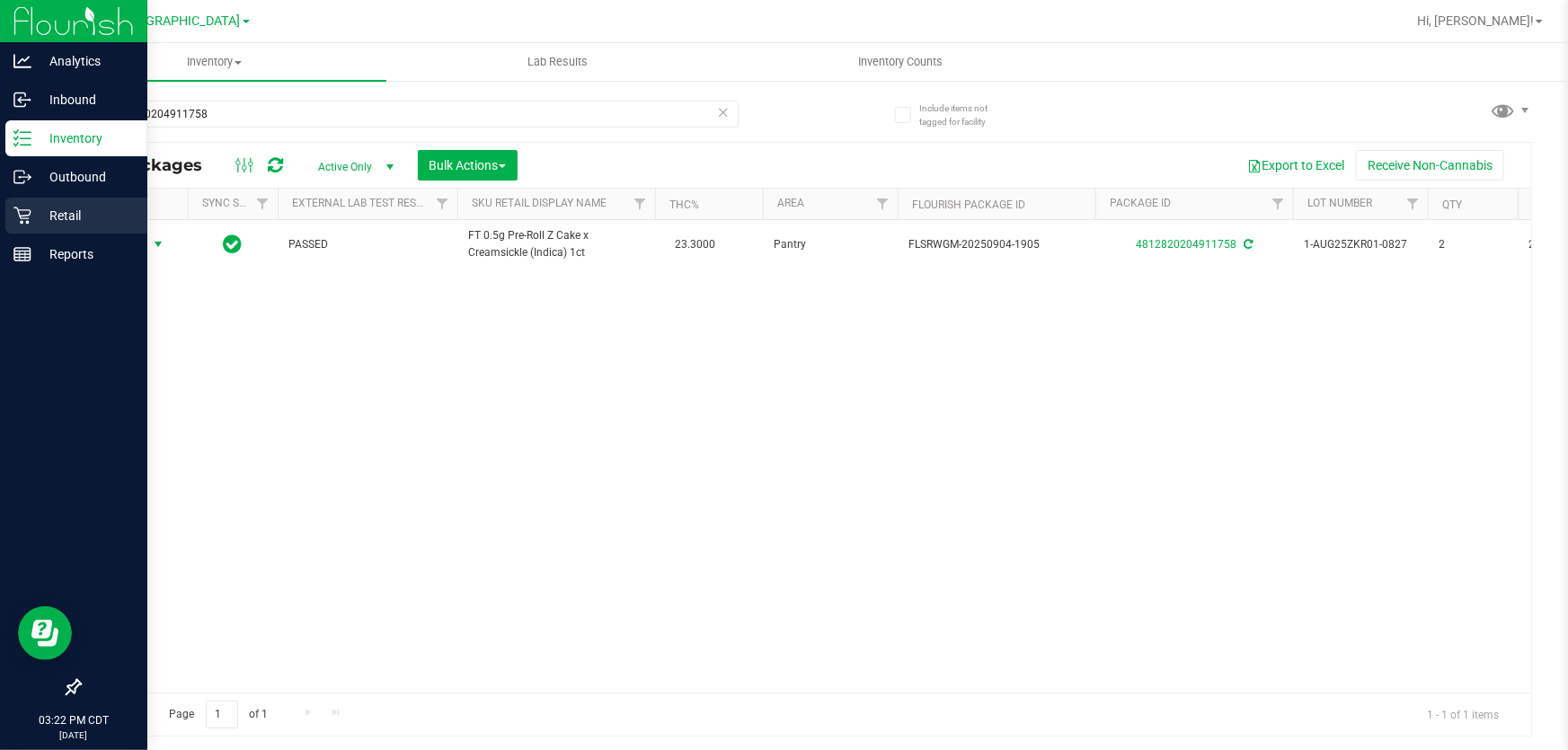
click at [70, 227] on div "Retail" at bounding box center [76, 216] width 142 height 36
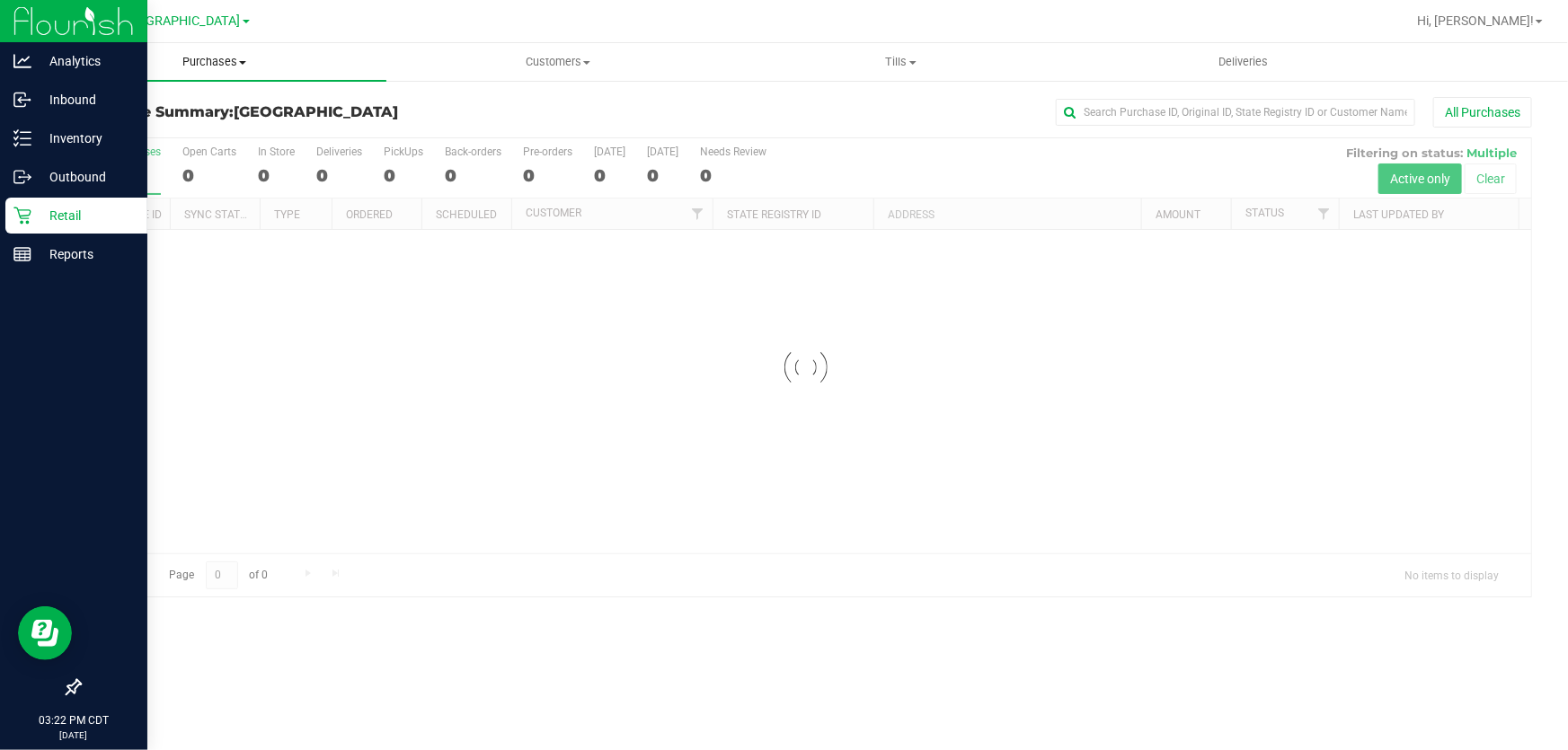
click at [202, 63] on span "Purchases" at bounding box center [215, 62] width 343 height 16
click at [193, 124] on li "Fulfillment" at bounding box center [215, 130] width 343 height 22
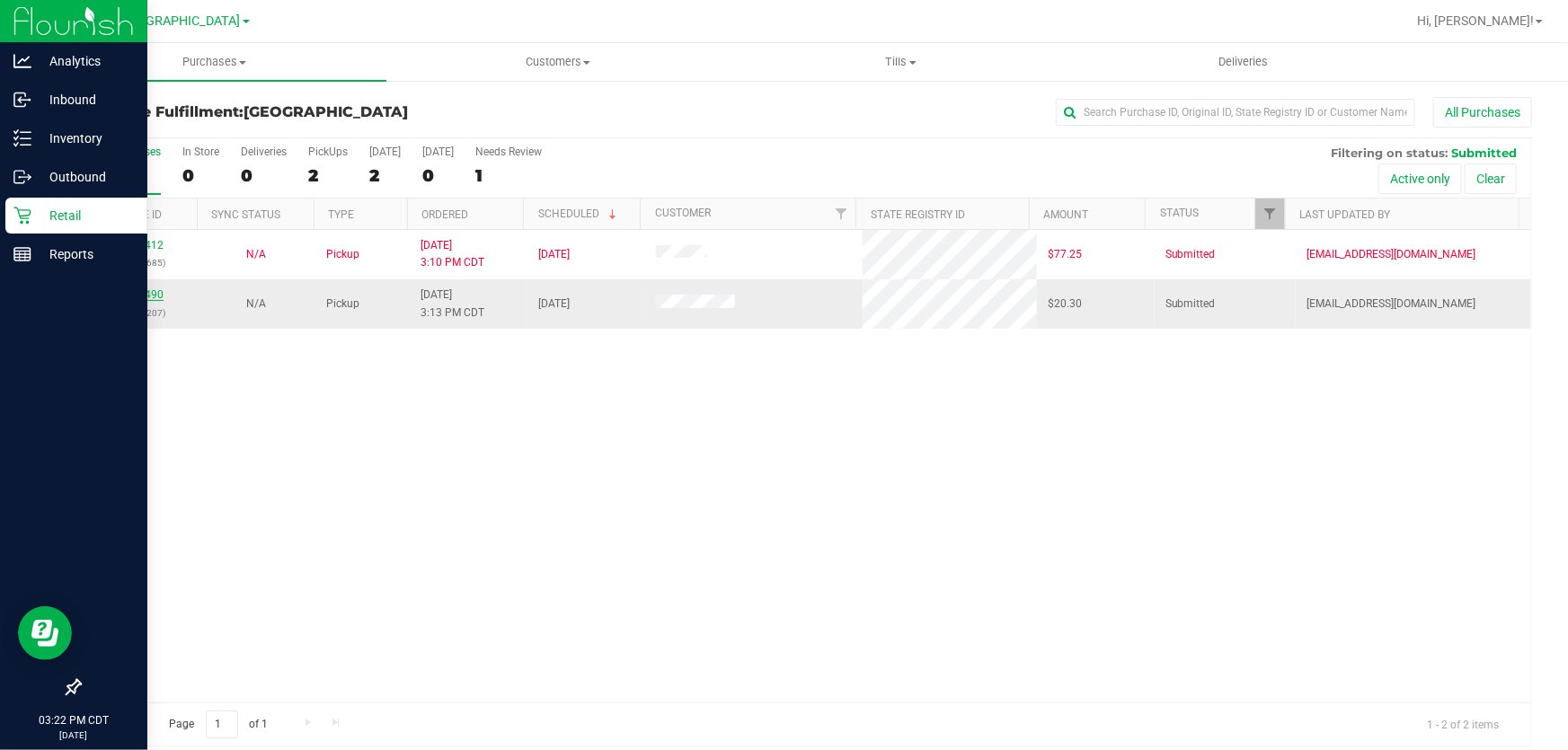
click at [125, 293] on link "12010490" at bounding box center [138, 294] width 51 height 13
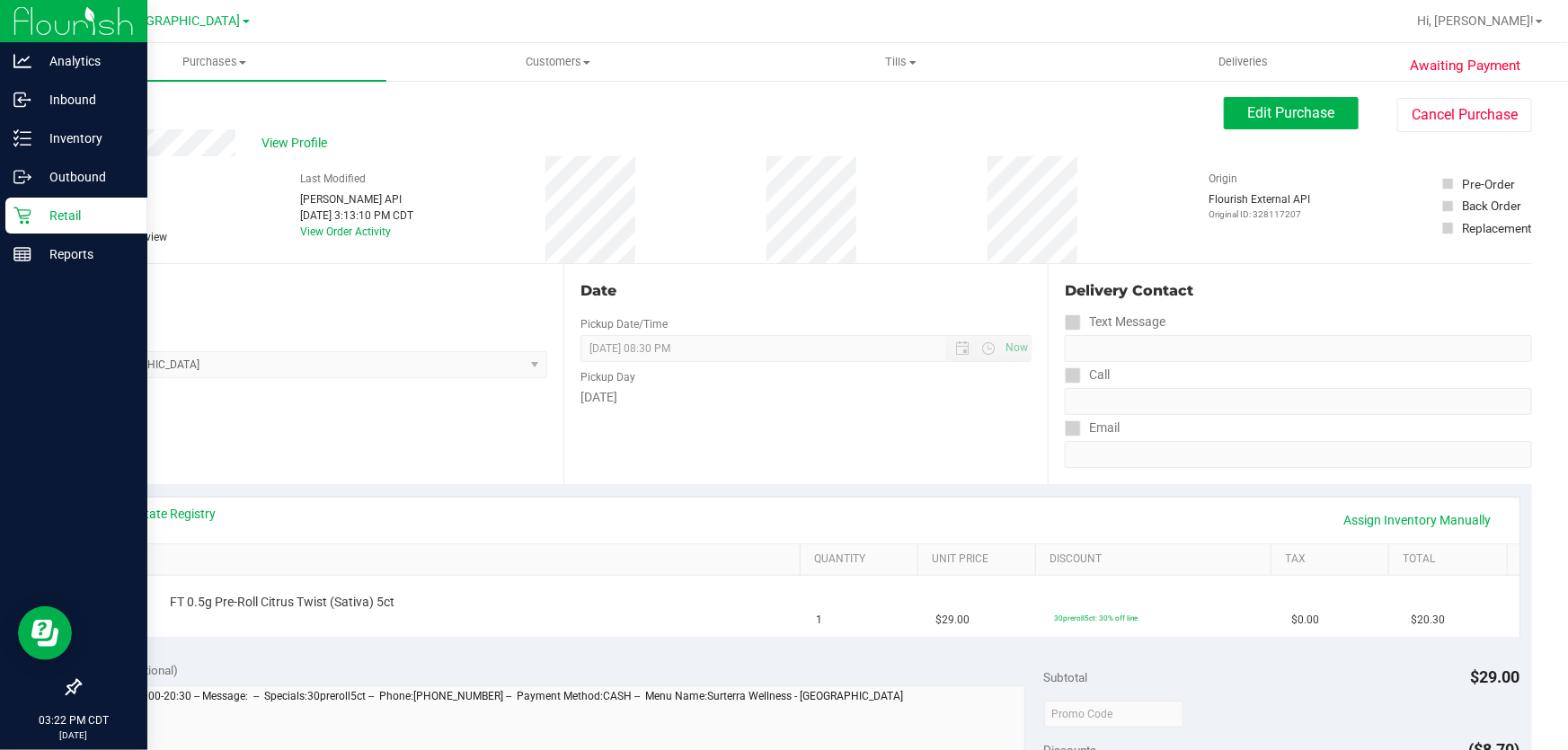
scroll to position [81, 0]
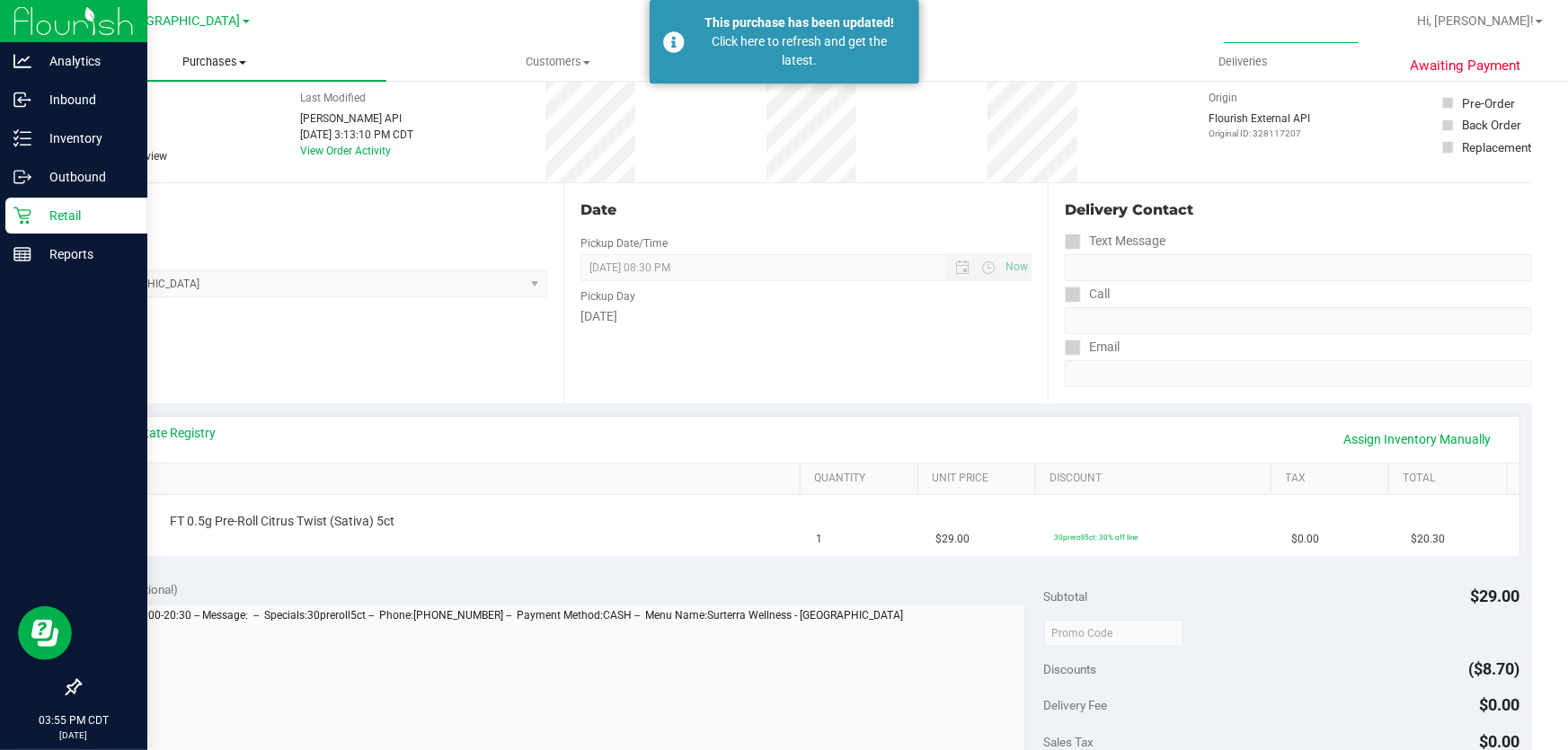
click at [237, 63] on span "Purchases" at bounding box center [215, 62] width 343 height 16
click at [174, 128] on li "Fulfillment" at bounding box center [215, 130] width 343 height 22
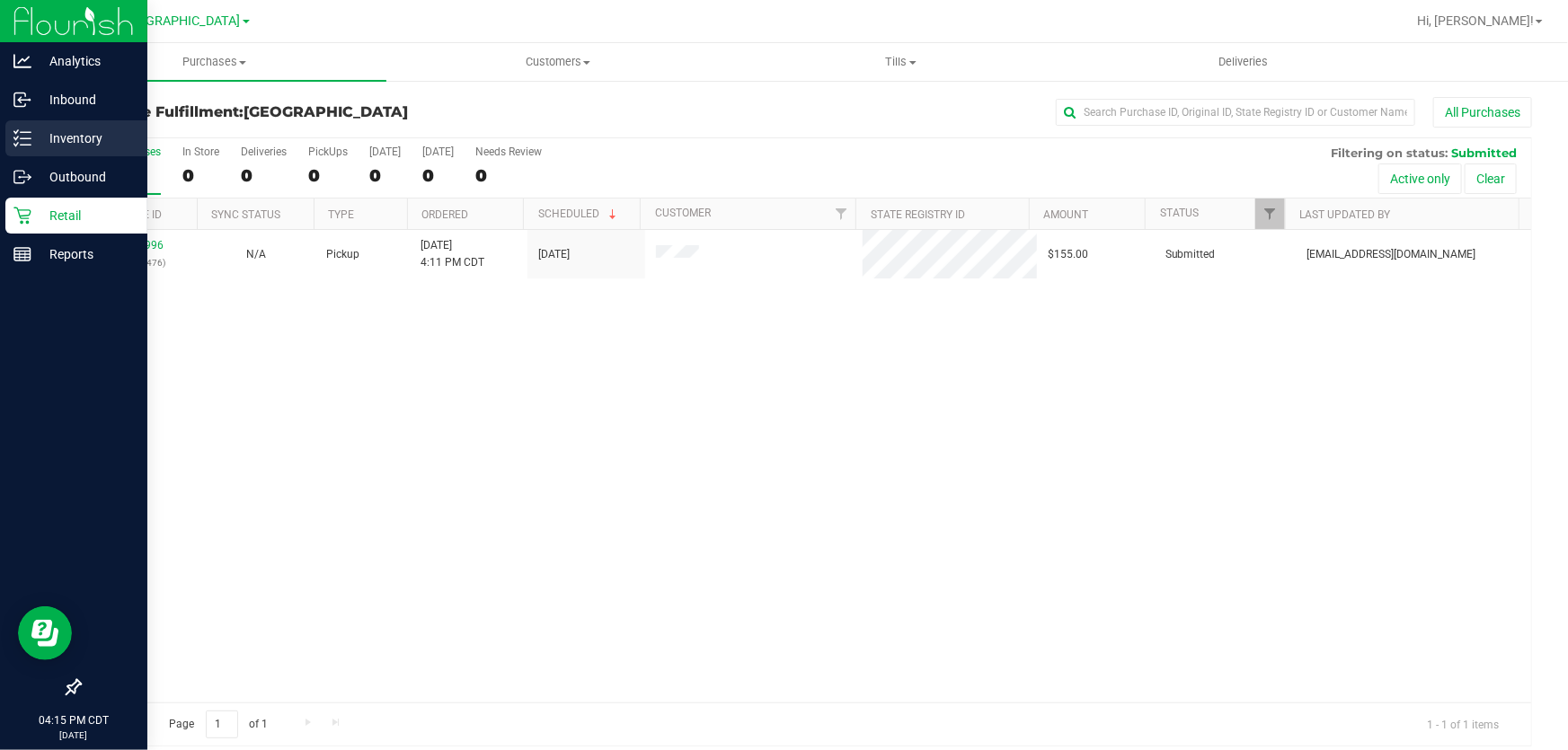
click at [18, 136] on icon at bounding box center [16, 137] width 4 height 3
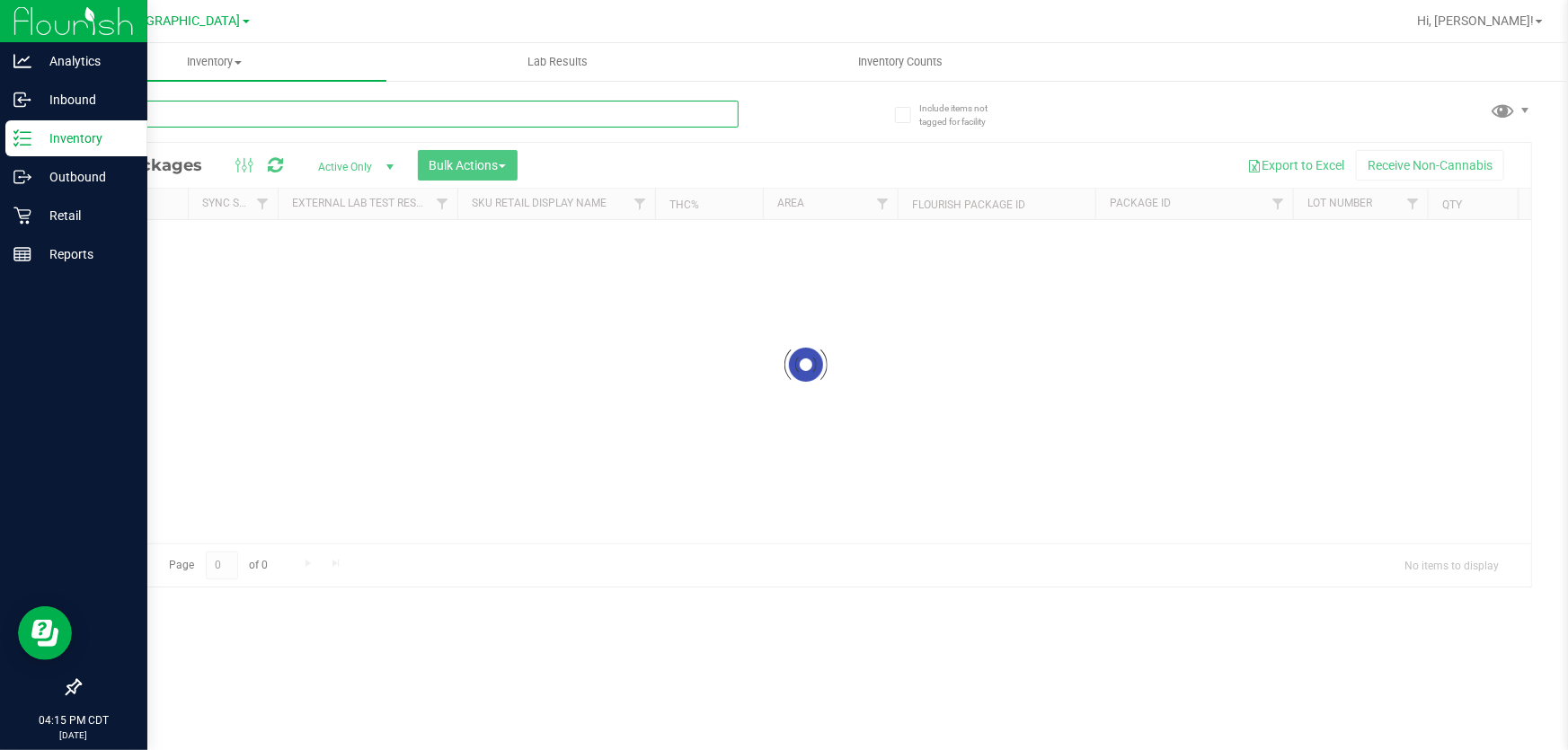
click at [261, 117] on input "text" at bounding box center [409, 114] width 659 height 27
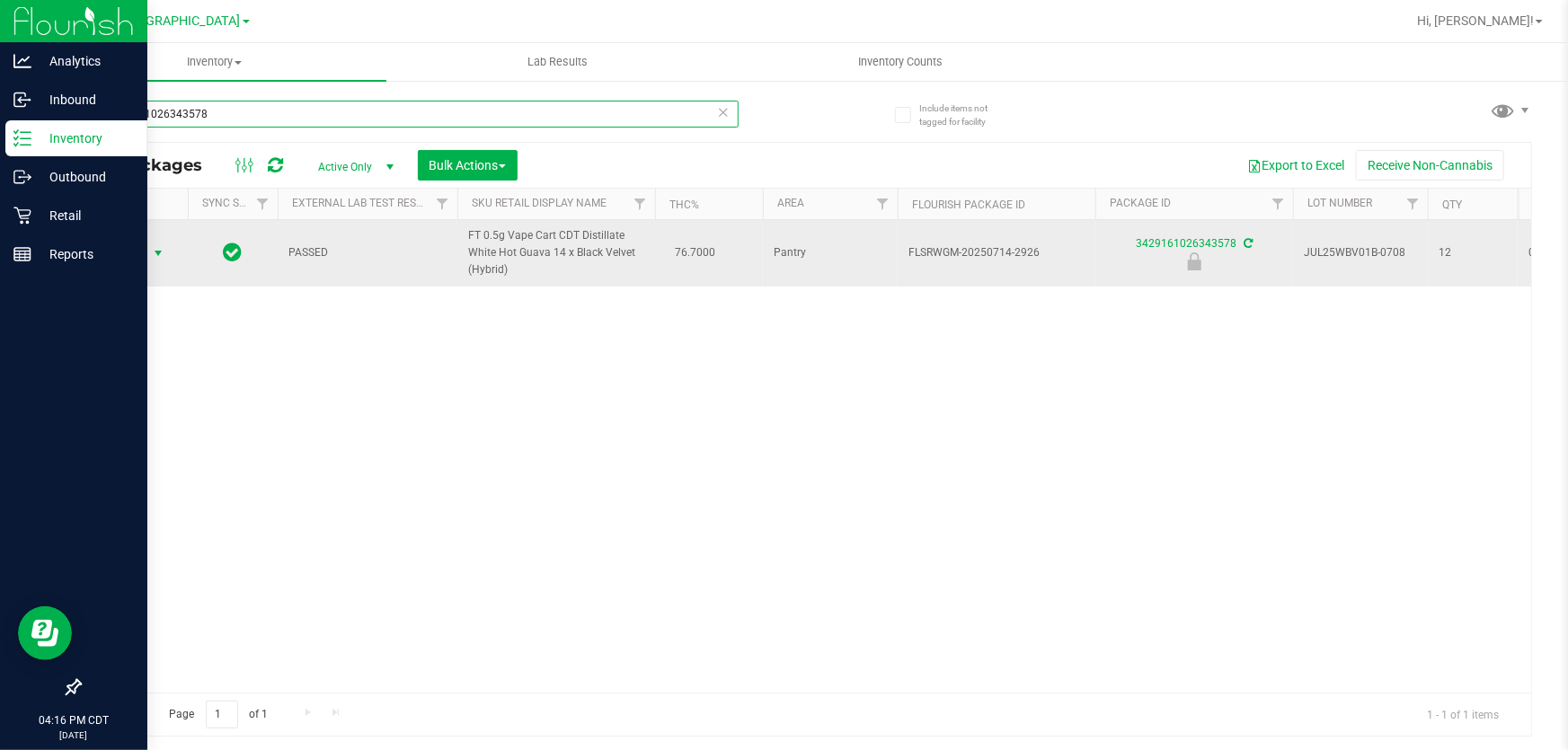
type input "3429161026343578"
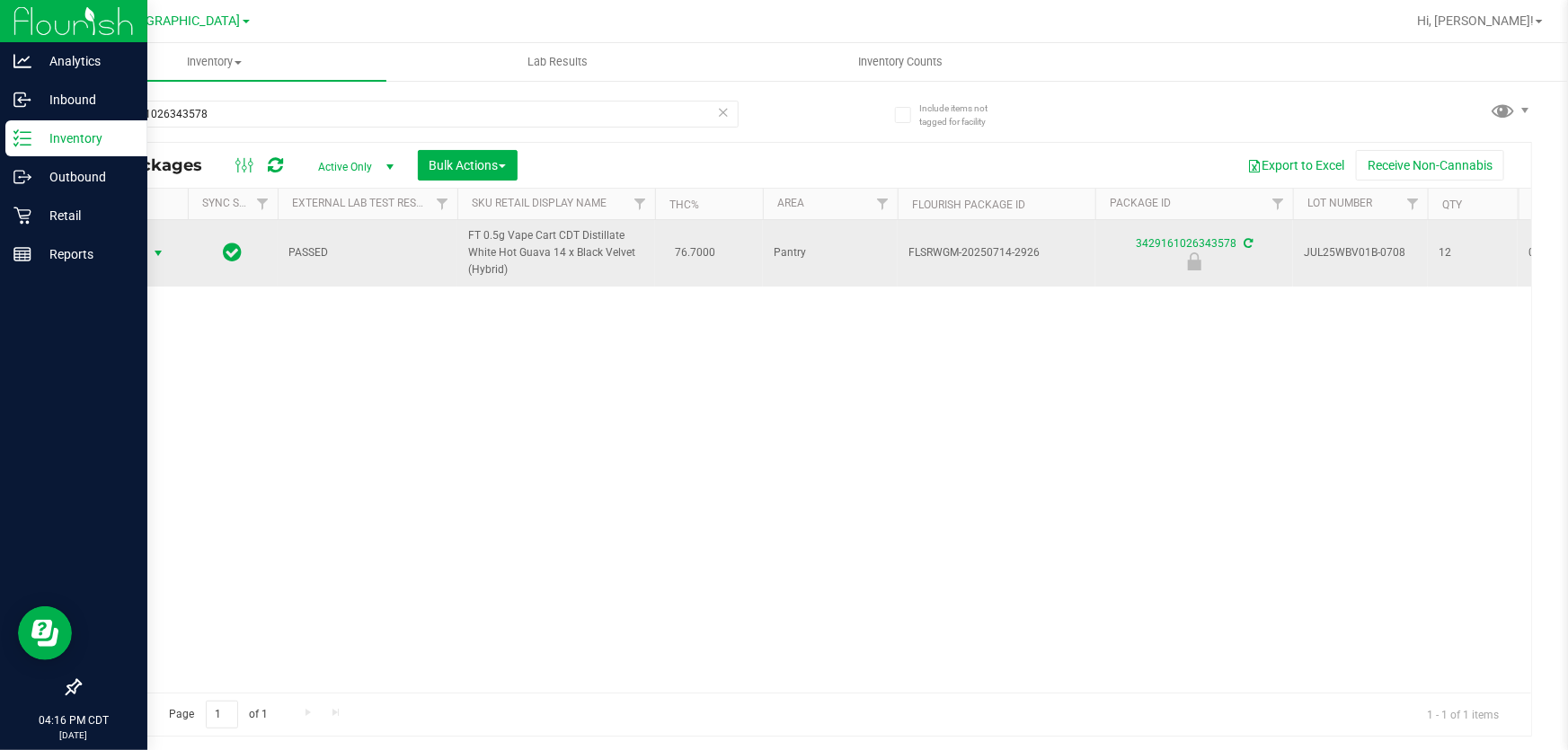
click at [147, 252] on span "select" at bounding box center [158, 254] width 23 height 25
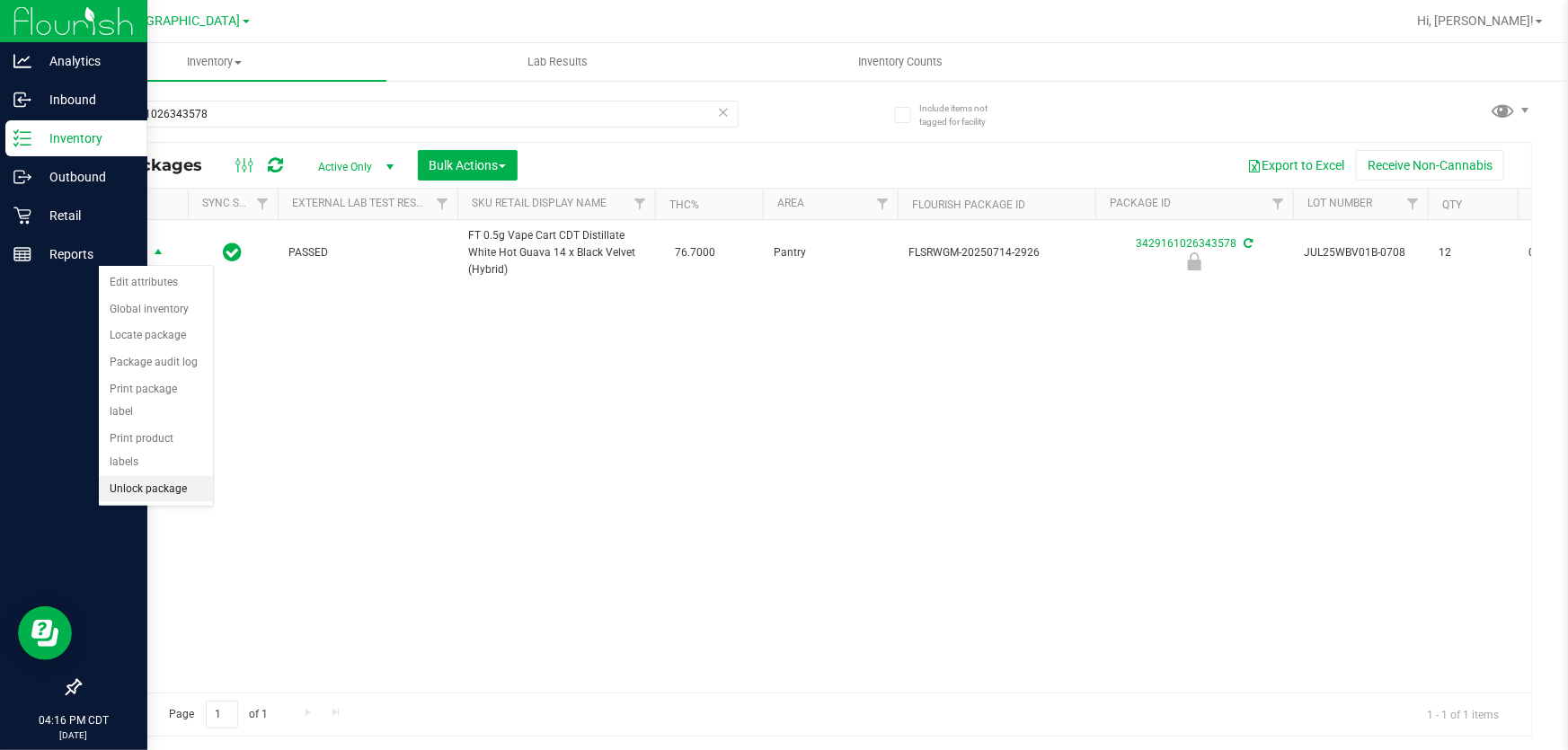
click at [163, 476] on li "Unlock package" at bounding box center [155, 489] width 114 height 27
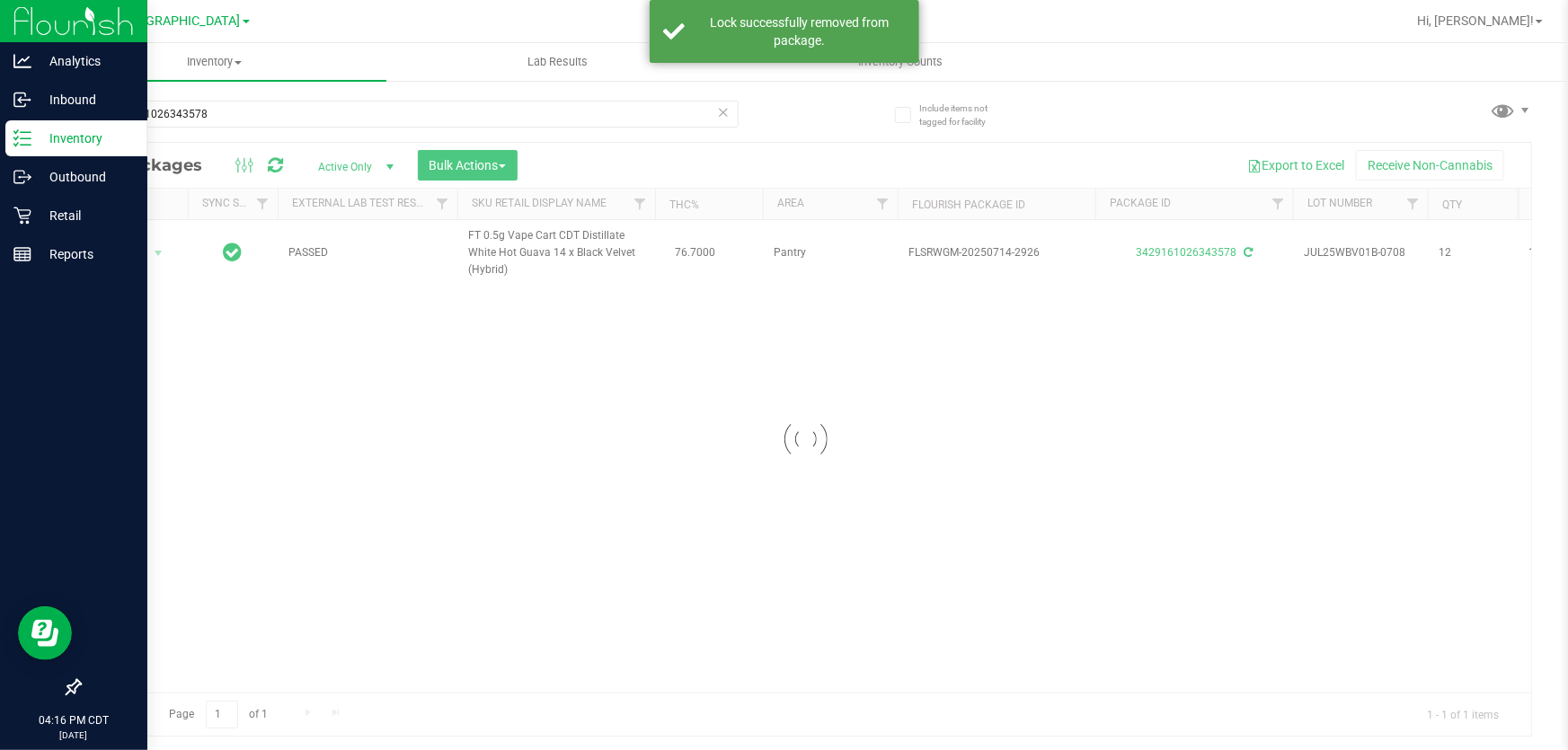
click at [111, 248] on div at bounding box center [805, 439] width 1451 height 593
click at [126, 256] on div at bounding box center [805, 439] width 1451 height 593
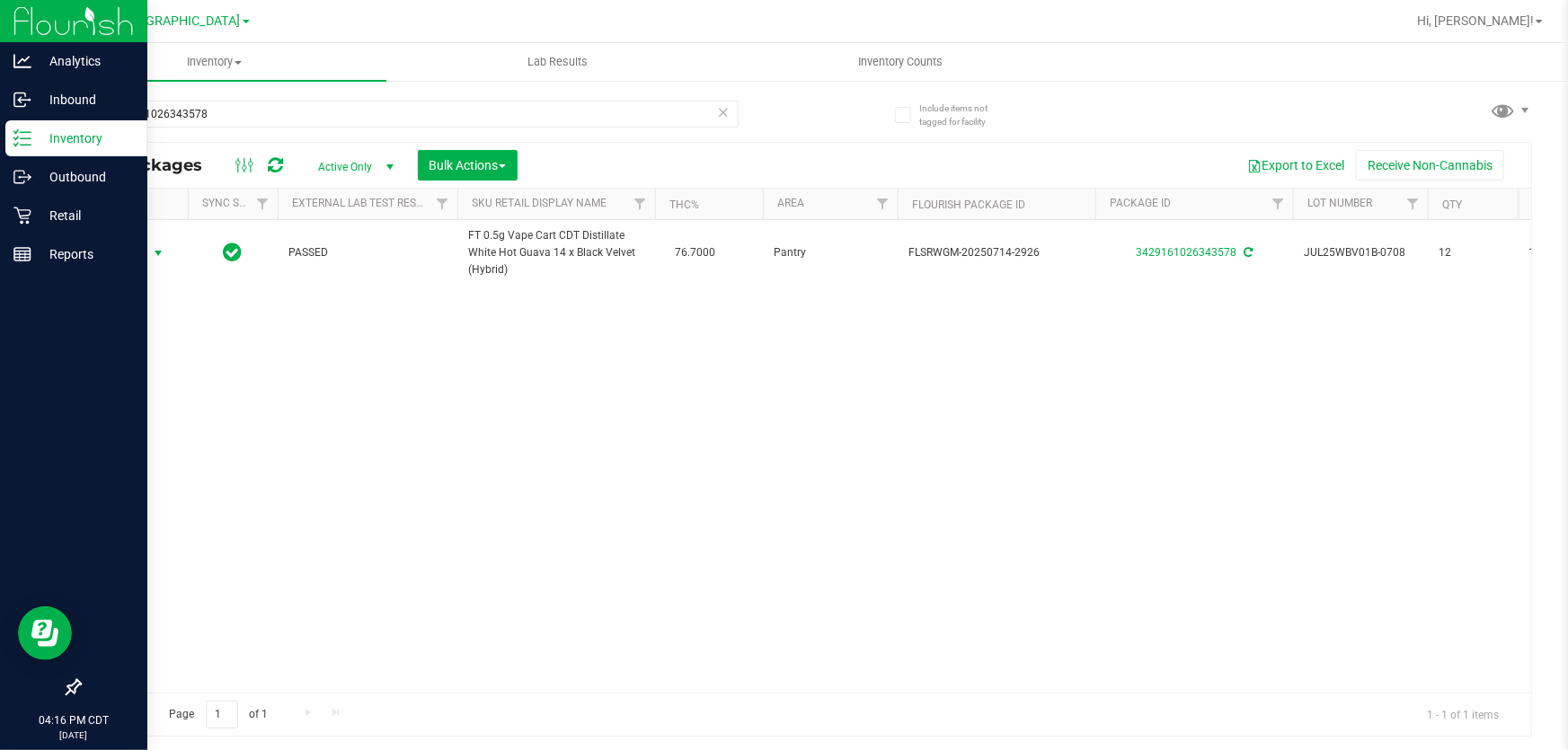
click at [126, 256] on span "Action" at bounding box center [122, 254] width 49 height 25
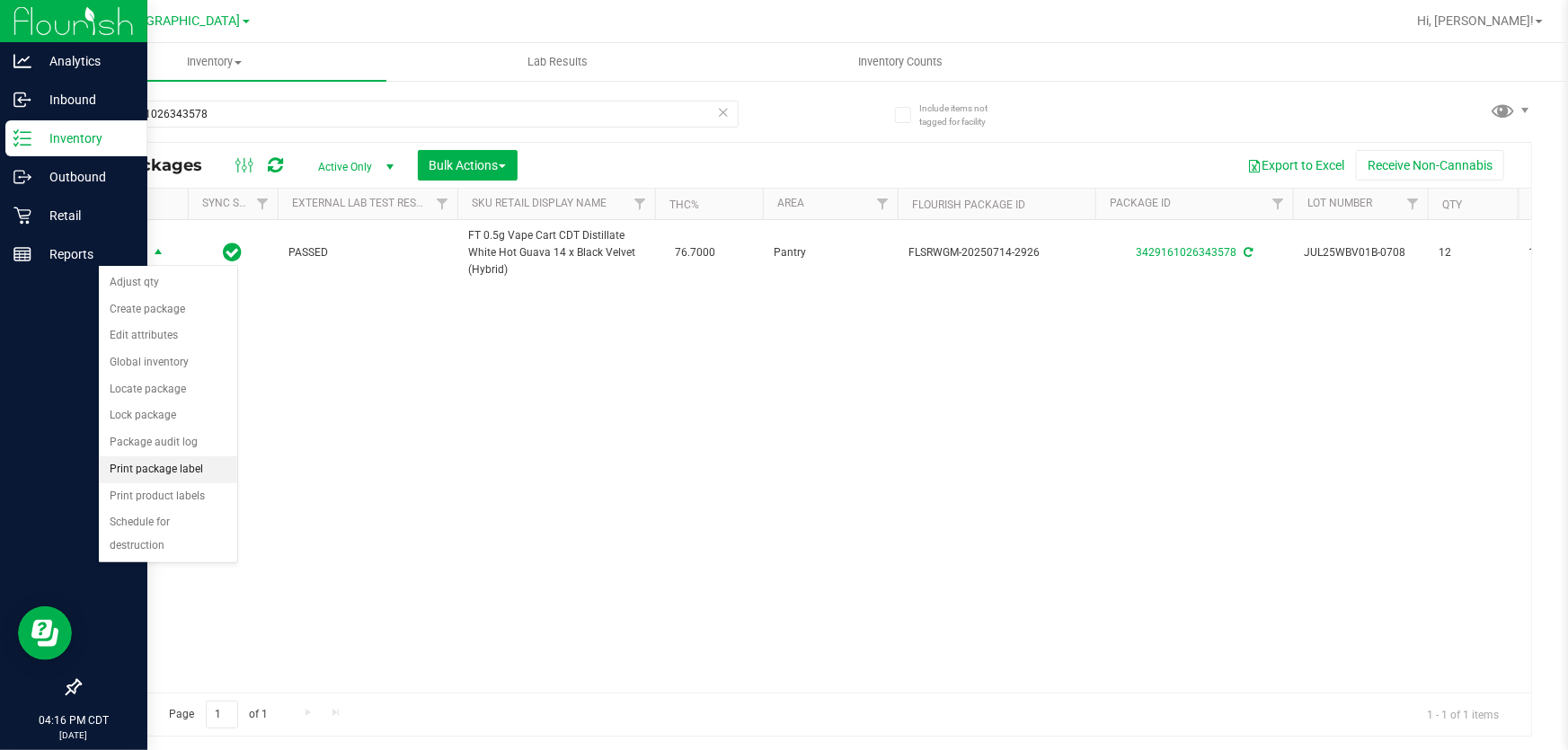
click at [171, 467] on li "Print package label" at bounding box center [167, 470] width 138 height 27
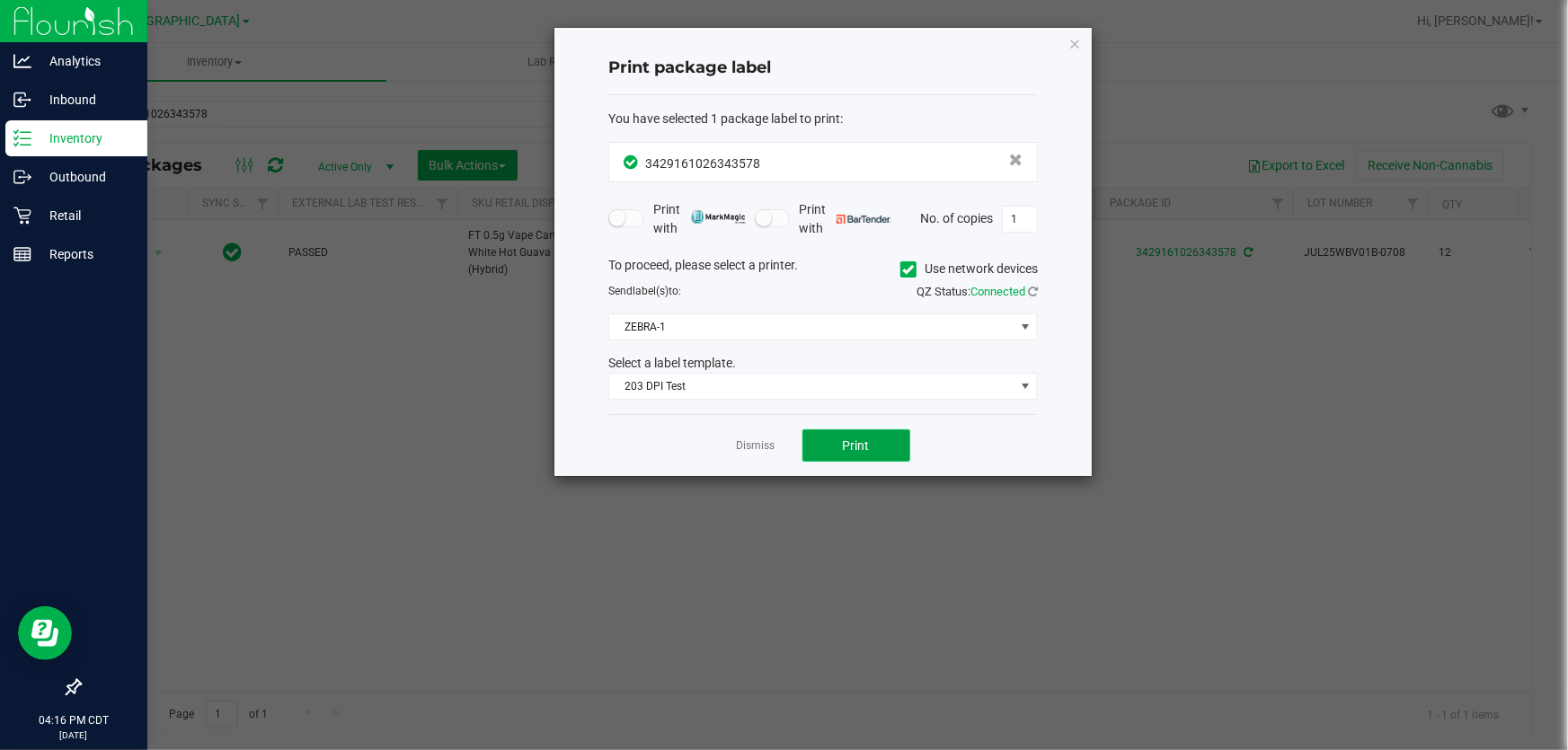
click at [854, 453] on button "Print" at bounding box center [856, 446] width 107 height 32
click at [769, 450] on link "Dismiss" at bounding box center [756, 446] width 39 height 15
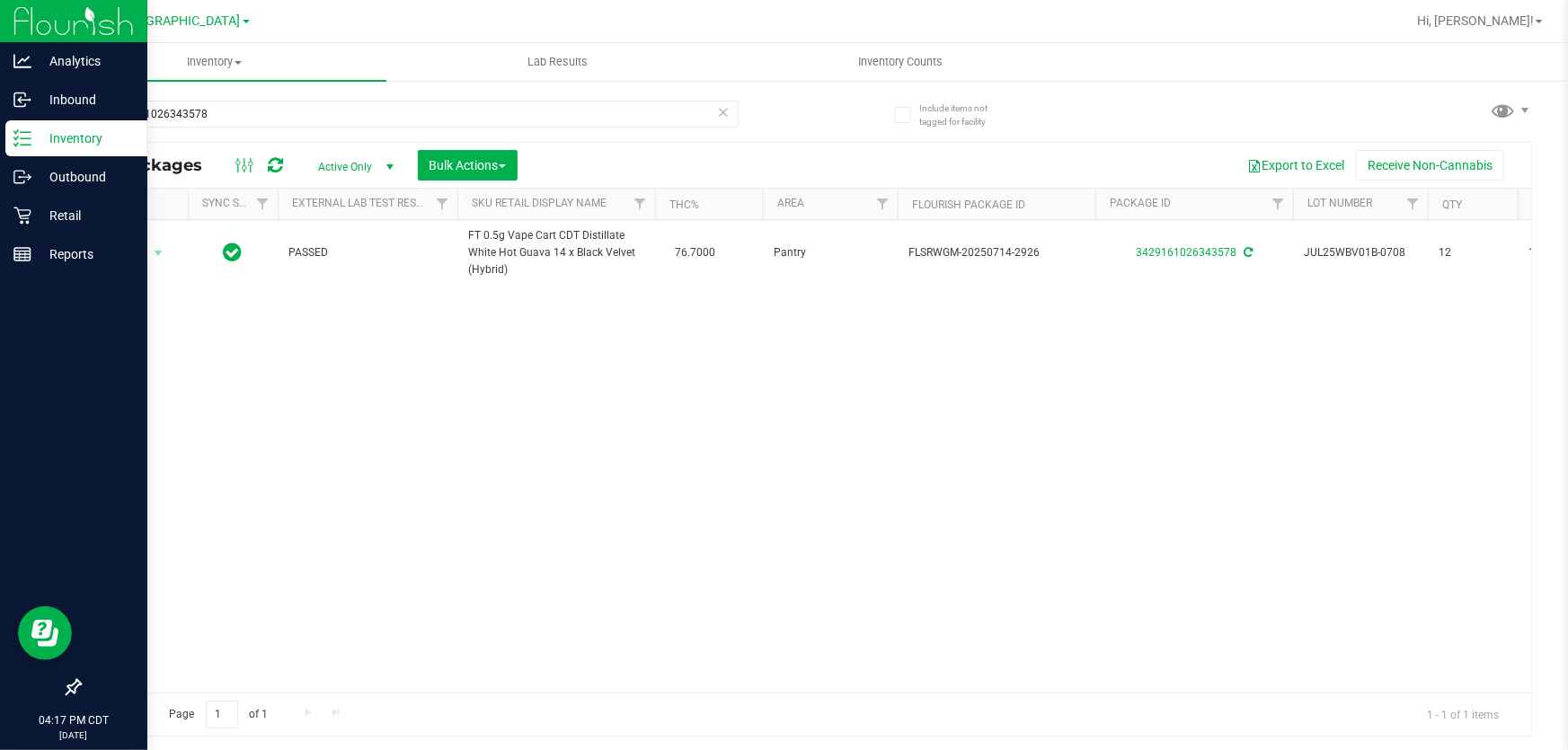
click at [723, 106] on icon at bounding box center [723, 111] width 13 height 22
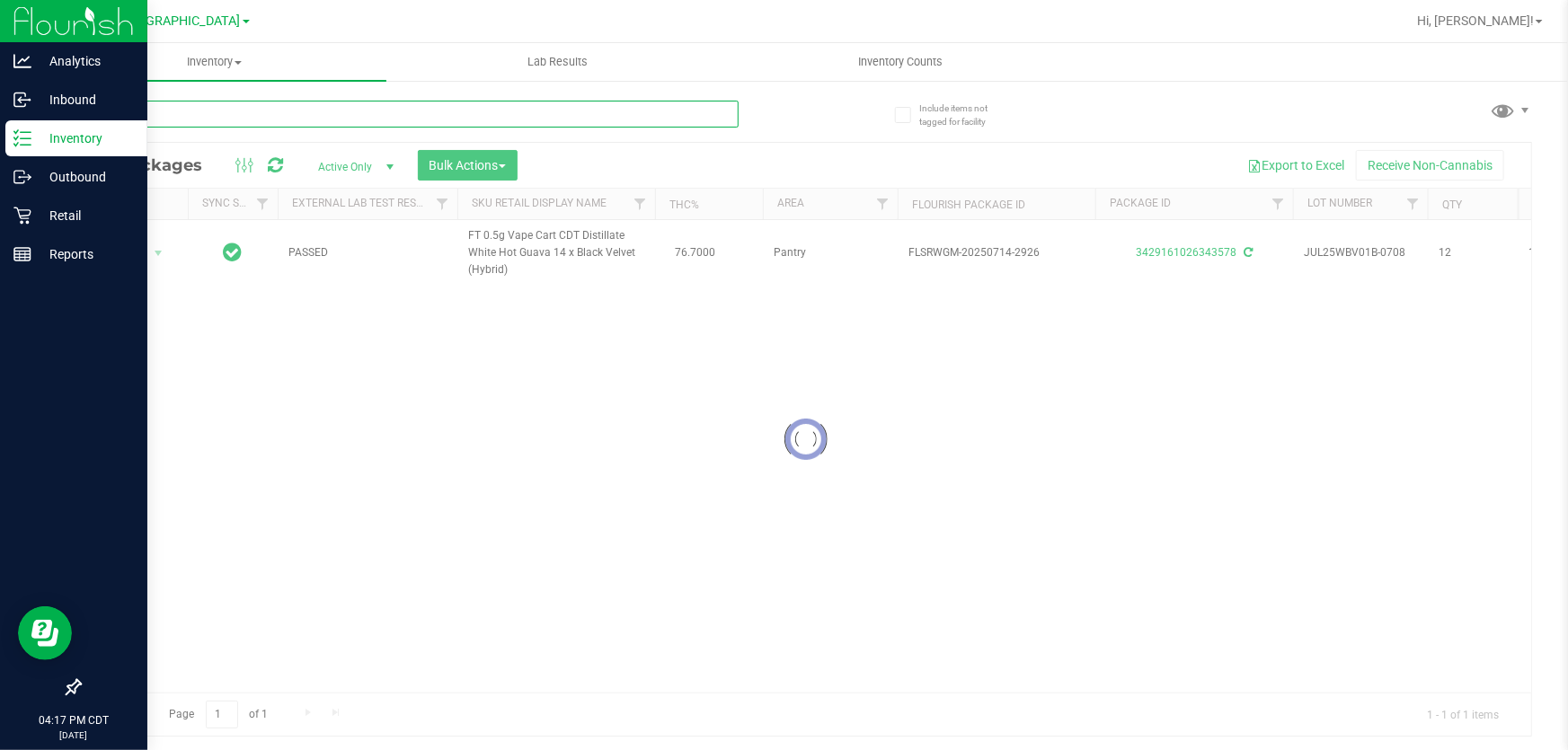
click at [655, 106] on input "text" at bounding box center [409, 114] width 659 height 27
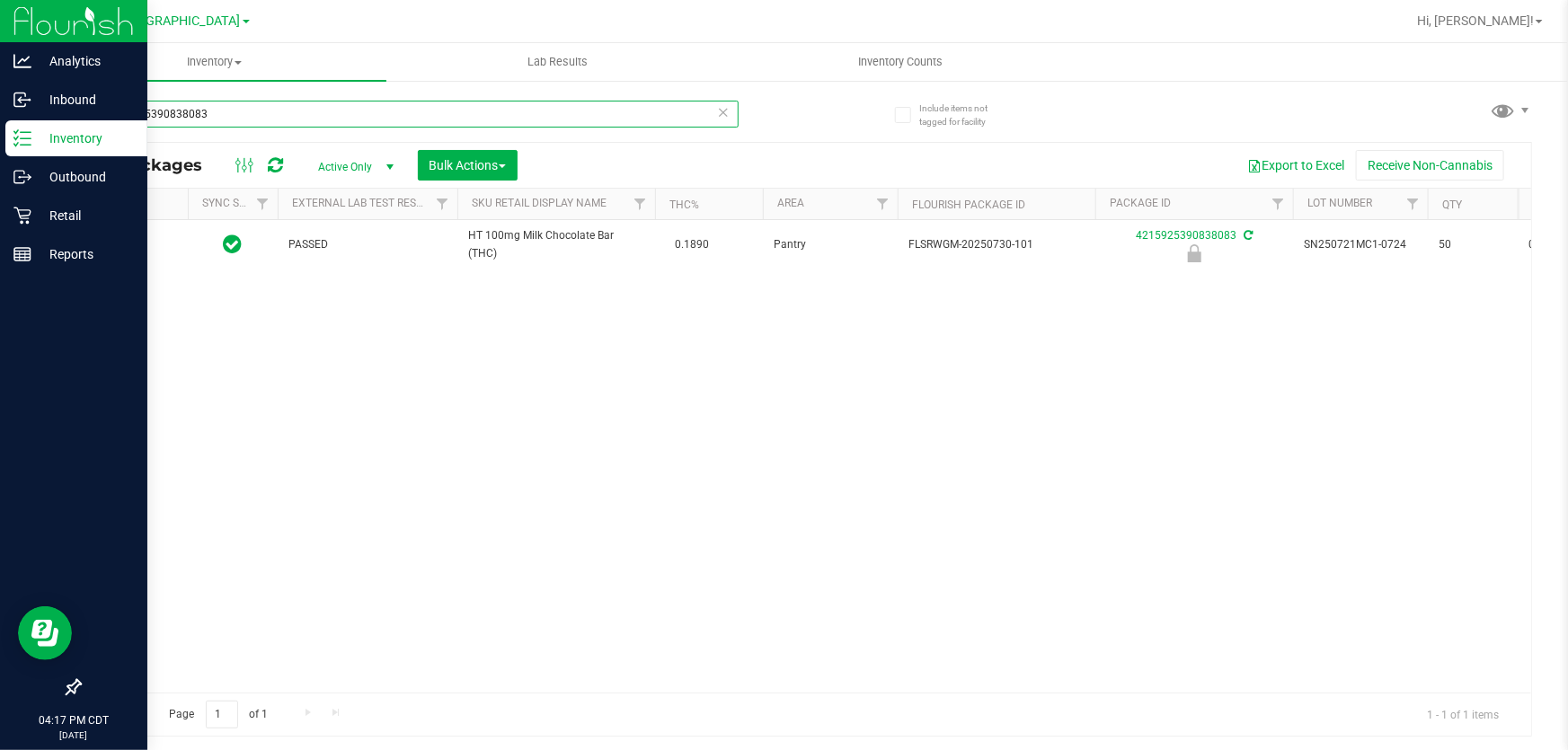
type input "4215925390838083"
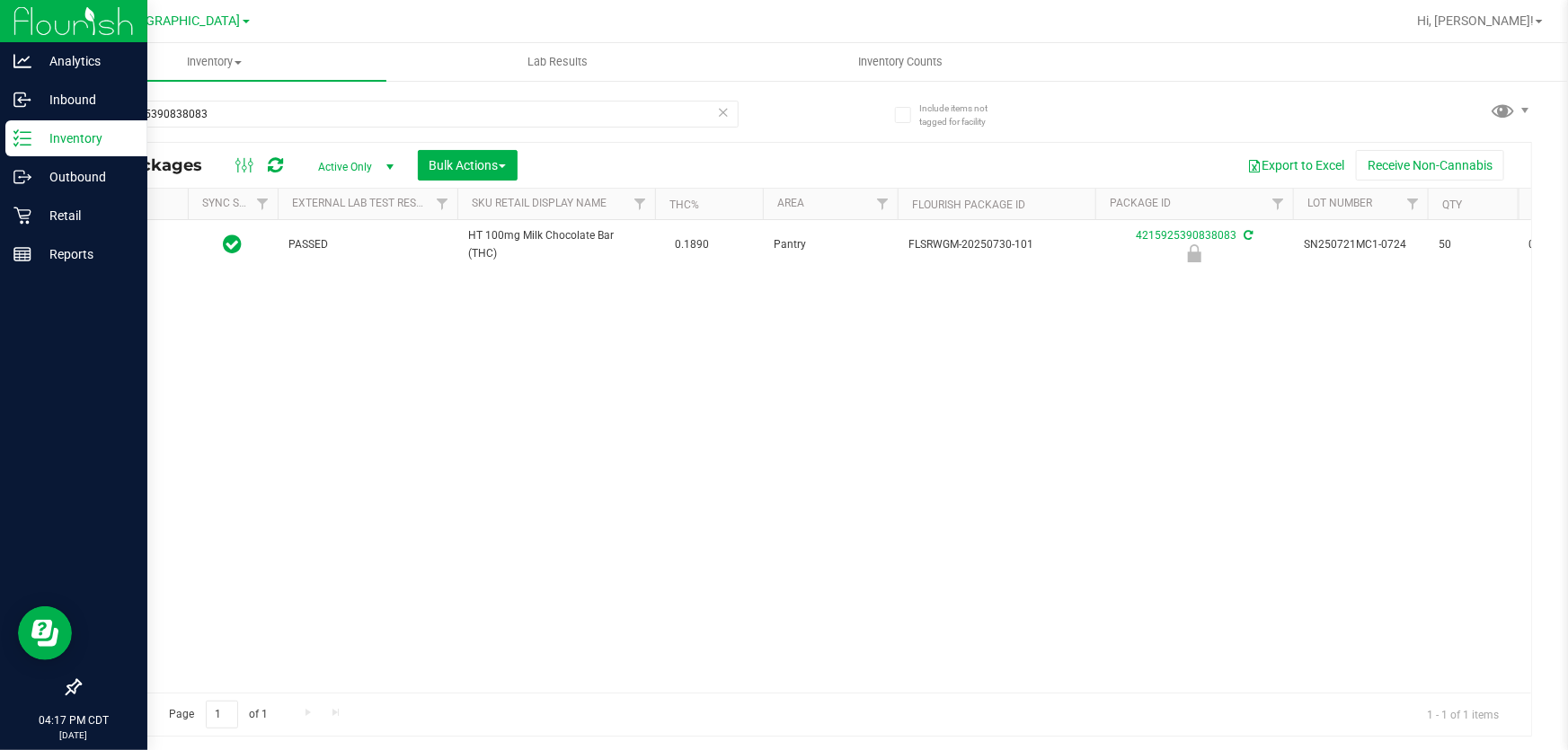
click at [117, 245] on div at bounding box center [135, 245] width 87 height 17
click at [117, 245] on span "Action" at bounding box center [122, 245] width 49 height 25
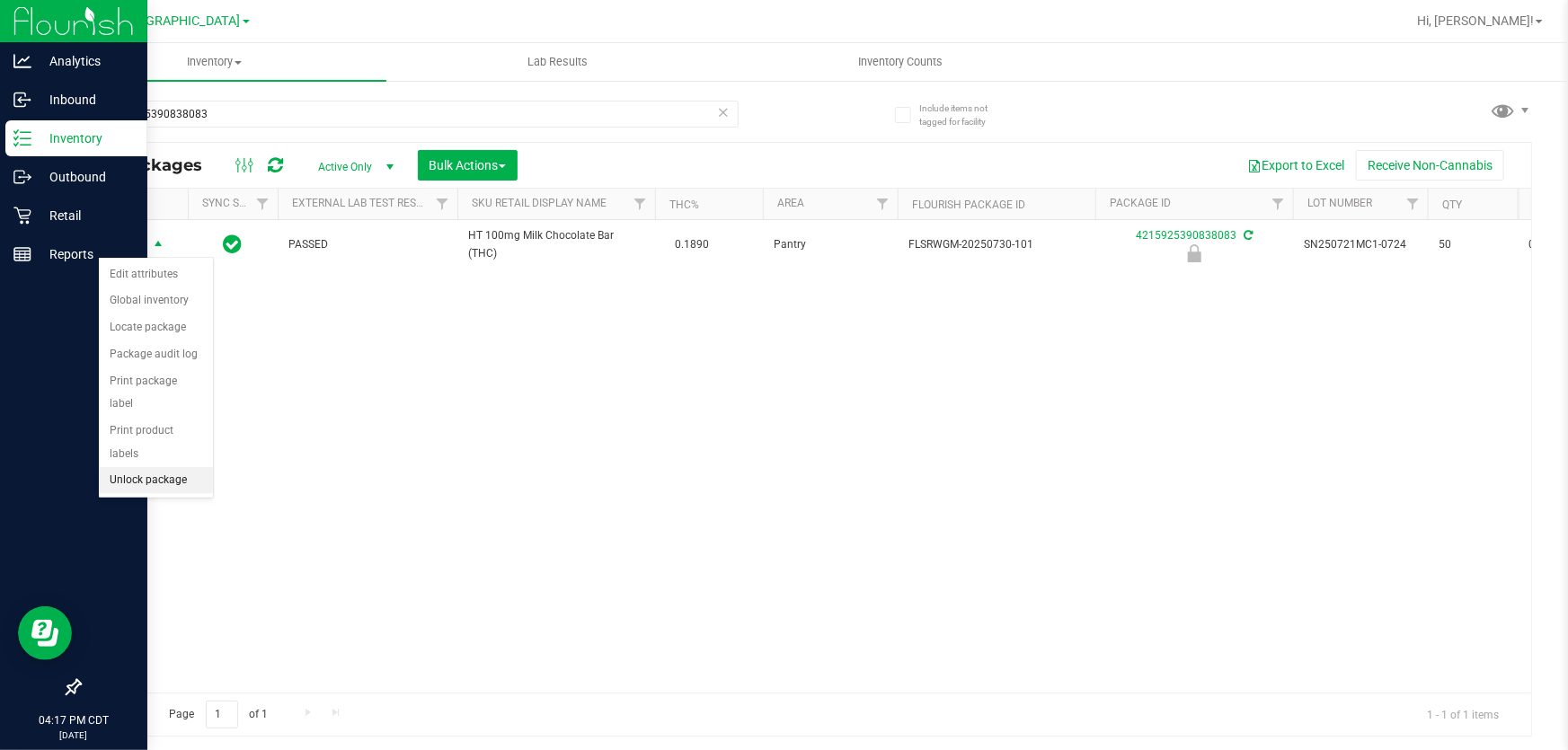
click at [154, 467] on li "Unlock package" at bounding box center [155, 480] width 114 height 27
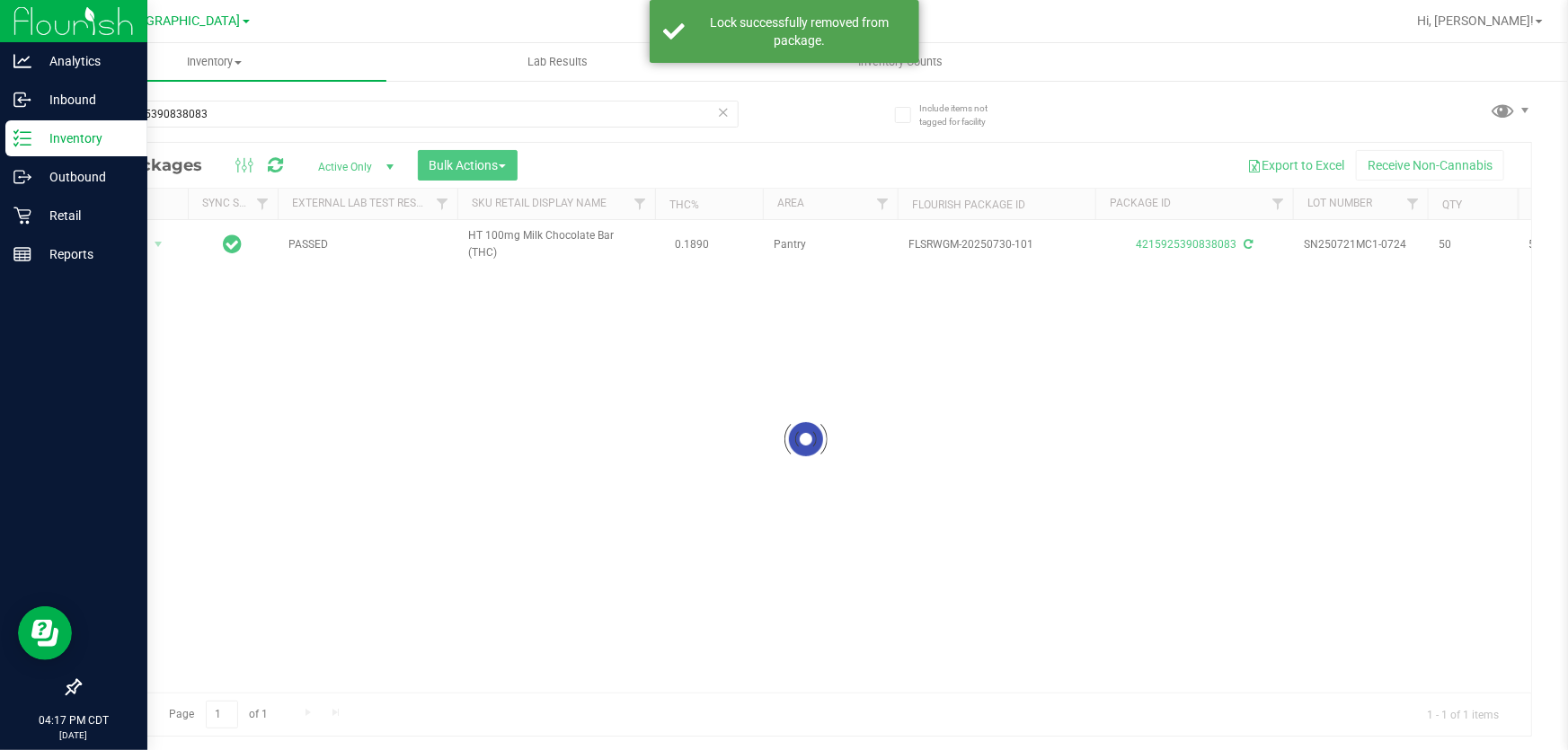
click at [125, 242] on div at bounding box center [805, 439] width 1451 height 593
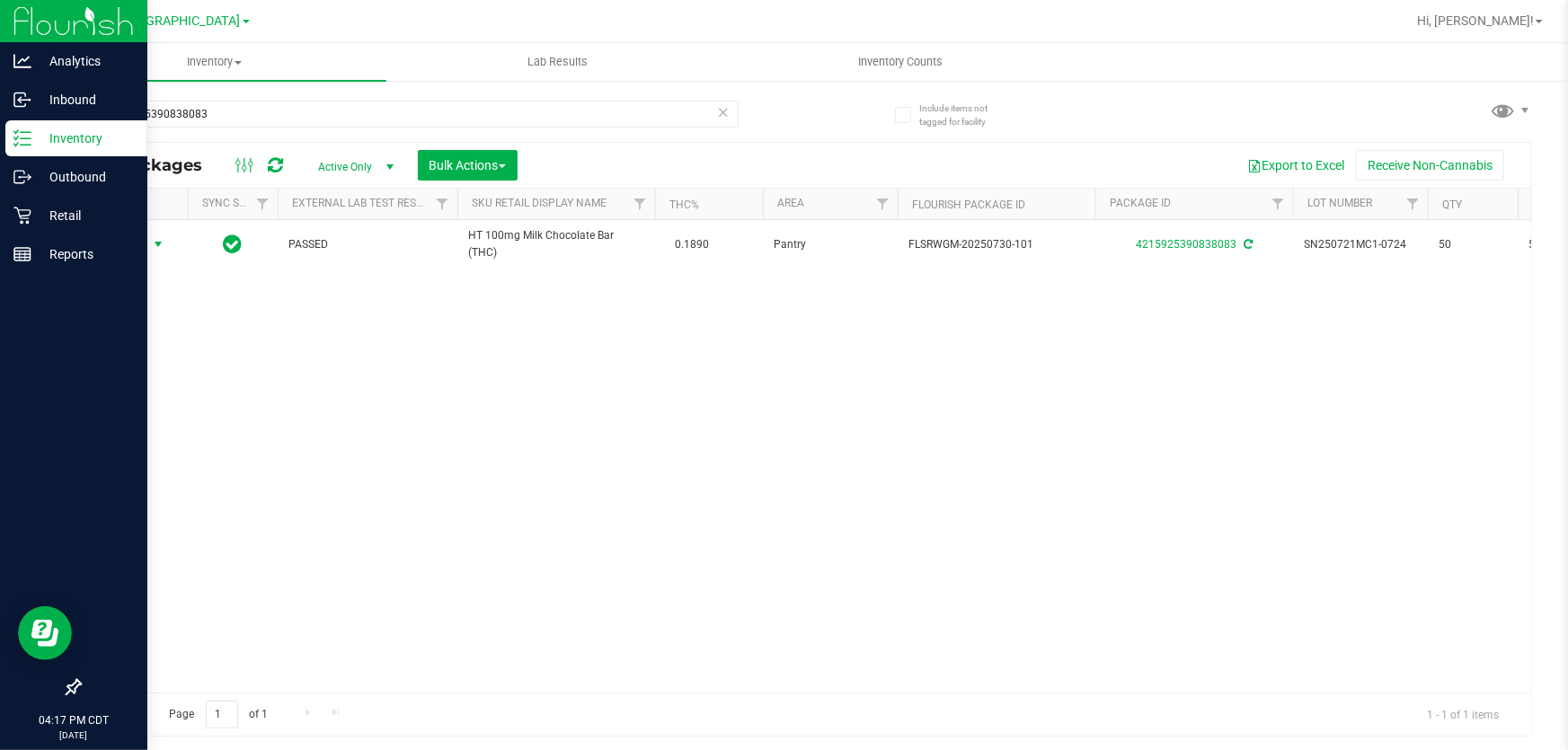
click at [125, 242] on span "Action" at bounding box center [122, 245] width 49 height 25
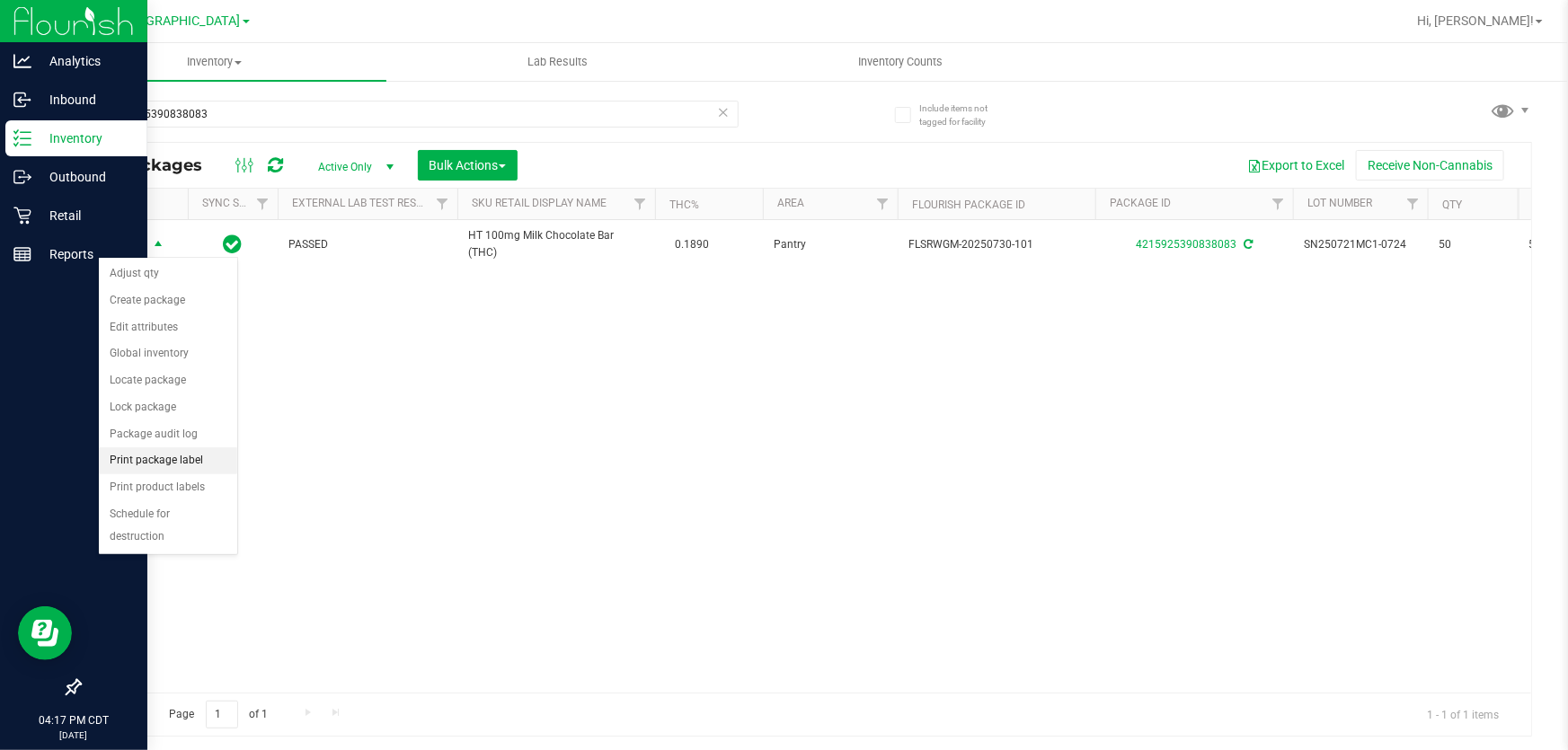
click at [157, 458] on li "Print package label" at bounding box center [167, 461] width 138 height 27
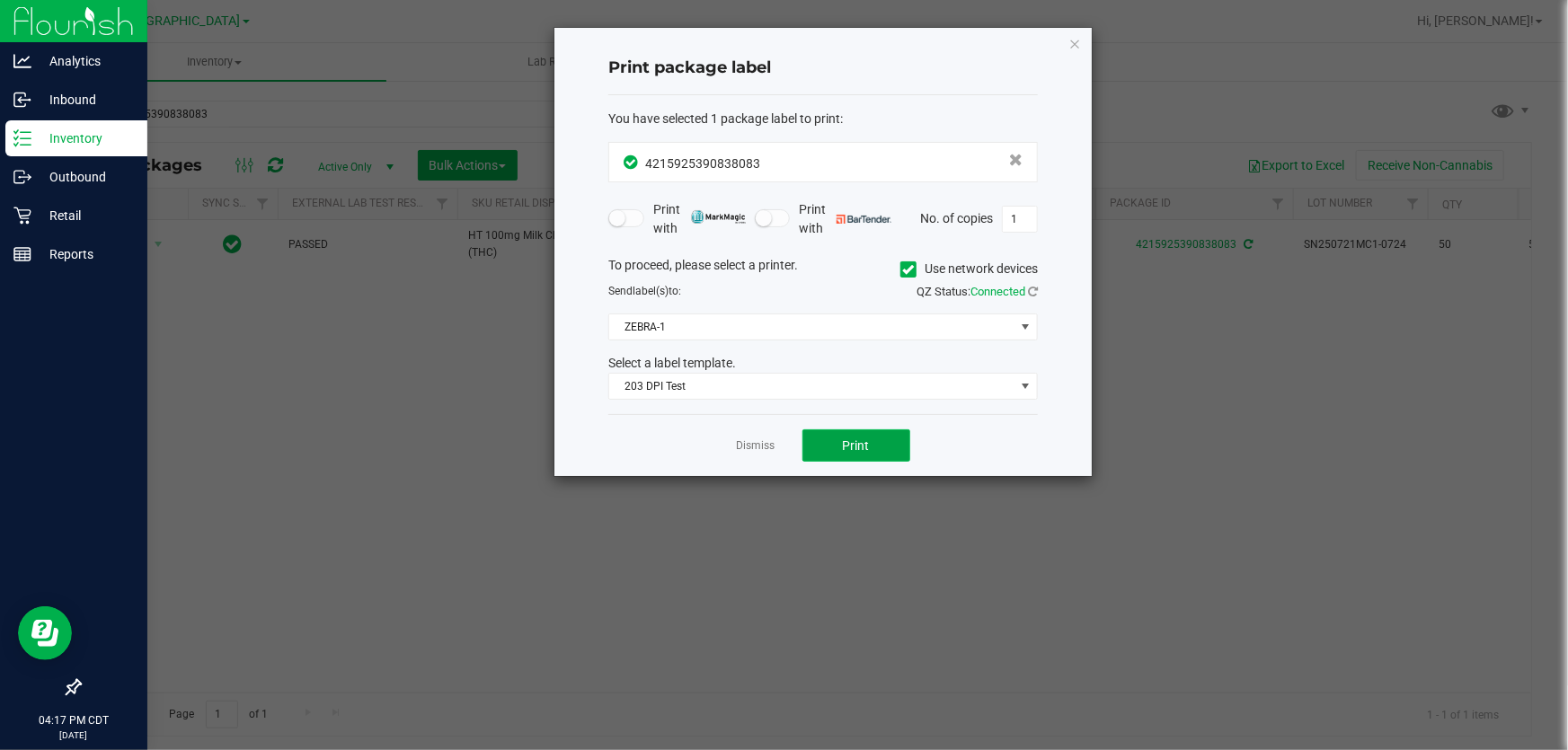
click at [865, 448] on span "Print" at bounding box center [856, 446] width 27 height 14
click at [750, 443] on link "Dismiss" at bounding box center [756, 446] width 39 height 15
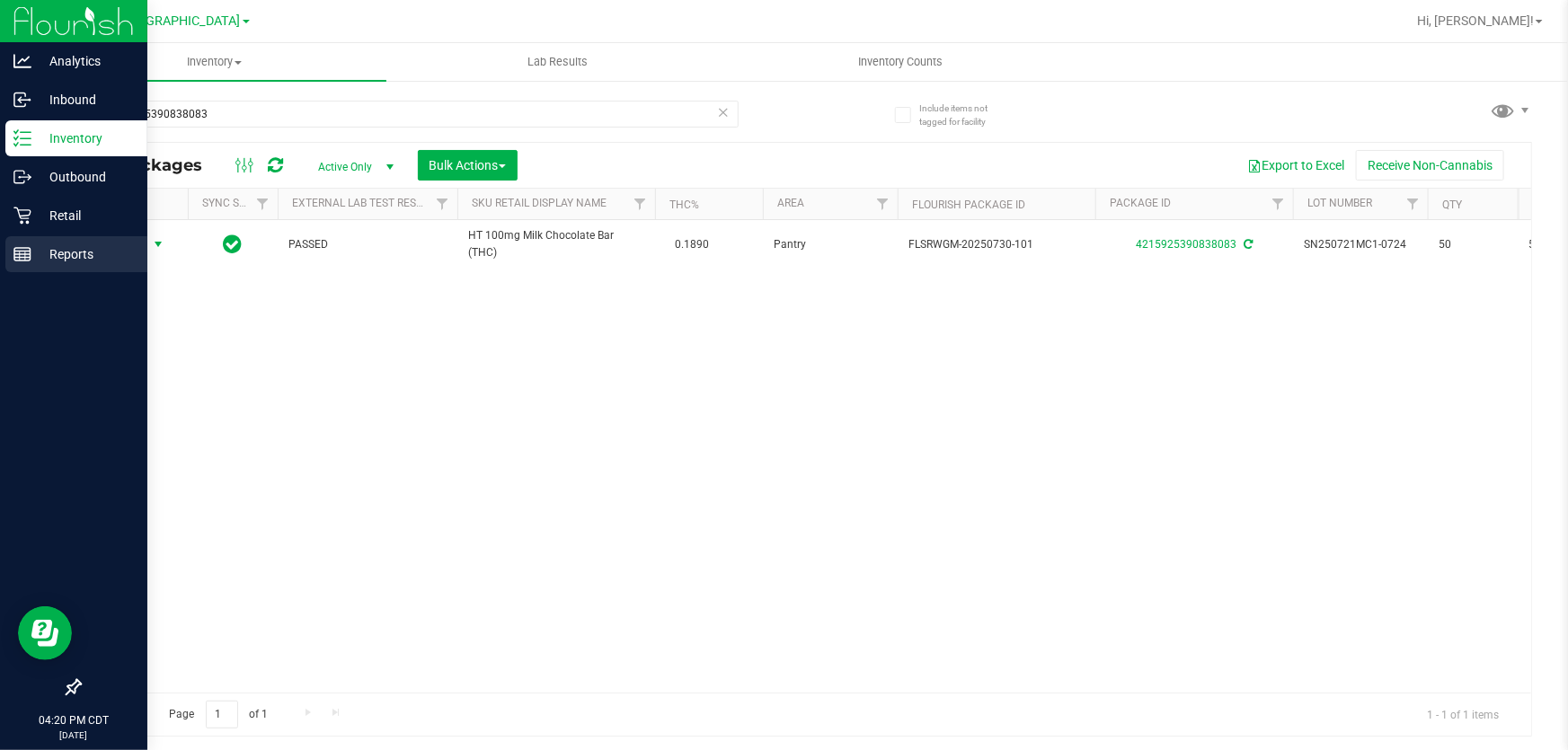
click at [28, 250] on icon at bounding box center [23, 255] width 18 height 18
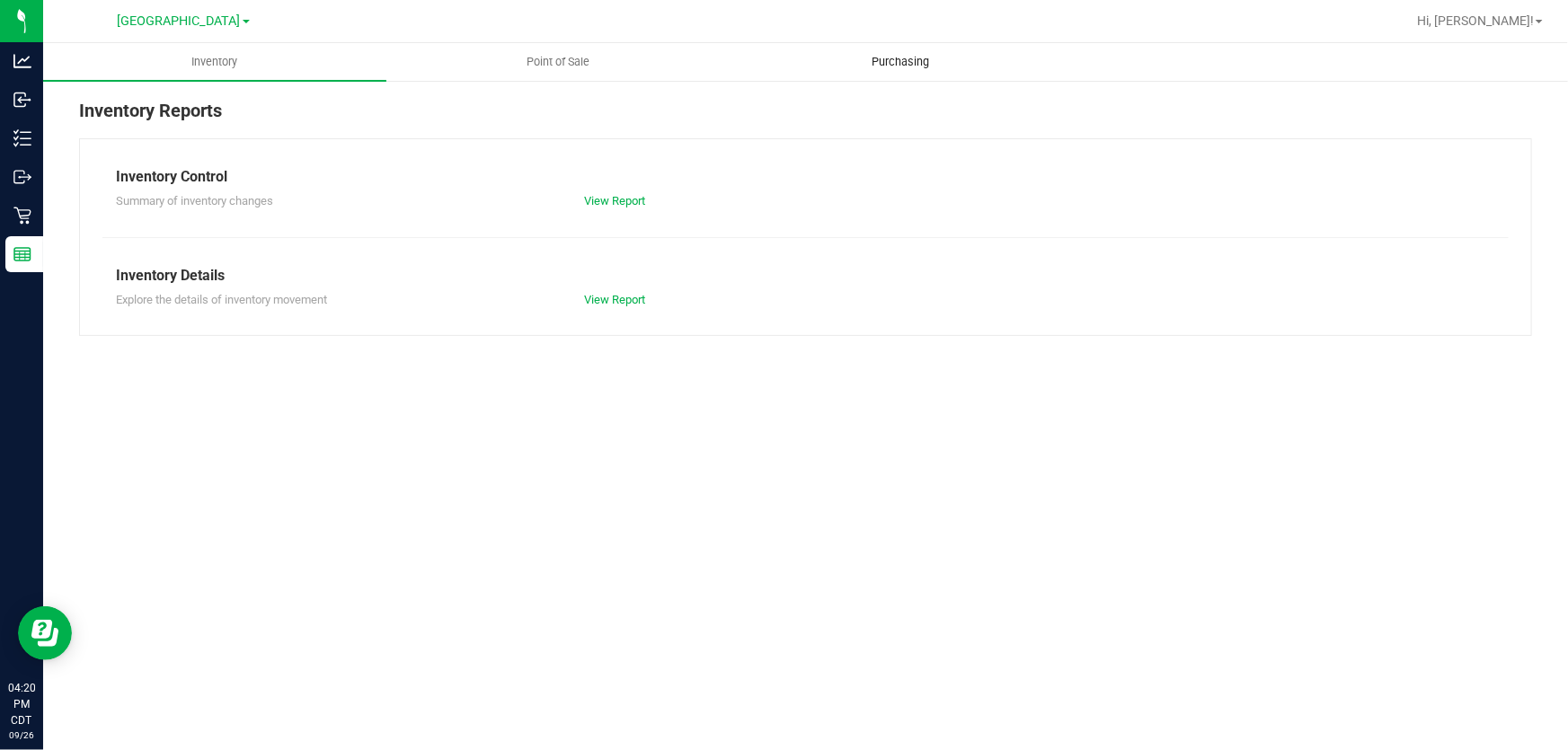
click at [879, 68] on span "Purchasing" at bounding box center [900, 62] width 106 height 16
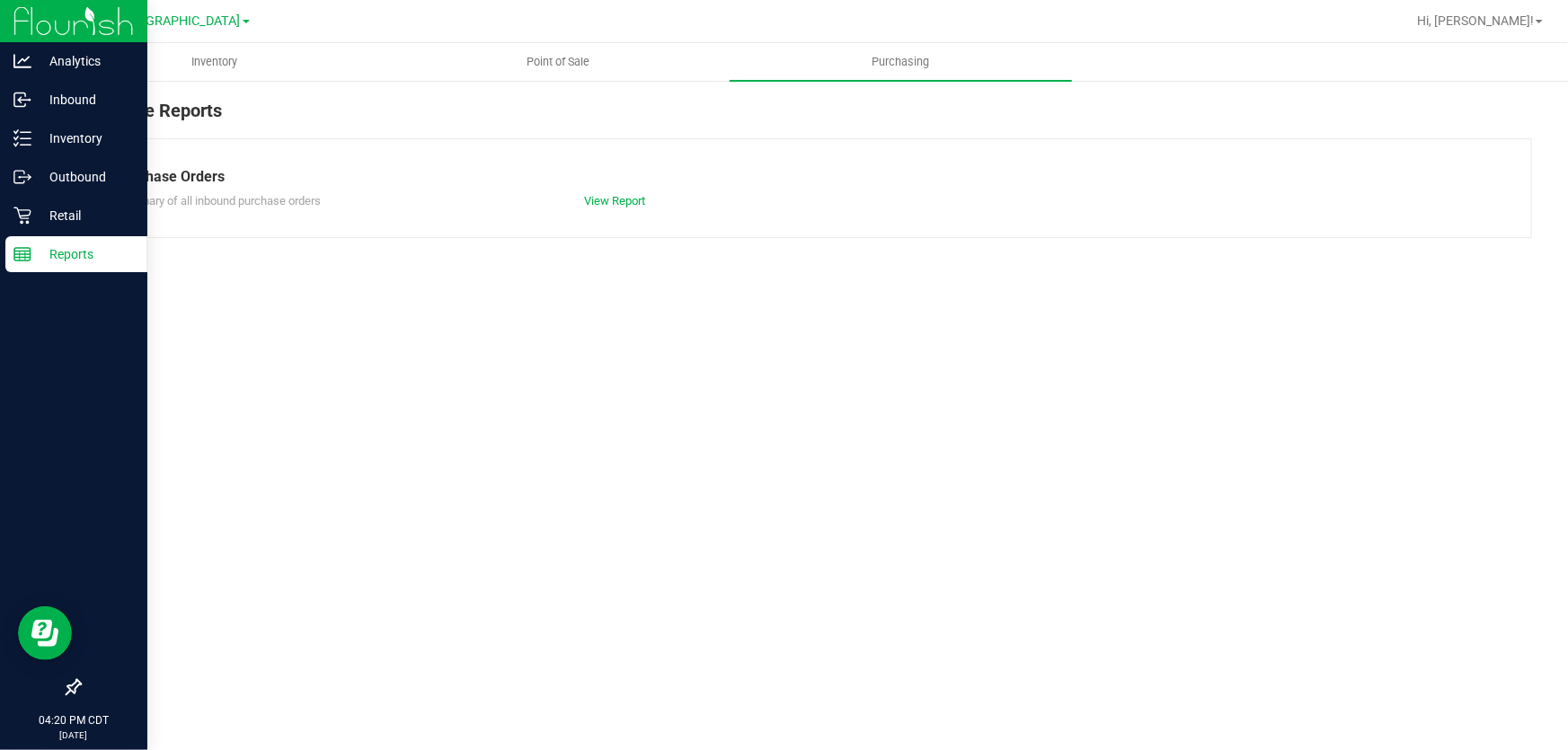
click at [64, 252] on p "Reports" at bounding box center [85, 255] width 107 height 22
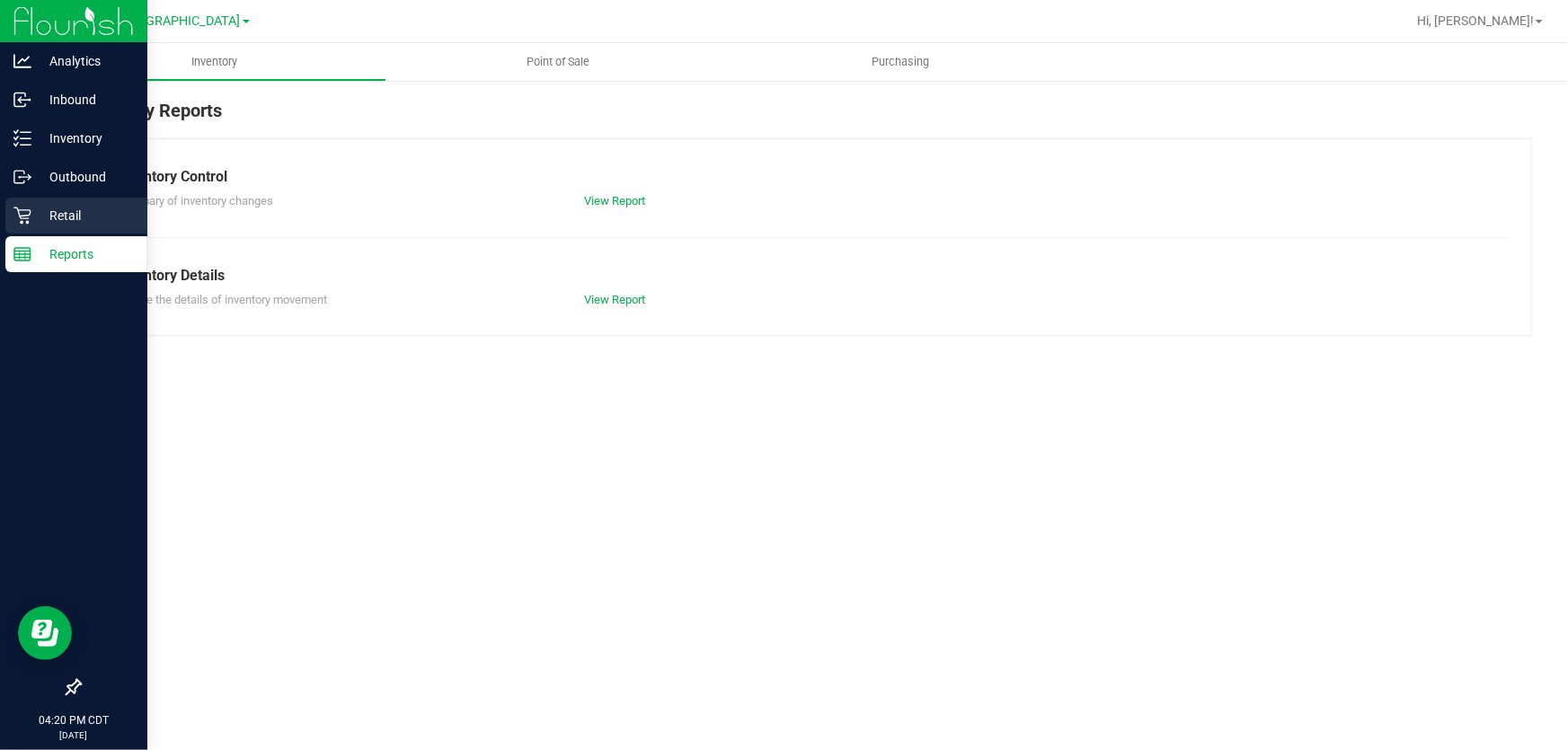
click at [82, 220] on p "Retail" at bounding box center [85, 216] width 107 height 22
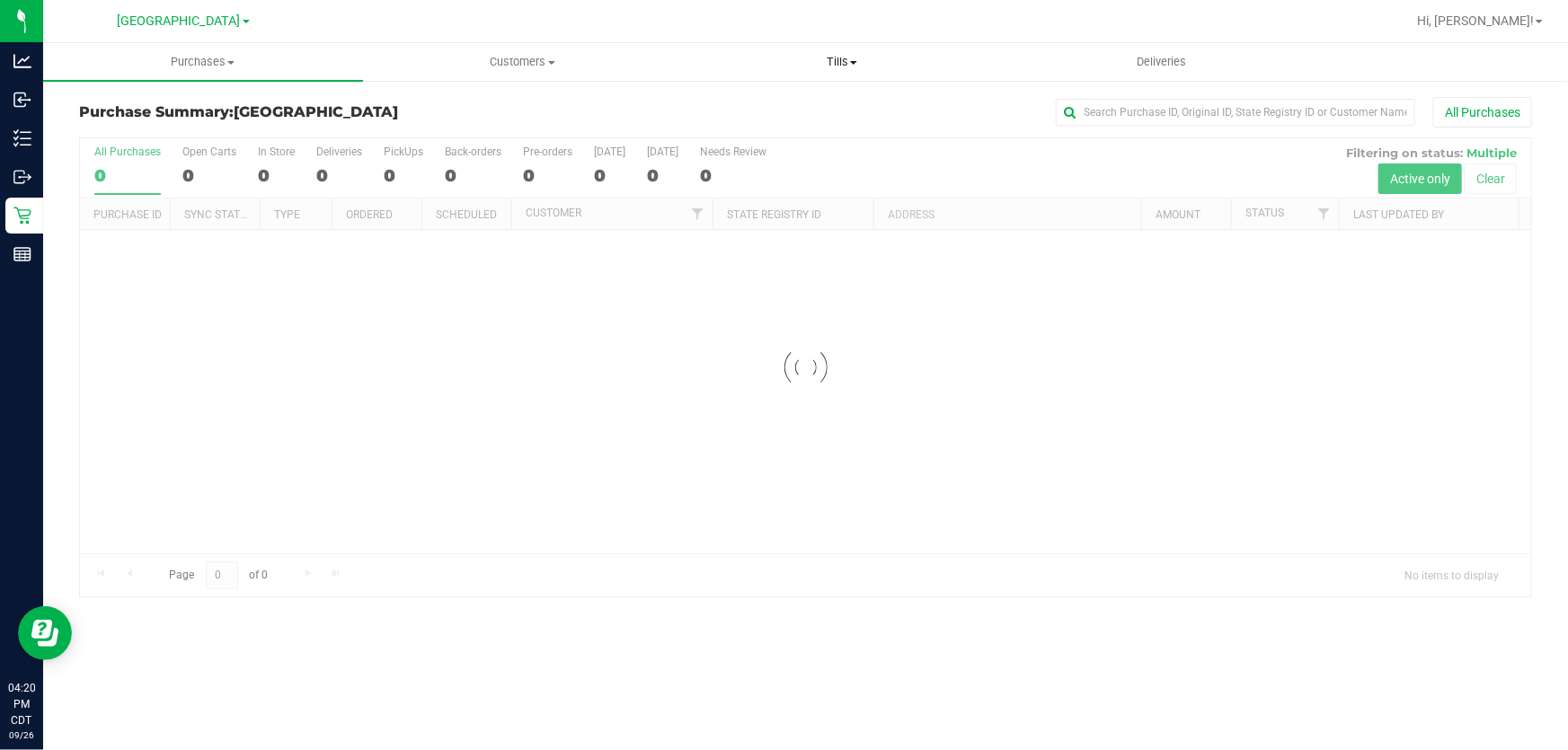
click at [839, 60] on span "Tills" at bounding box center [841, 62] width 318 height 16
click at [805, 113] on li "Manage tills" at bounding box center [841, 108] width 320 height 22
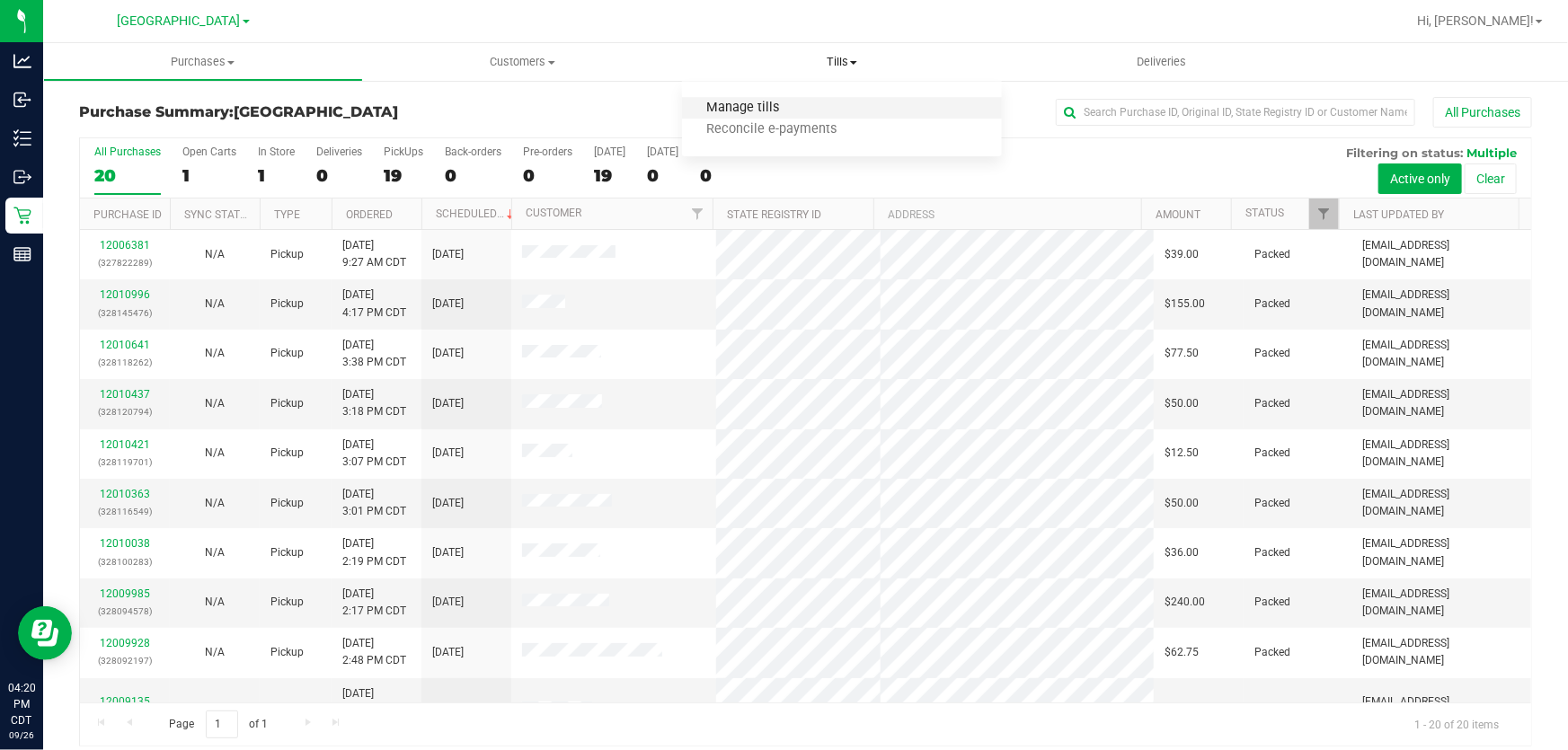
click at [726, 109] on span "Manage tills" at bounding box center [742, 107] width 121 height 15
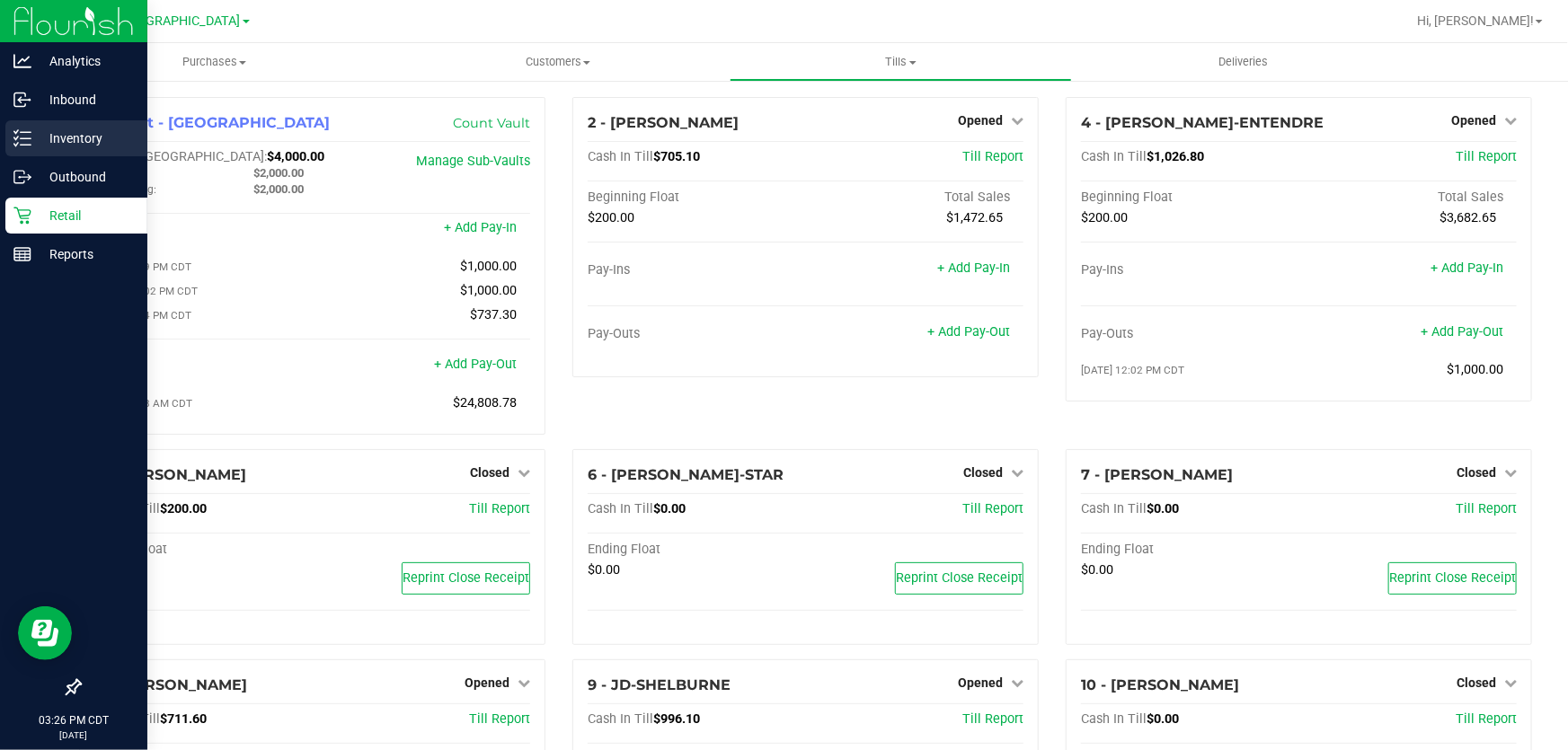
click at [18, 129] on icon at bounding box center [23, 138] width 18 height 18
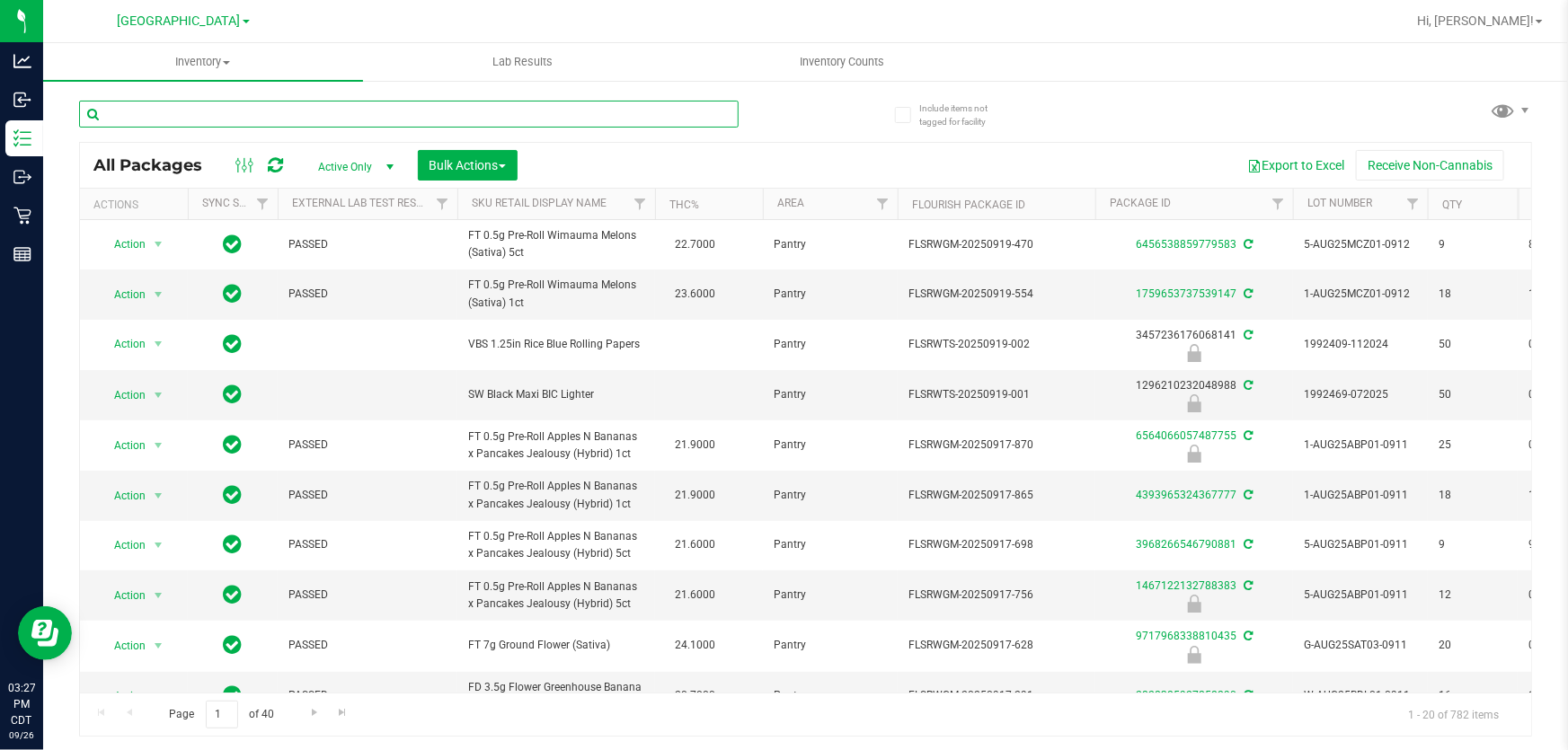
click at [243, 124] on input "text" at bounding box center [409, 114] width 659 height 27
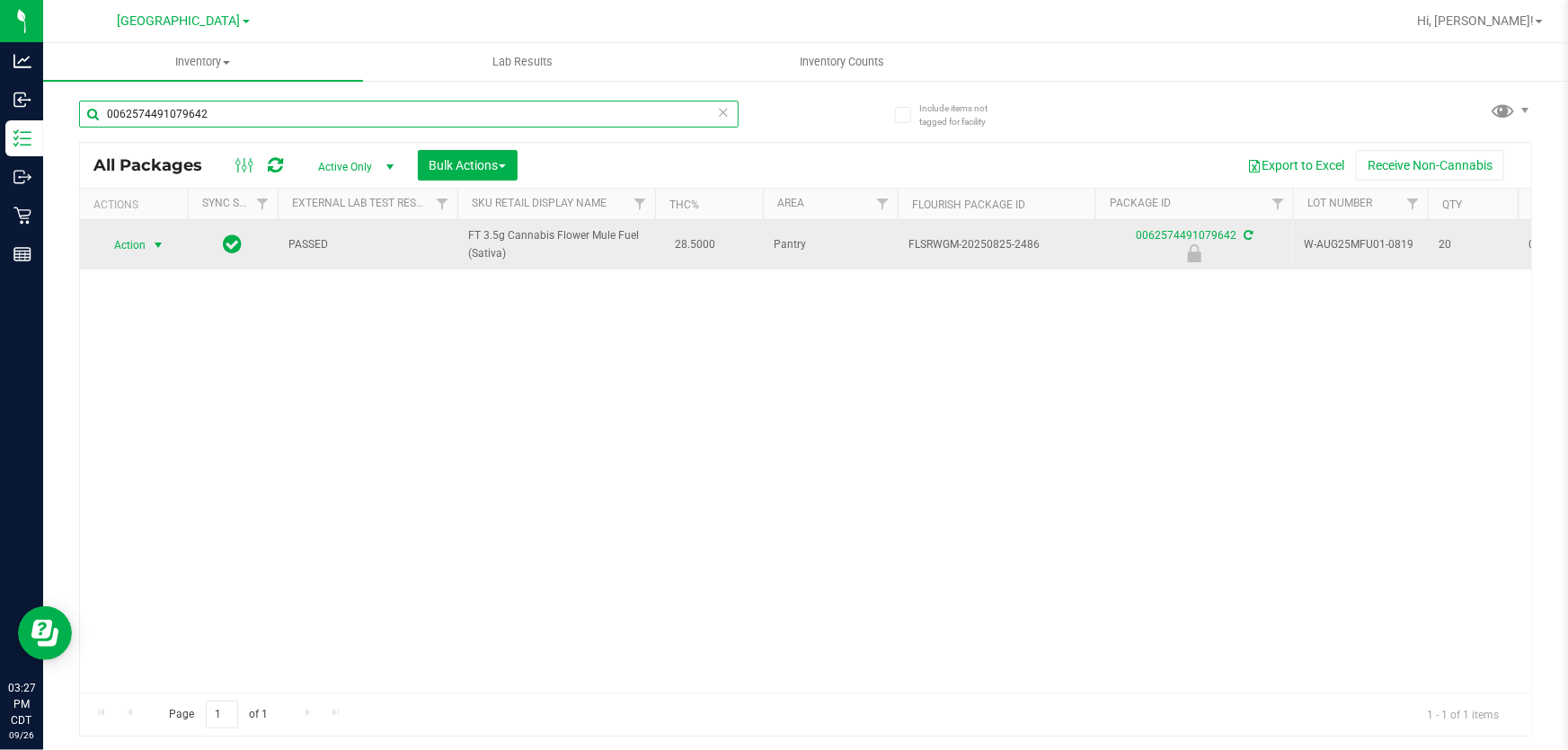
type input "0062574491079642"
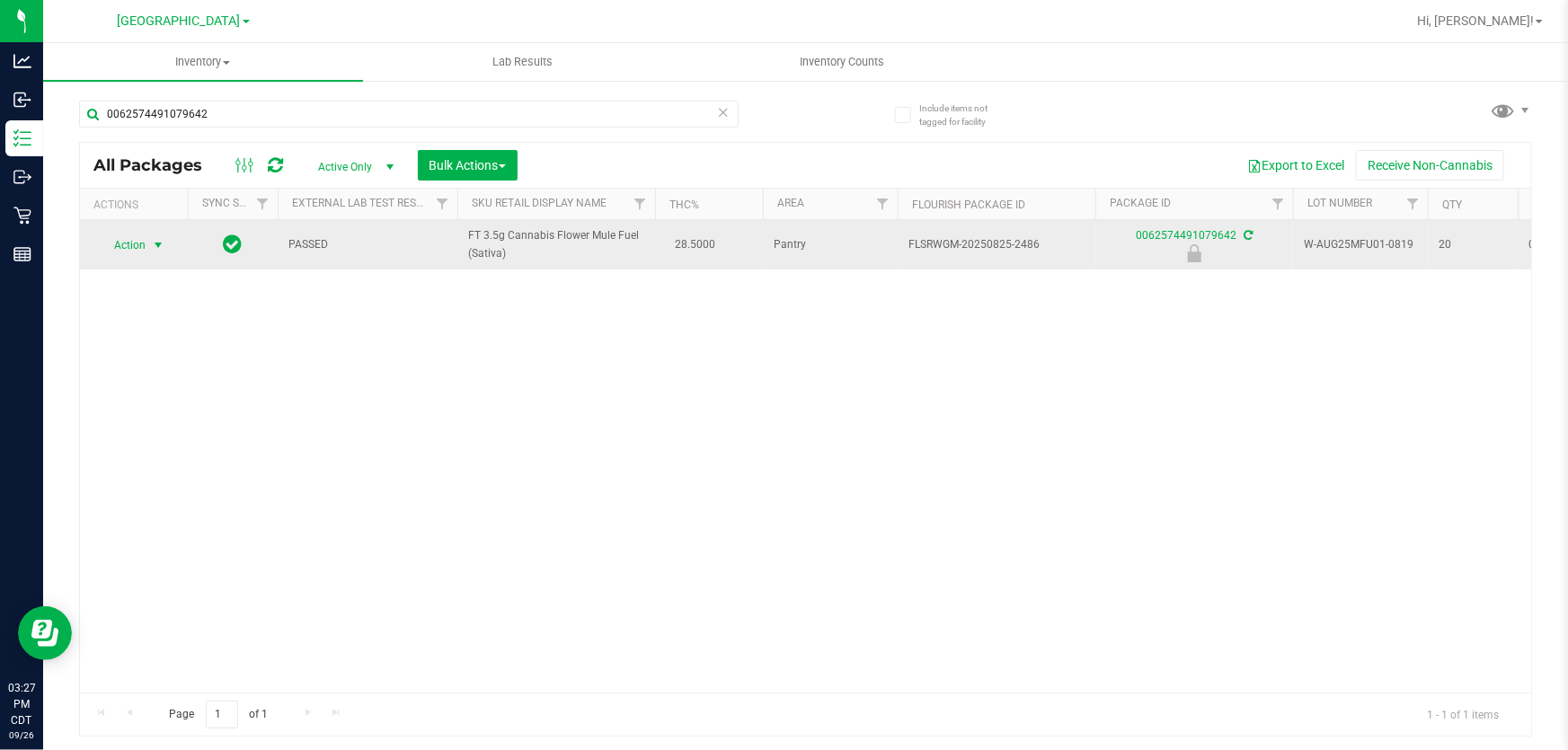
click at [124, 247] on span "Action" at bounding box center [122, 245] width 49 height 25
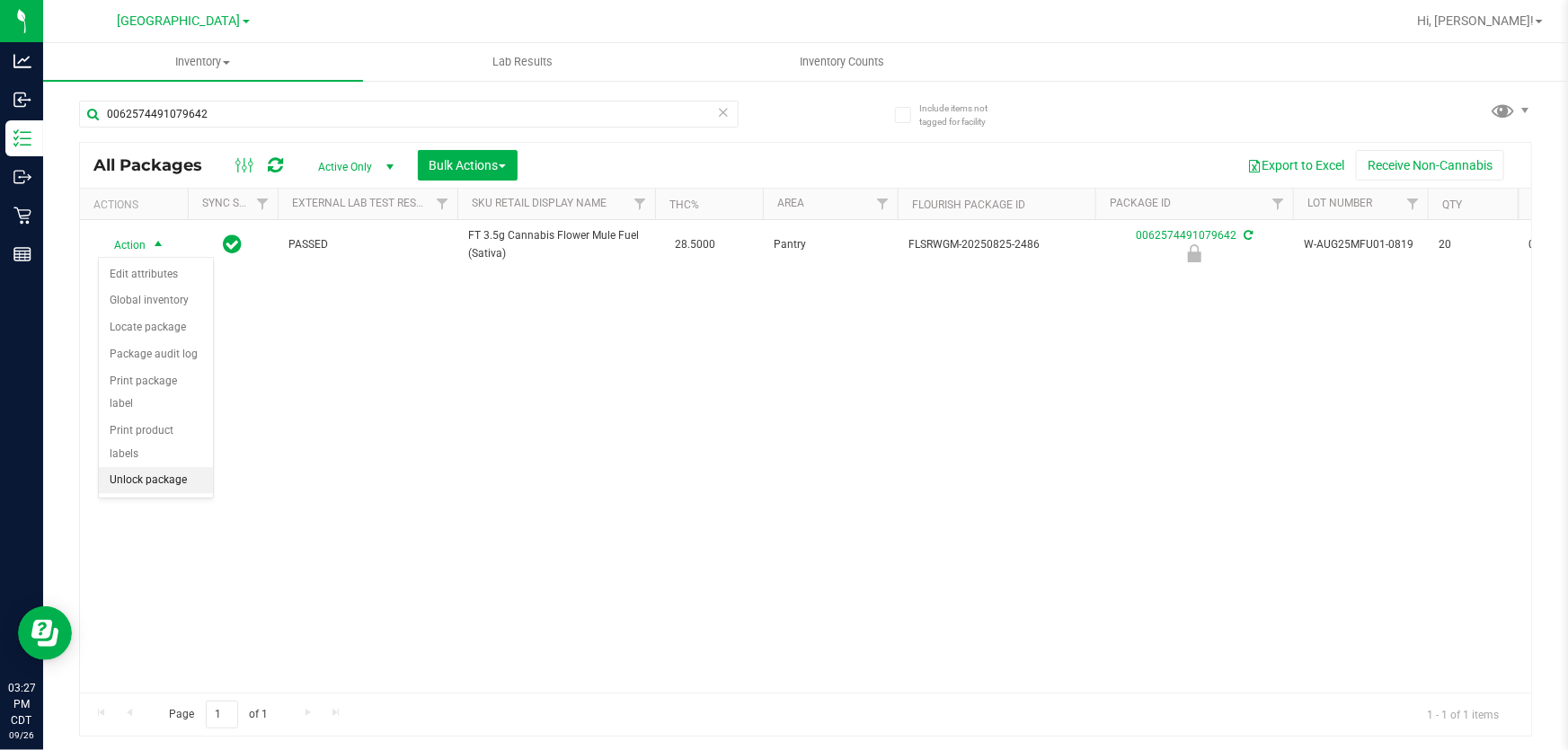
click at [181, 467] on li "Unlock package" at bounding box center [155, 480] width 114 height 27
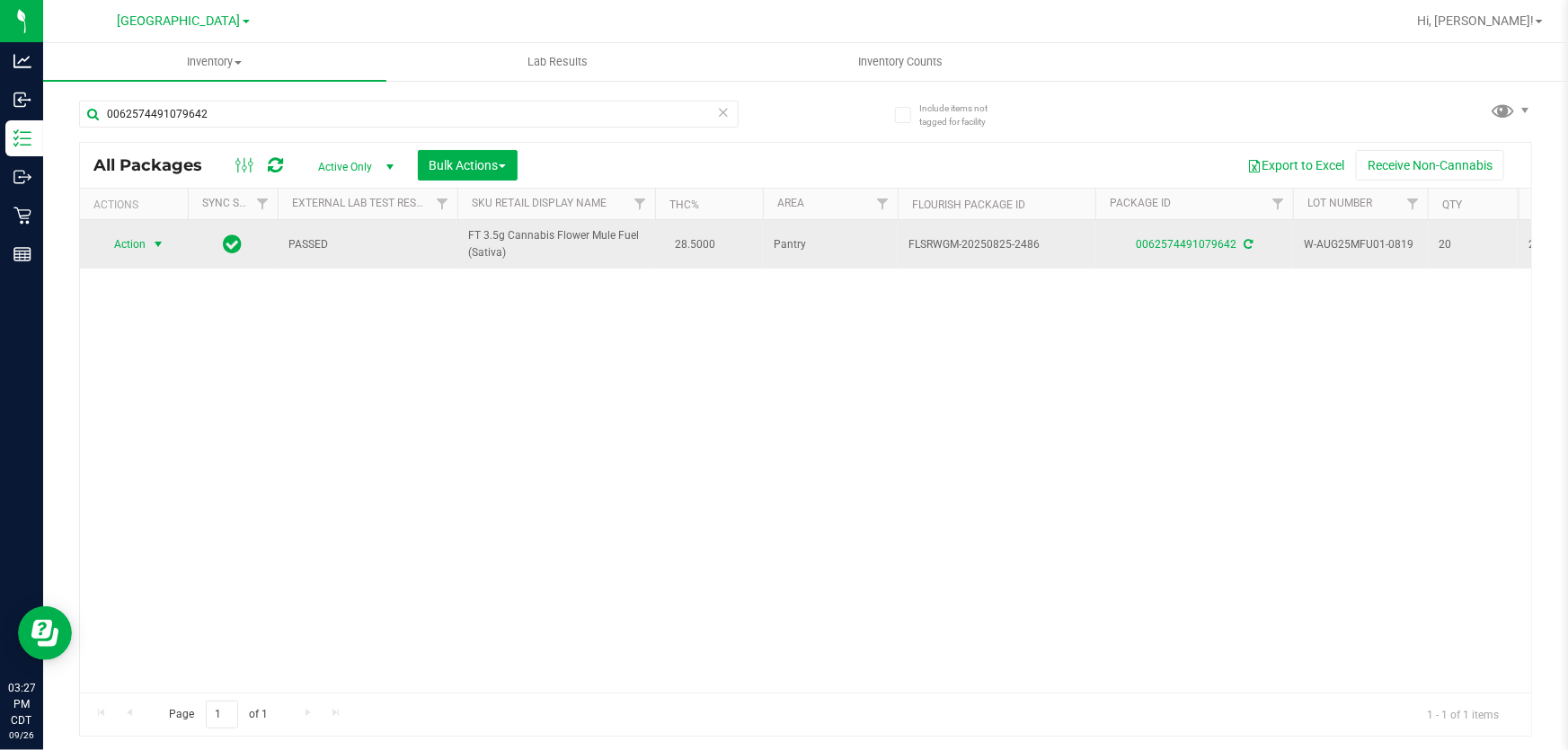
click at [124, 247] on span "Action" at bounding box center [122, 245] width 49 height 25
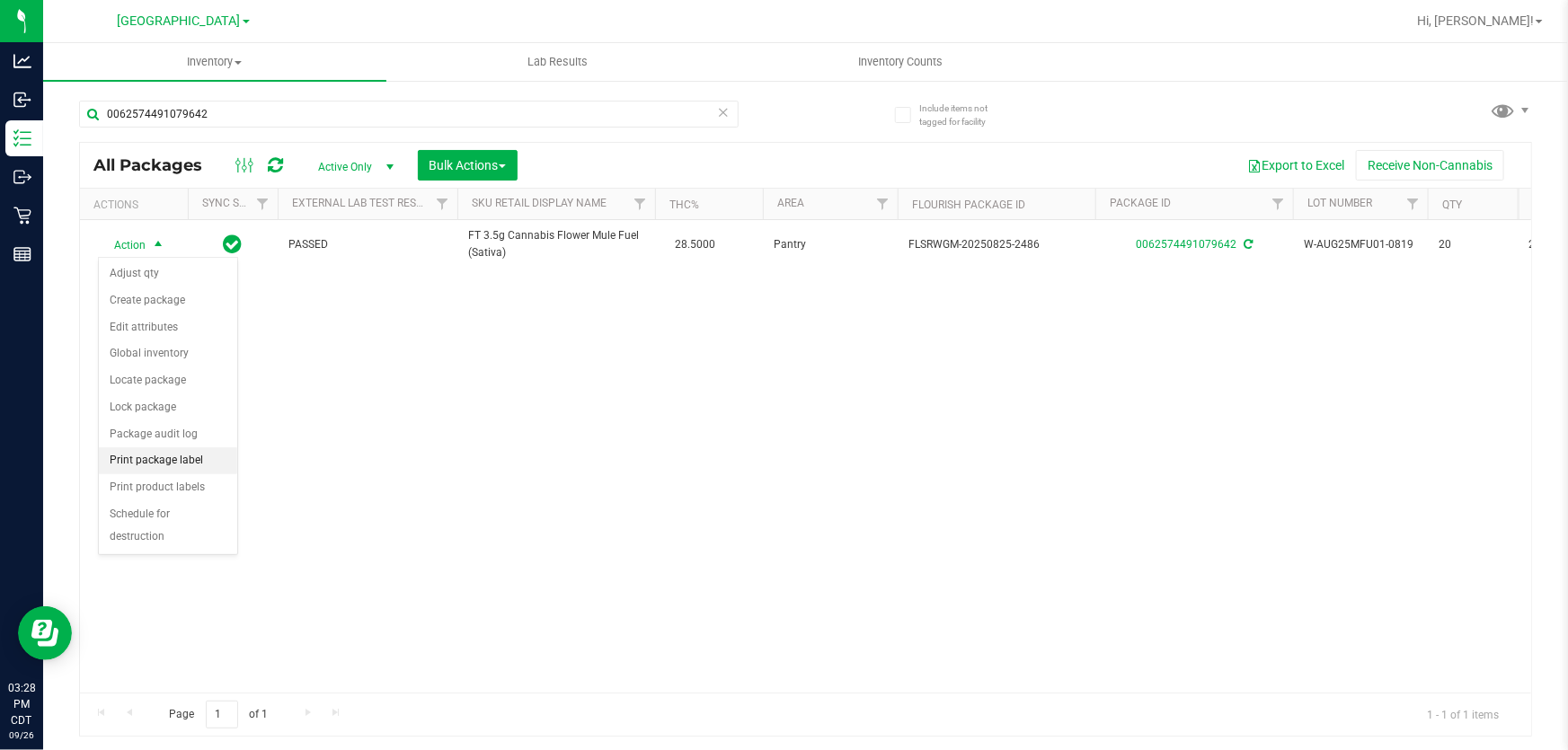
click at [168, 452] on li "Print package label" at bounding box center [167, 461] width 138 height 27
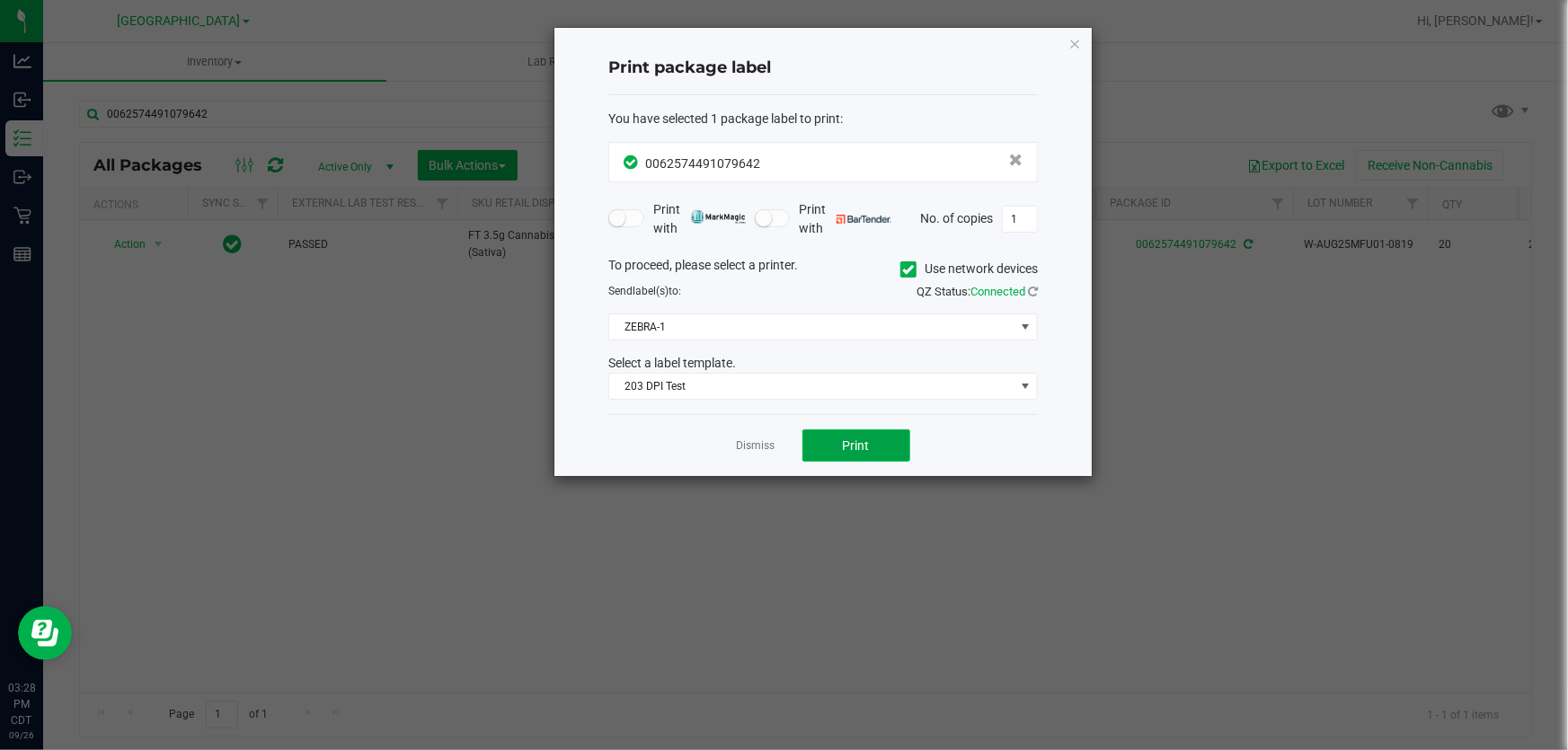
click at [843, 441] on span "Print" at bounding box center [856, 446] width 27 height 14
click at [832, 47] on div "Print package label" at bounding box center [823, 69] width 430 height 53
click at [1079, 50] on icon "button" at bounding box center [1074, 43] width 13 height 22
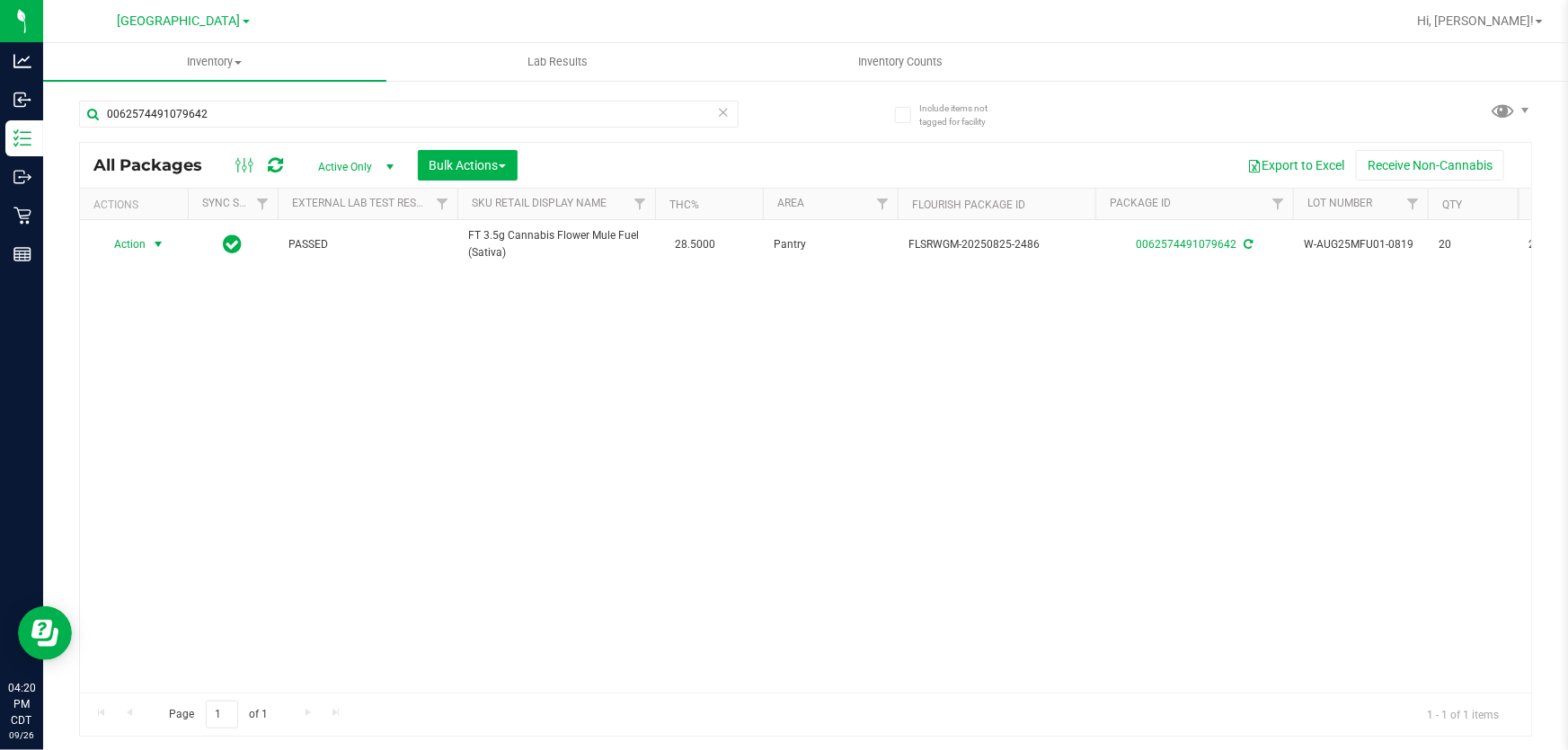
click at [510, 435] on div "Action Action Adjust qty Create package Edit attributes Global inventory Locate…" at bounding box center [805, 456] width 1451 height 472
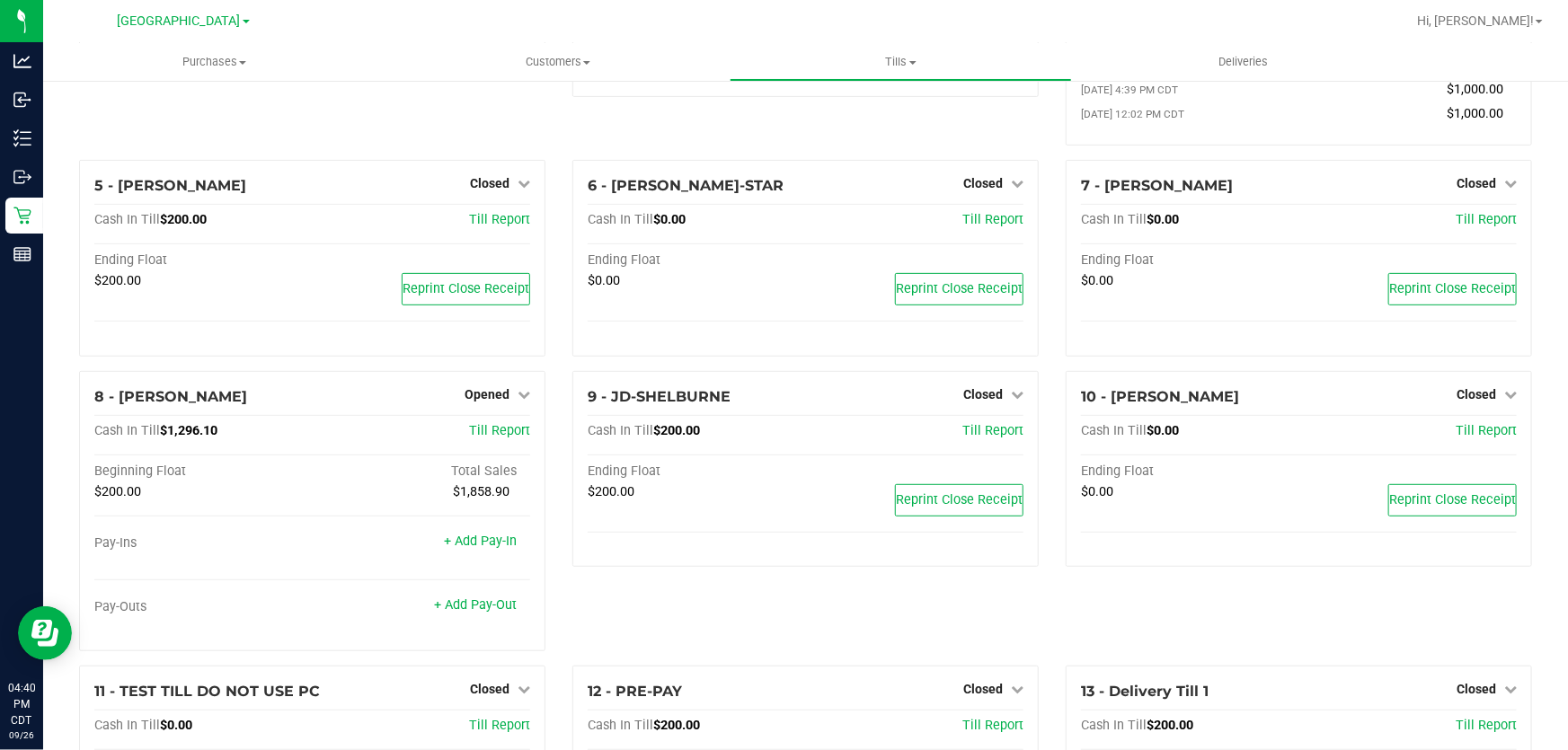
scroll to position [326, 0]
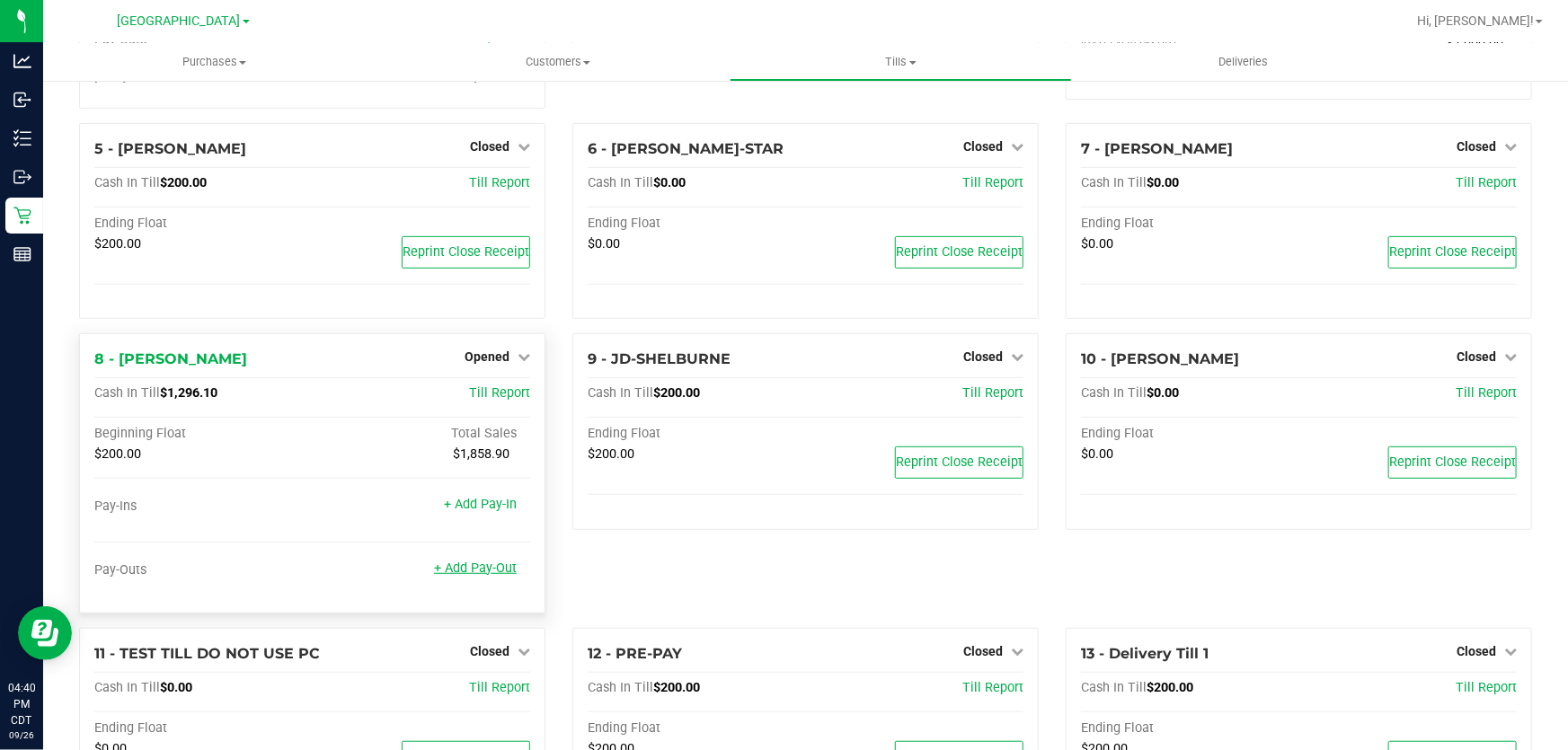
click at [479, 566] on link "+ Add Pay-Out" at bounding box center [476, 568] width 83 height 15
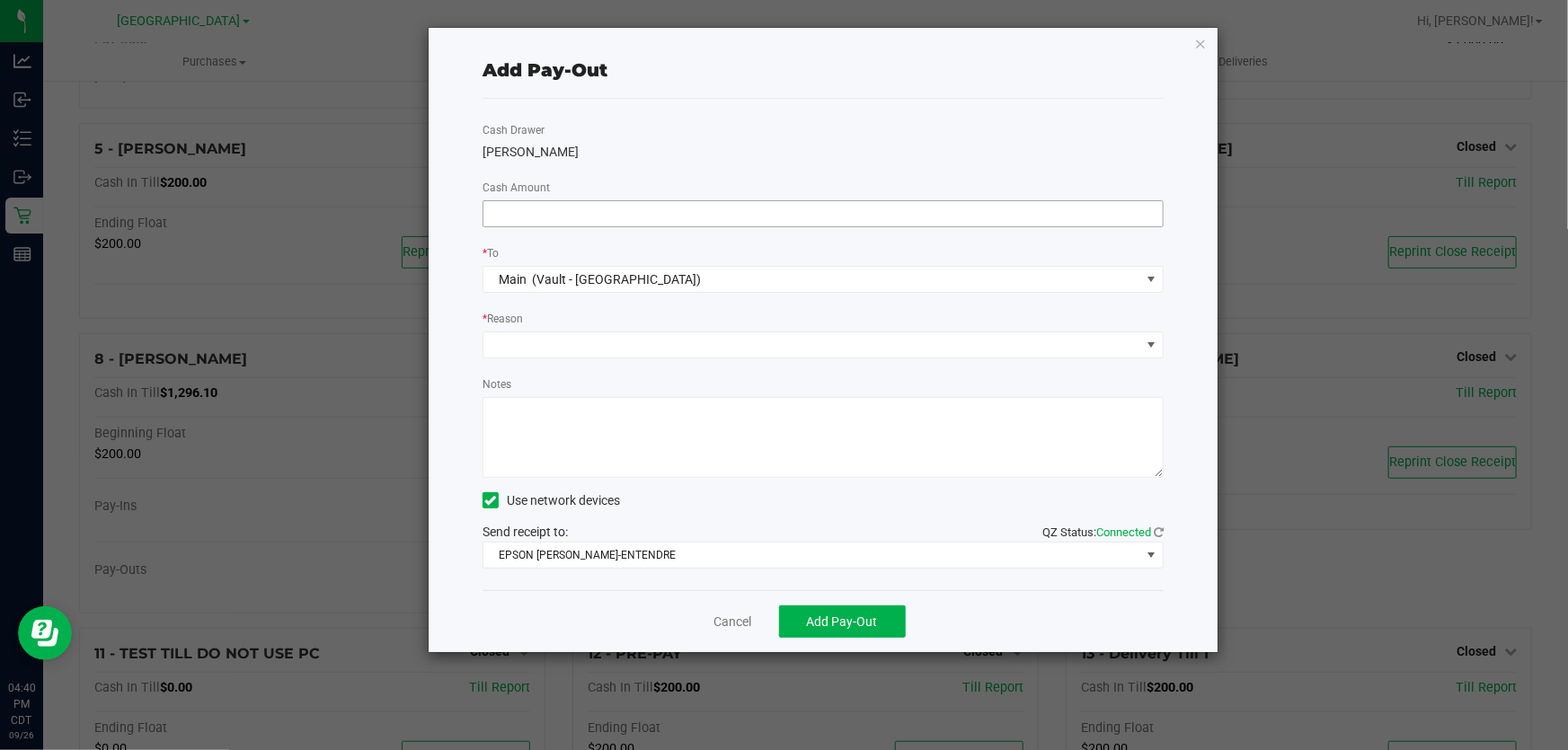
click at [557, 215] on input at bounding box center [822, 214] width 679 height 25
type input "$1,000.00"
click at [572, 343] on span at bounding box center [811, 345] width 656 height 25
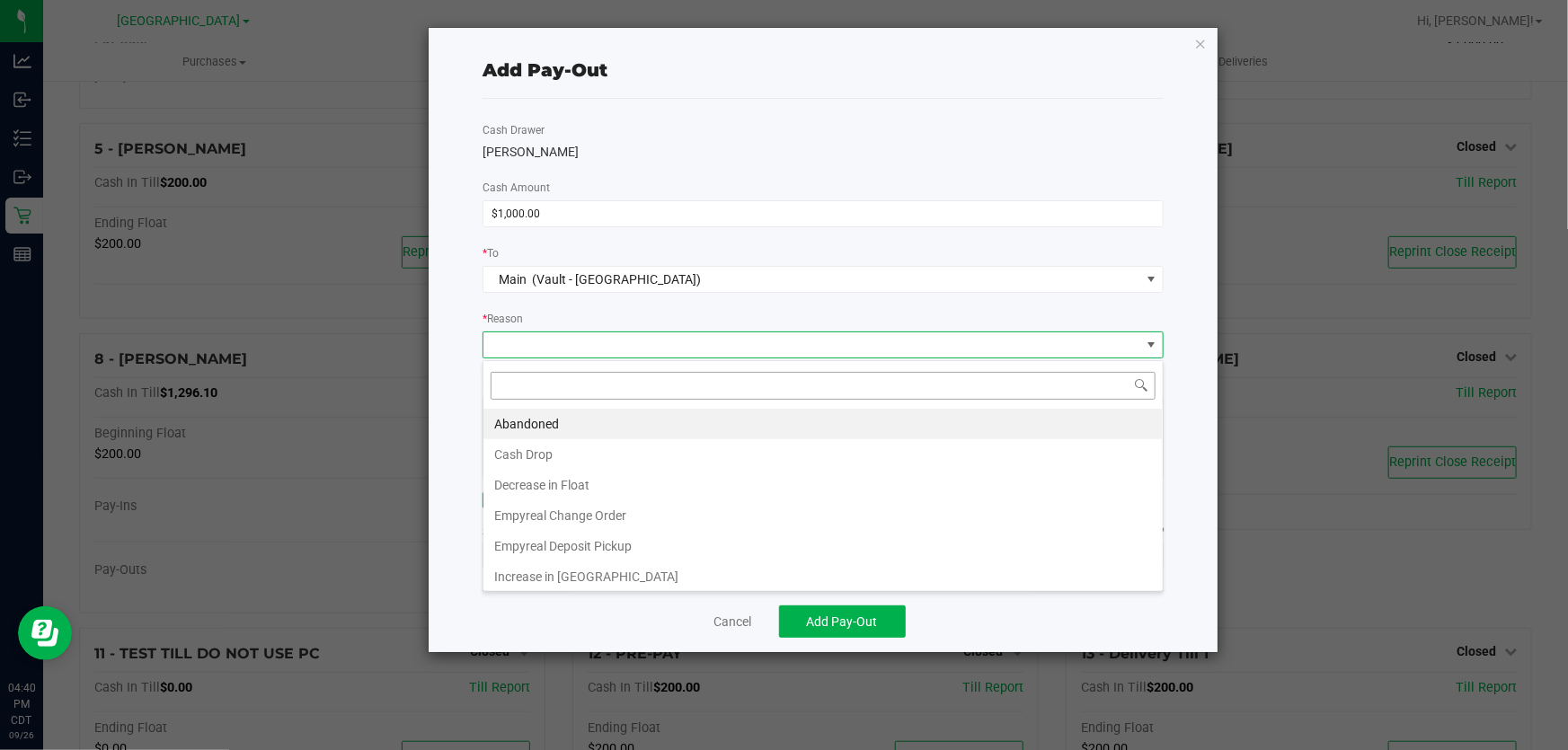
scroll to position [27, 682]
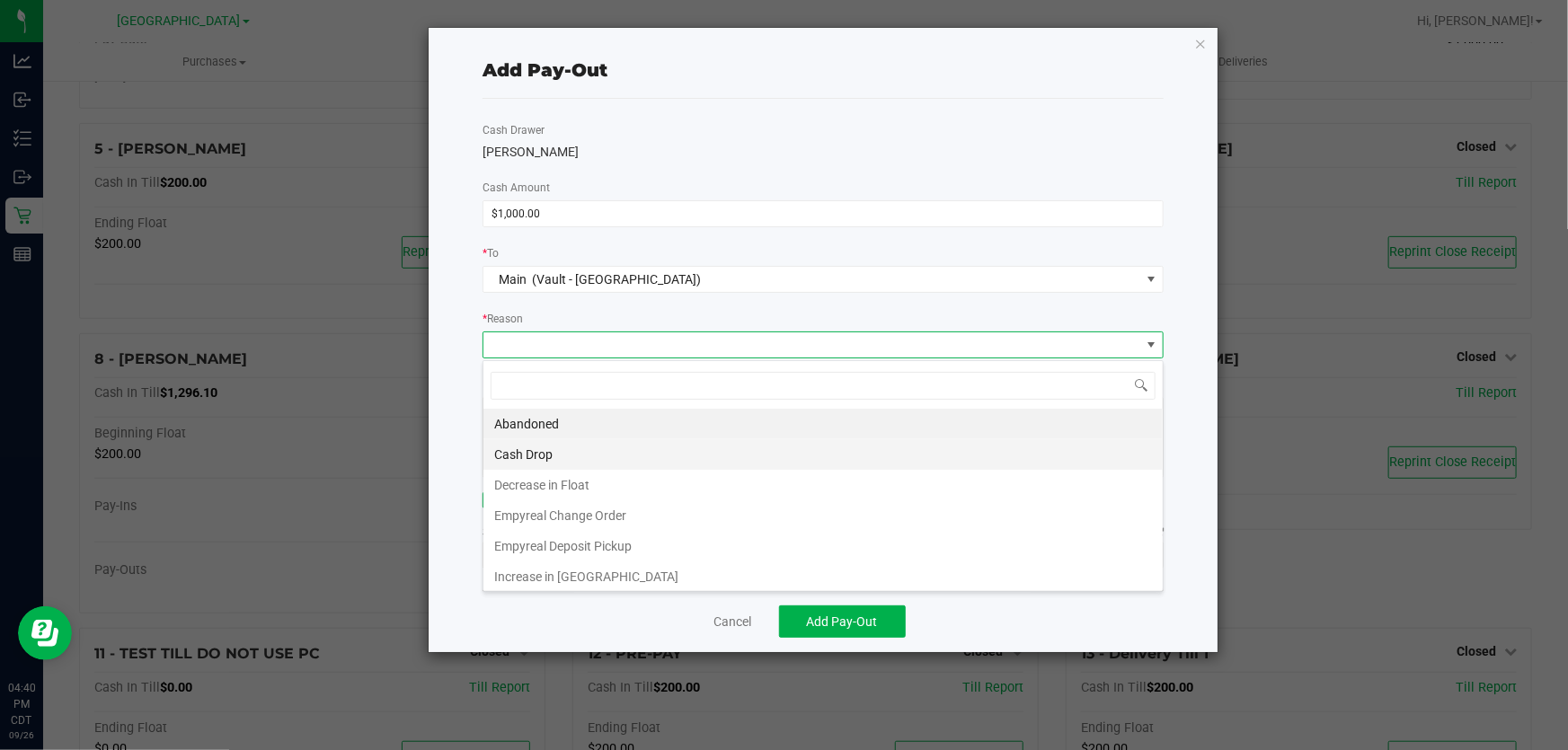
click at [548, 462] on li "Cash Drop" at bounding box center [822, 455] width 679 height 31
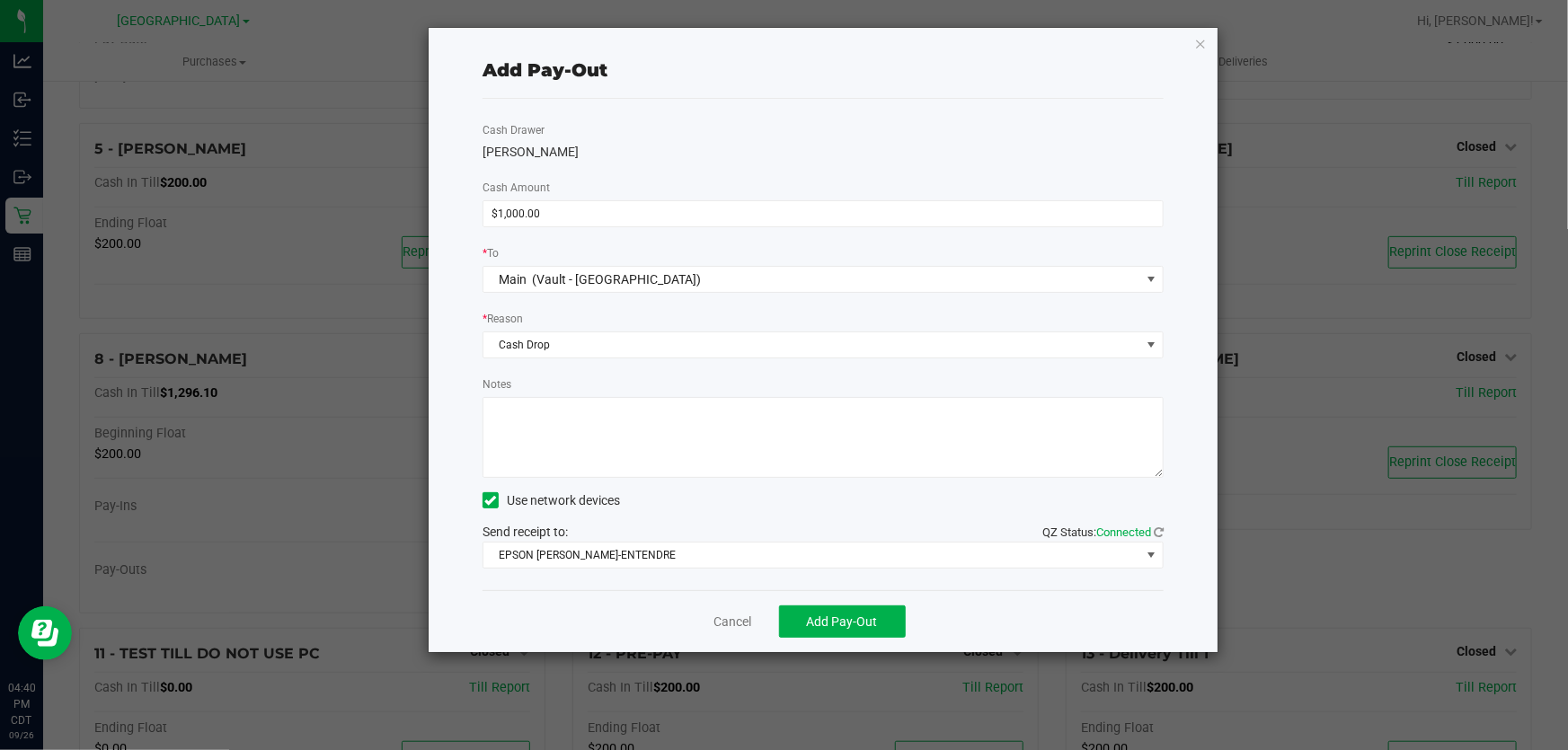
click at [551, 441] on textarea "Notes" at bounding box center [822, 438] width 681 height 81
type textarea "-KA"
click at [843, 629] on span "Add Pay-Out" at bounding box center [842, 622] width 71 height 14
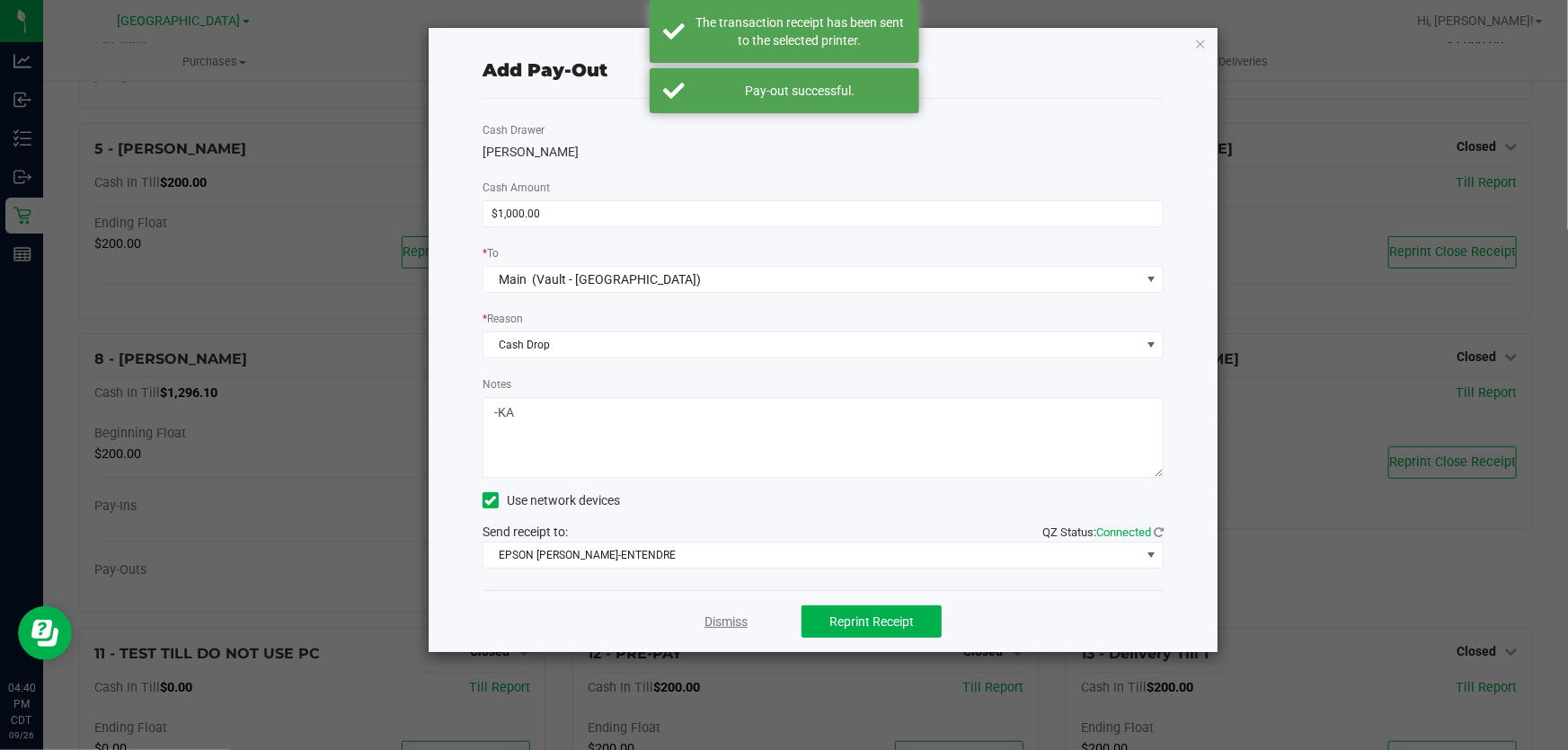
click at [728, 626] on link "Dismiss" at bounding box center [726, 622] width 43 height 19
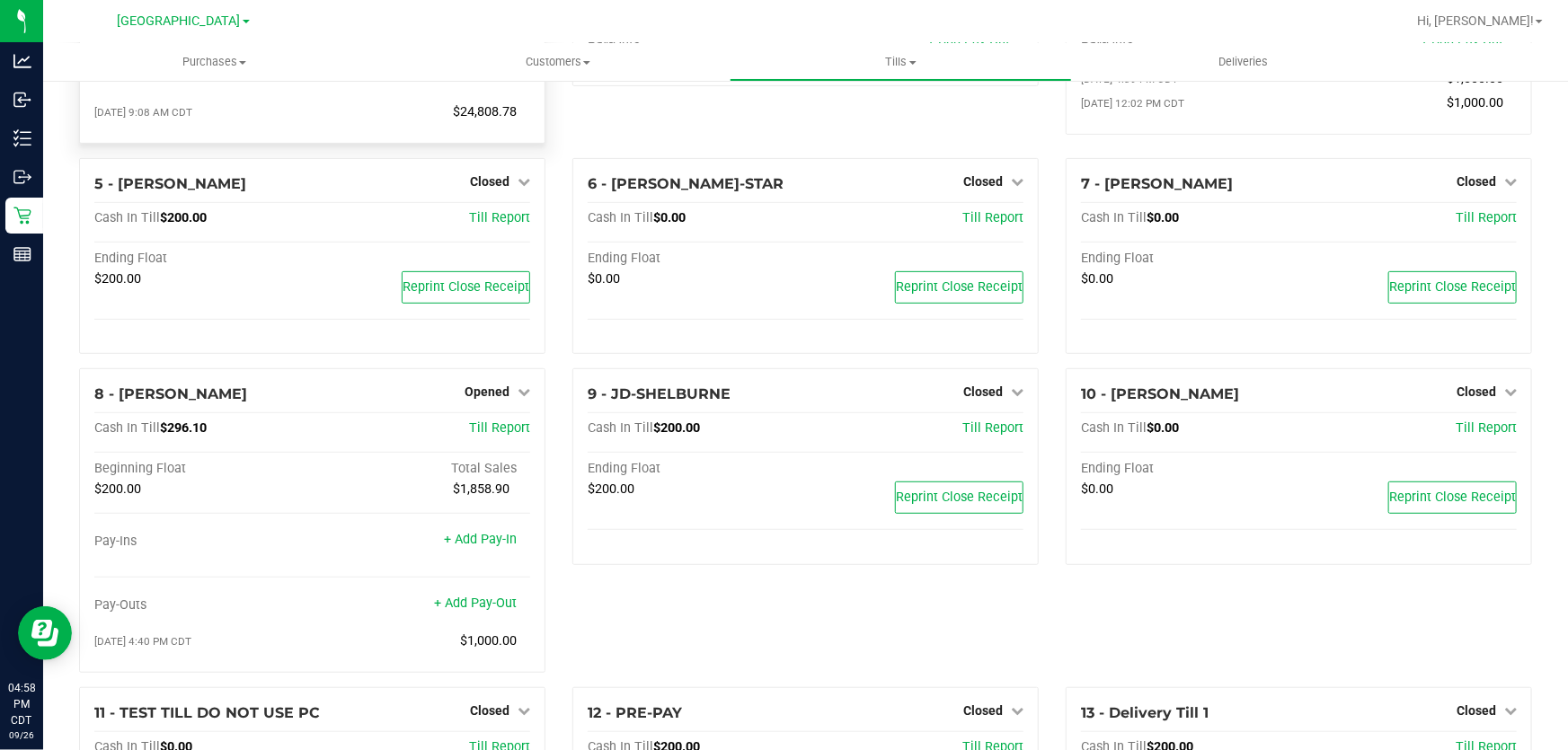
scroll to position [51, 0]
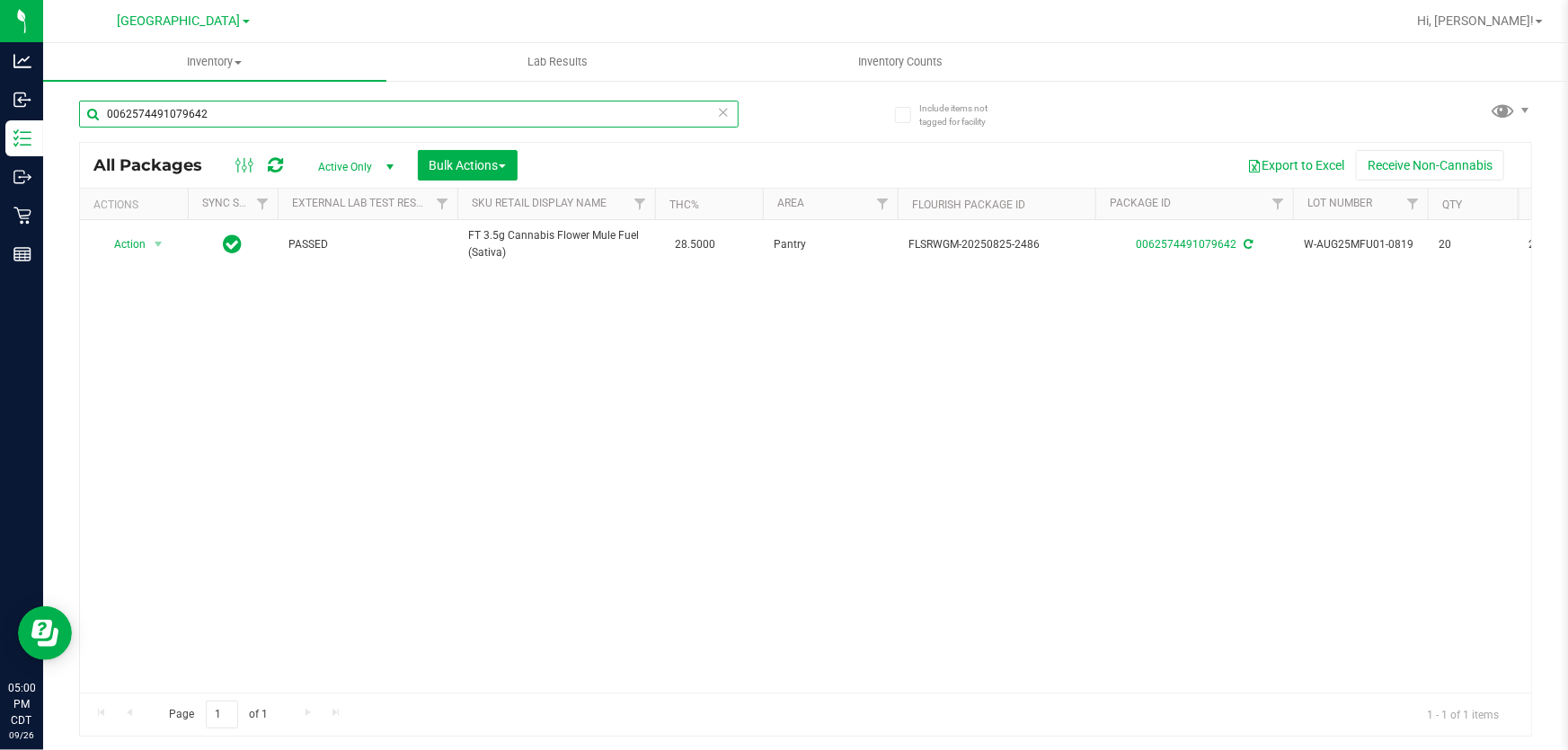
drag, startPoint x: 0, startPoint y: 0, endPoint x: 72, endPoint y: 113, distance: 134.0
click at [72, 113] on div "Include items not tagged for facility 0062574491079642 All Packages Active Only…" at bounding box center [805, 353] width 1525 height 548
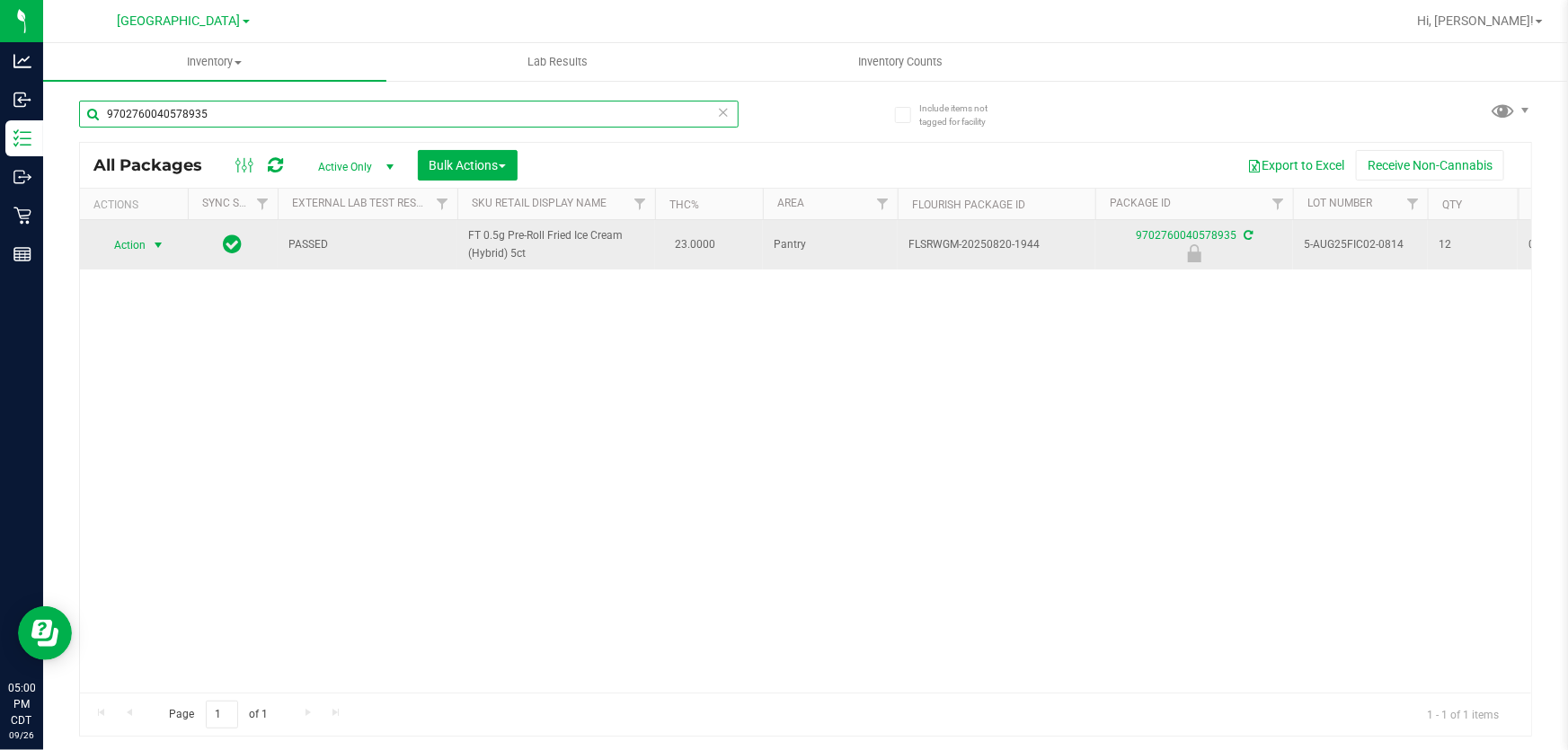
type input "9702760040578935"
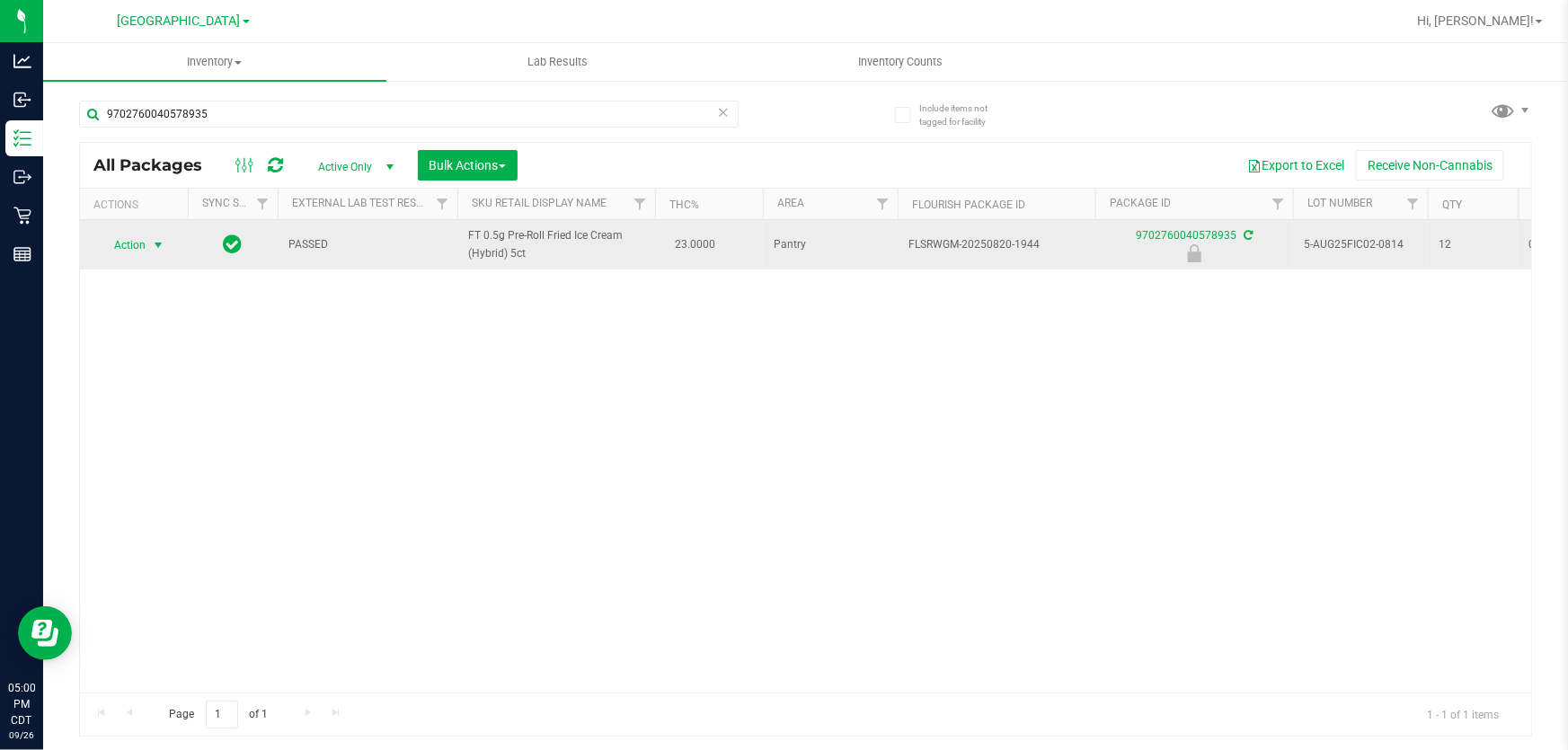
click at [123, 247] on span "Action" at bounding box center [122, 245] width 49 height 25
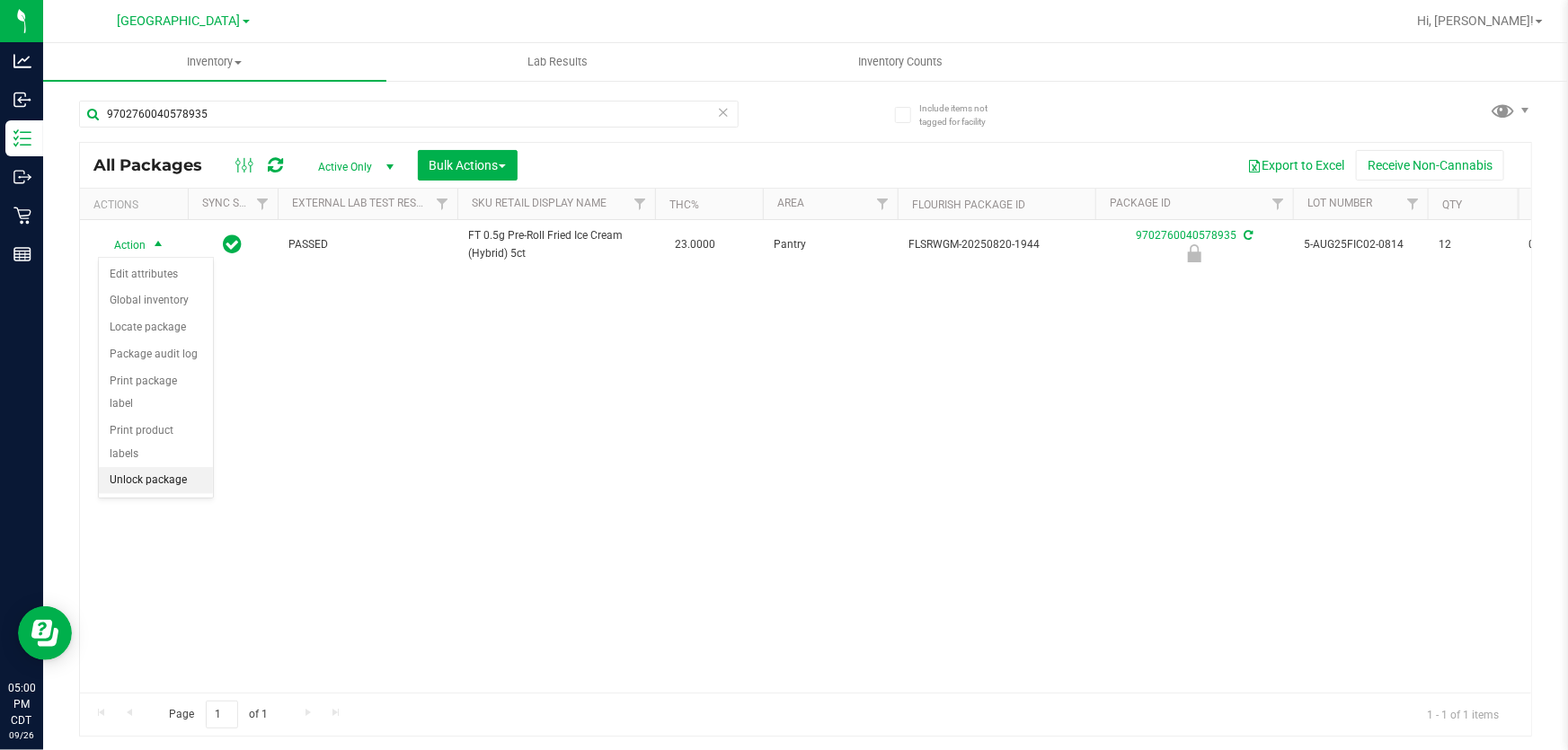
click at [178, 467] on li "Unlock package" at bounding box center [155, 480] width 114 height 27
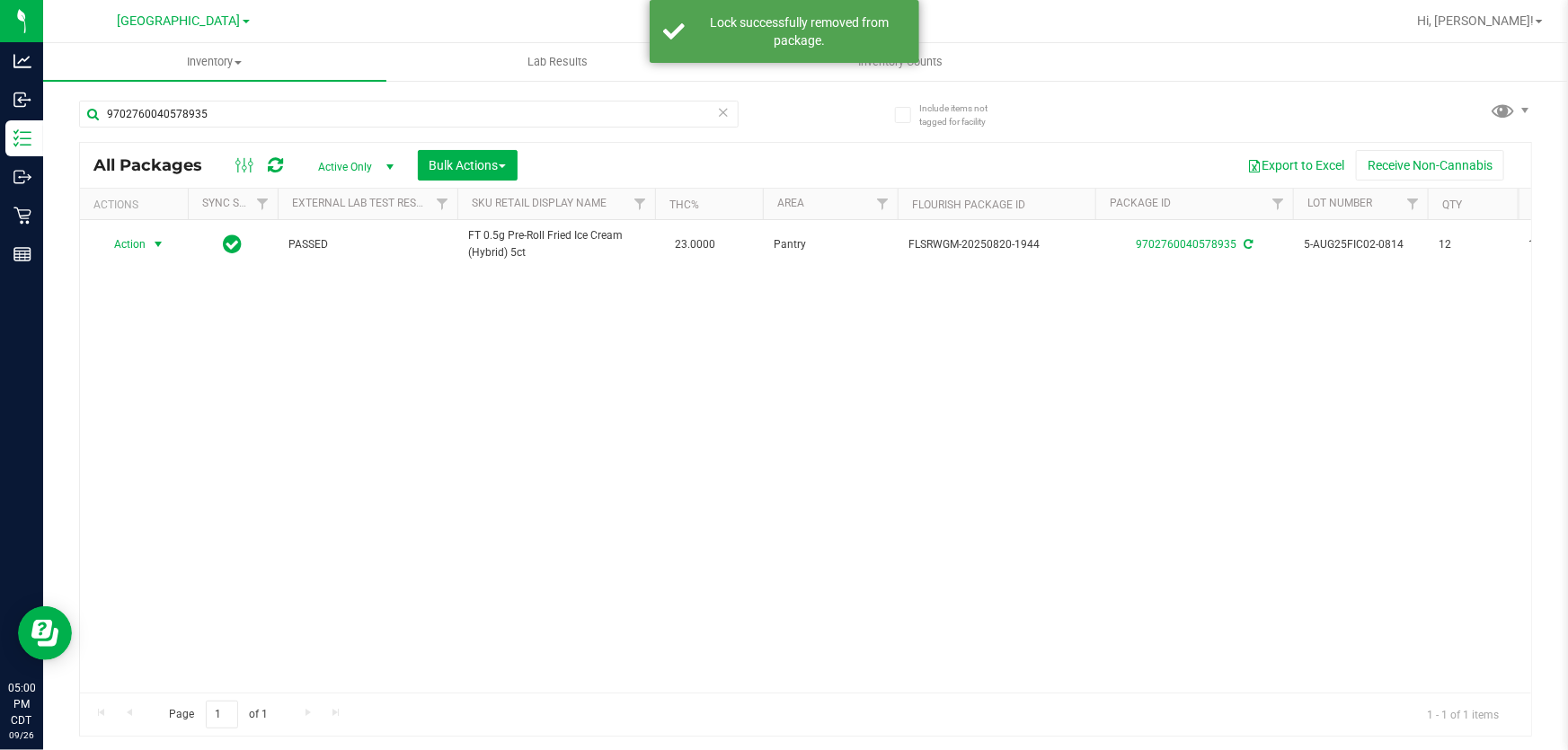
click at [126, 241] on span "Action" at bounding box center [122, 245] width 49 height 25
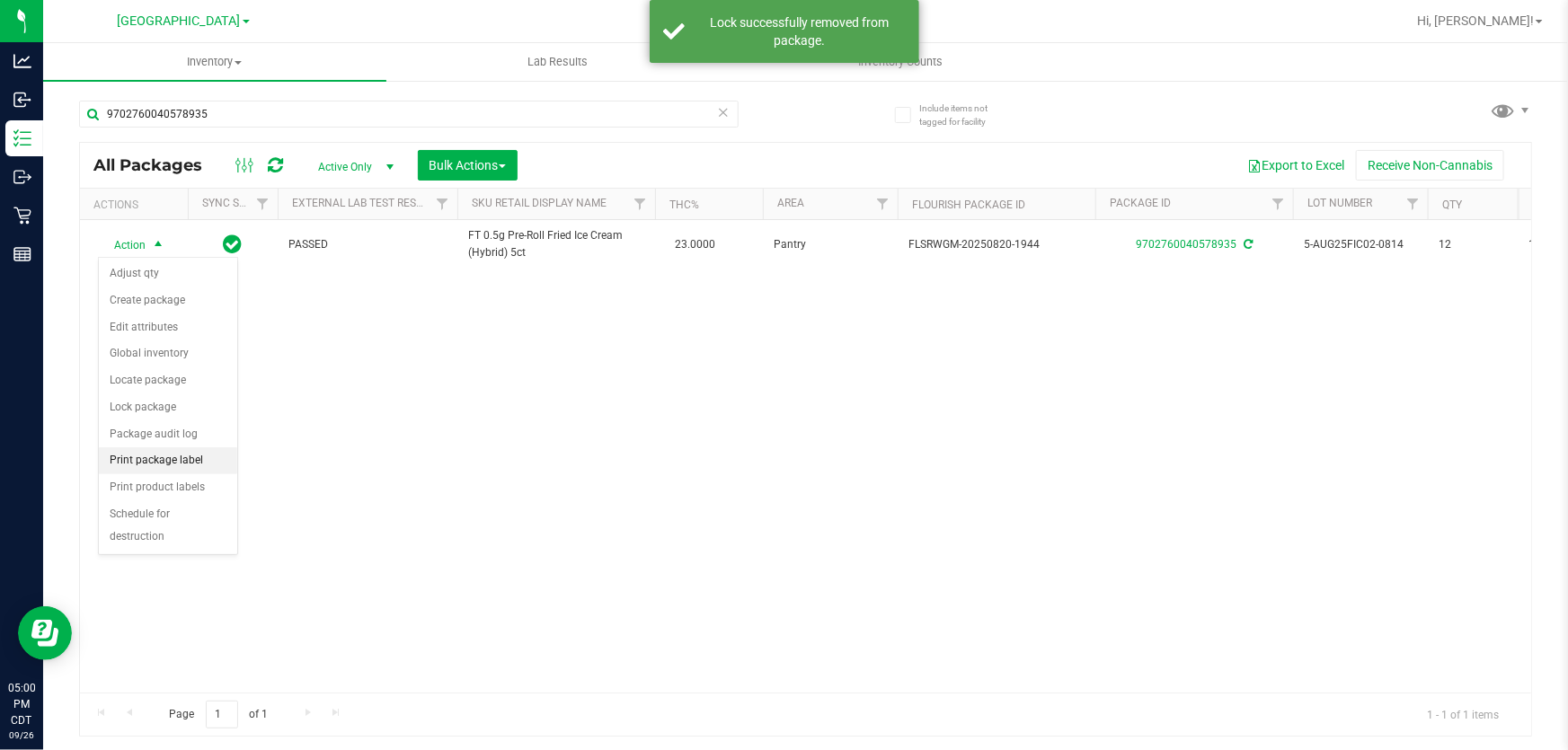
click at [163, 458] on li "Print package label" at bounding box center [167, 461] width 138 height 27
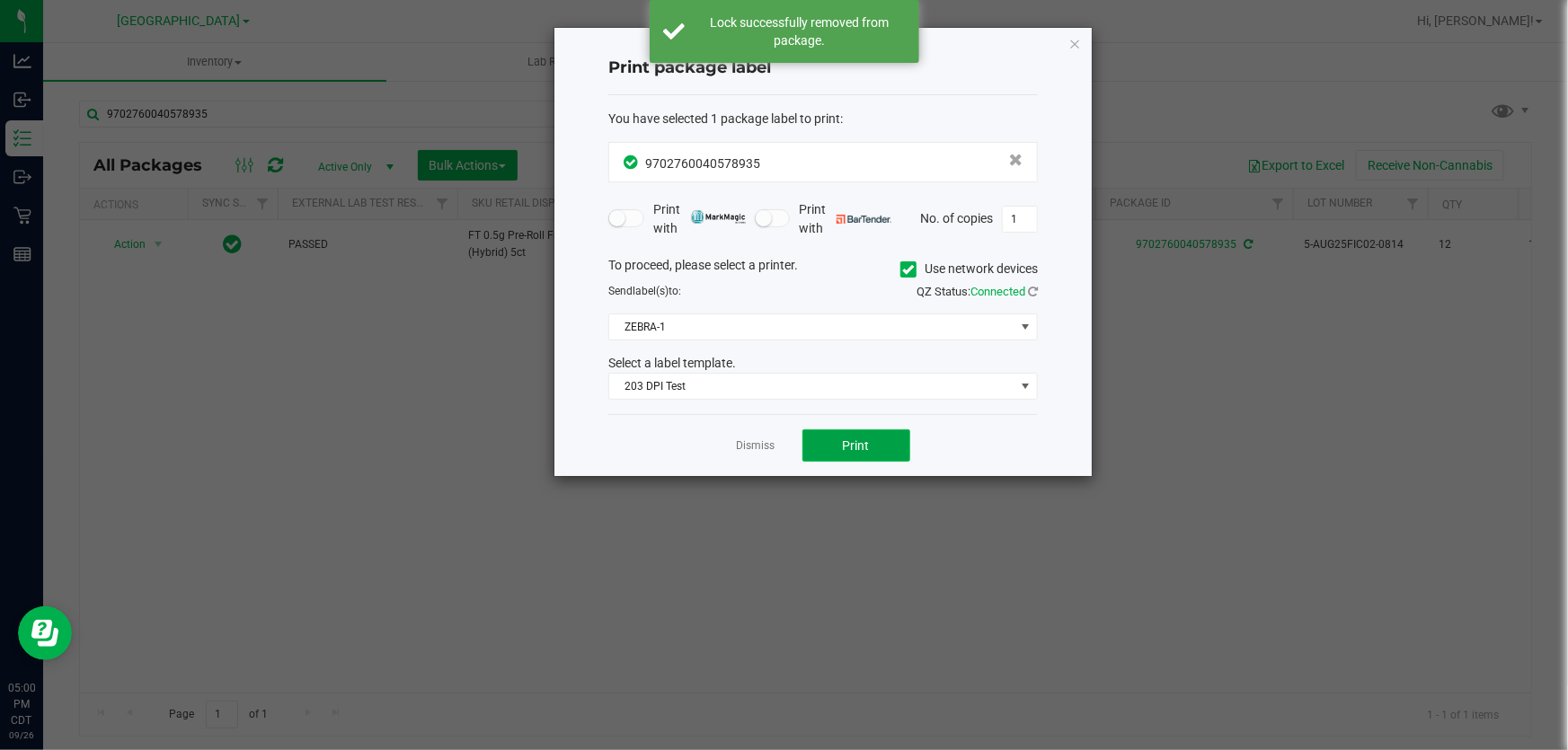
click at [851, 443] on span "Print" at bounding box center [856, 446] width 27 height 14
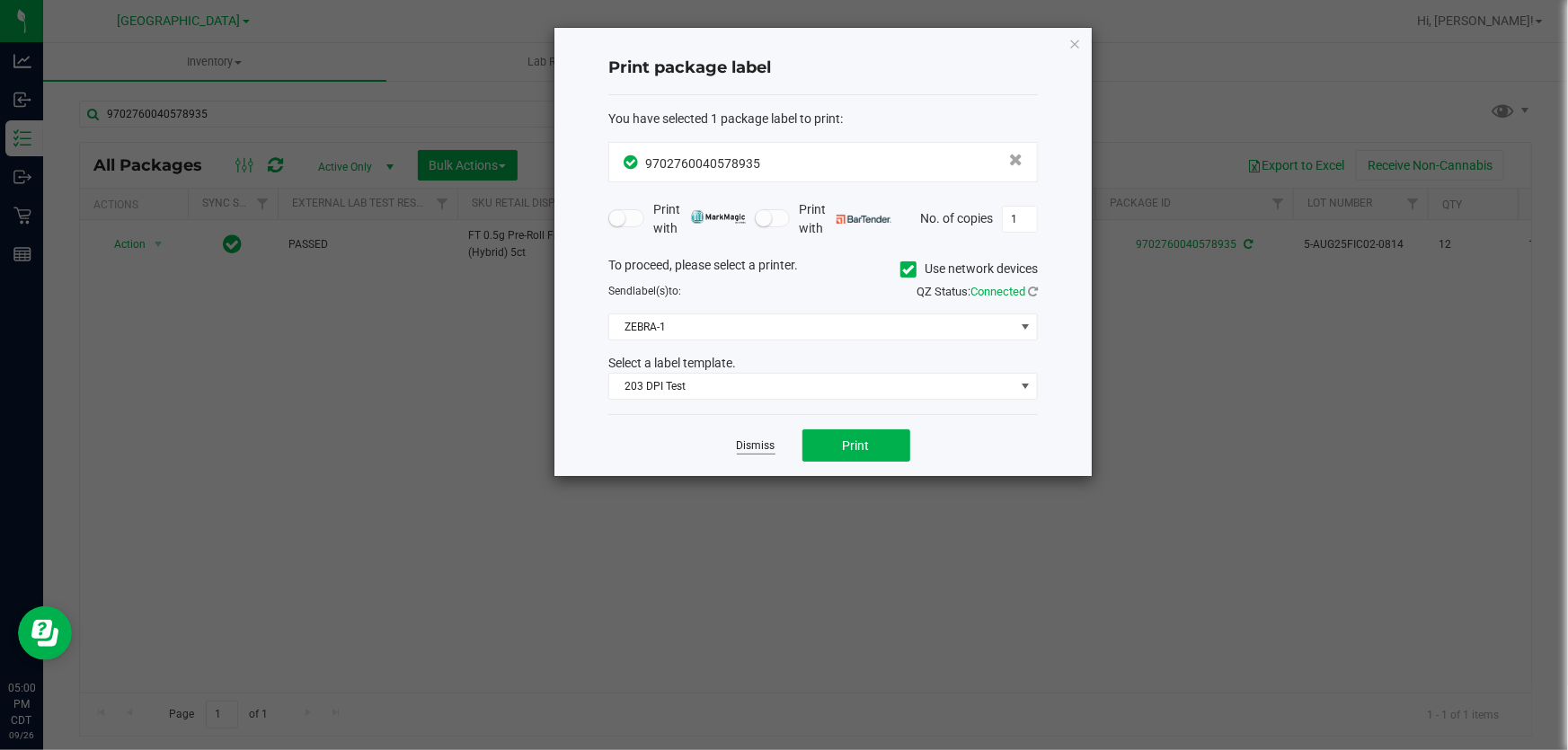
click at [761, 443] on link "Dismiss" at bounding box center [756, 446] width 39 height 15
